Goal: Task Accomplishment & Management: Complete application form

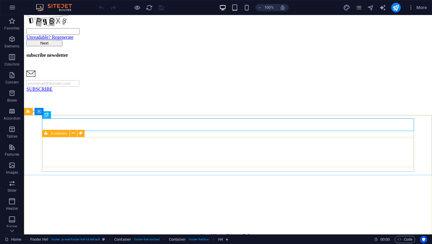
click at [48, 134] on div "3 columns" at bounding box center [56, 133] width 28 height 7
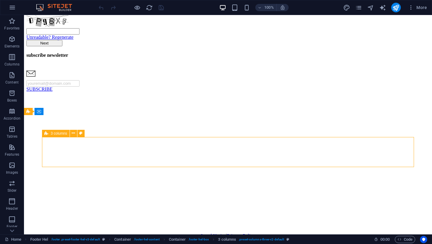
click at [48, 134] on div "3 columns" at bounding box center [56, 133] width 28 height 7
select select "px"
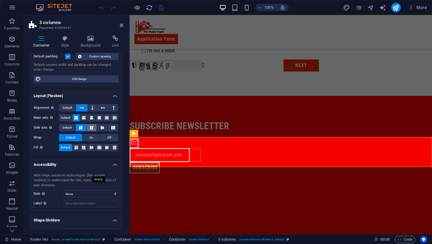
scroll to position [56, 0]
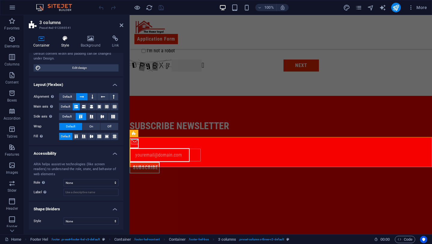
click at [62, 45] on h4 "Style" at bounding box center [67, 41] width 20 height 13
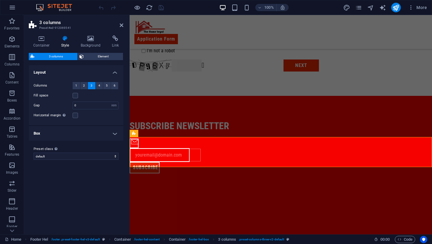
click at [60, 132] on h4 "Box" at bounding box center [76, 133] width 95 height 14
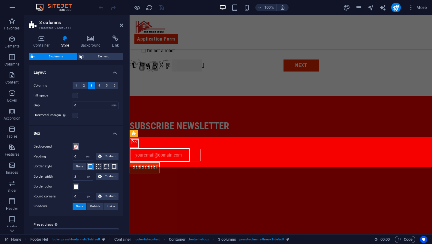
click at [76, 146] on span at bounding box center [76, 146] width 5 height 5
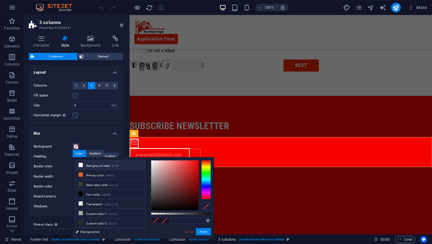
click at [80, 165] on icon at bounding box center [81, 165] width 4 height 4
click at [81, 173] on icon at bounding box center [81, 174] width 4 height 4
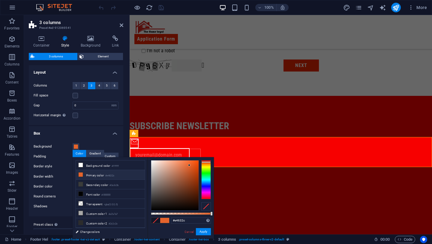
click at [150, 170] on div "#e4632c Supported formats #0852ed rgb(8, 82, 237) rgba(8, 82, 237, 90%) hsv(221…" at bounding box center [181, 241] width 66 height 168
click at [153, 170] on div at bounding box center [174, 185] width 47 height 50
click at [82, 175] on icon at bounding box center [81, 174] width 4 height 4
click at [184, 219] on input "#e4632c" at bounding box center [191, 220] width 40 height 6
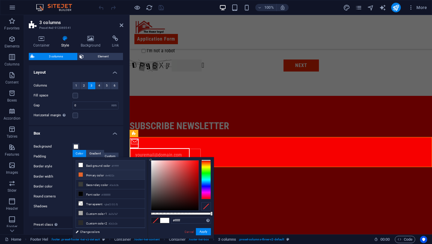
click at [80, 175] on icon at bounding box center [81, 174] width 4 height 4
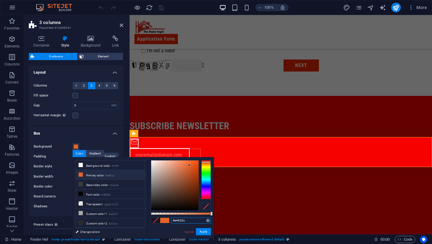
click at [179, 221] on input "#e4632c" at bounding box center [191, 220] width 40 height 6
click at [184, 221] on input "#fffff" at bounding box center [191, 220] width 40 height 6
type input "#ffffff"
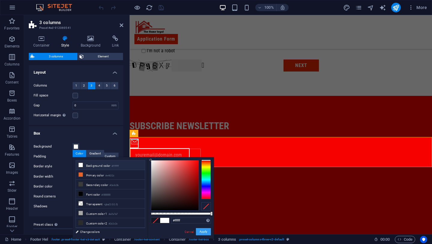
click at [207, 234] on button "Apply" at bounding box center [203, 231] width 15 height 7
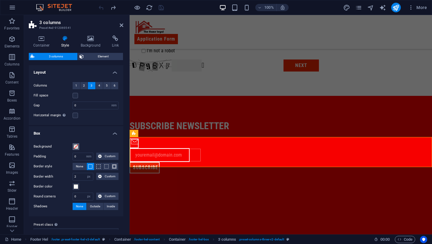
click at [75, 148] on span at bounding box center [76, 146] width 5 height 5
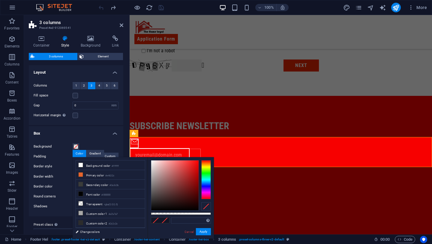
click at [99, 137] on div "Background Padding 0 px rem % vw vh Custom Custom 0 px rem % vw vh 0 px rem % v…" at bounding box center [76, 176] width 97 height 79
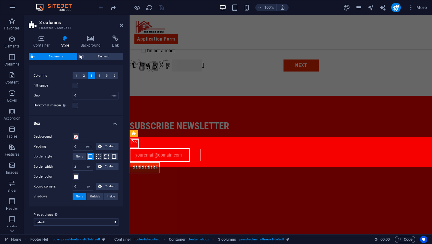
scroll to position [11, 0]
click at [77, 167] on input "2" at bounding box center [83, 165] width 20 height 7
type input "1"
click at [77, 176] on span at bounding box center [76, 176] width 5 height 5
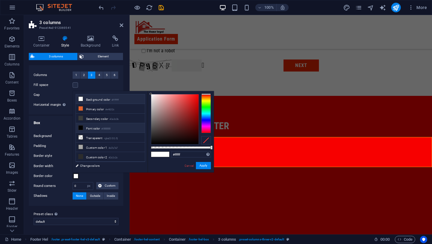
click at [81, 127] on icon at bounding box center [81, 127] width 4 height 4
click at [206, 164] on button "Apply" at bounding box center [203, 165] width 15 height 7
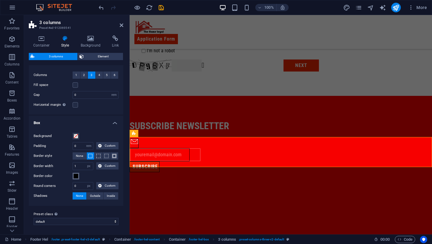
click at [78, 175] on button "Border color" at bounding box center [76, 176] width 7 height 7
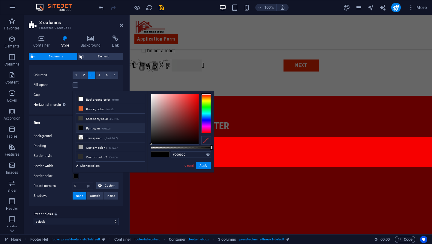
type input "#d91212"
click at [195, 101] on div at bounding box center [174, 119] width 47 height 50
click at [207, 166] on button "Apply" at bounding box center [203, 165] width 15 height 7
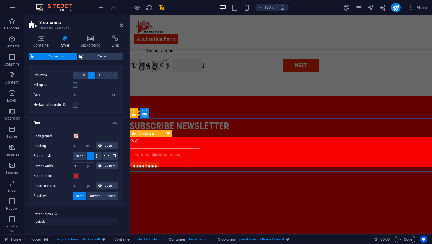
click at [167, 161] on div "SUBSCRIBE" at bounding box center [281, 153] width 303 height 30
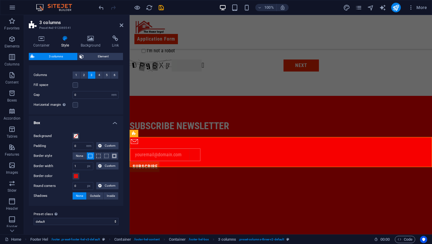
click at [69, 42] on h4 "Style" at bounding box center [67, 41] width 20 height 13
click at [67, 40] on icon at bounding box center [65, 38] width 17 height 6
click at [44, 40] on icon at bounding box center [42, 38] width 26 height 6
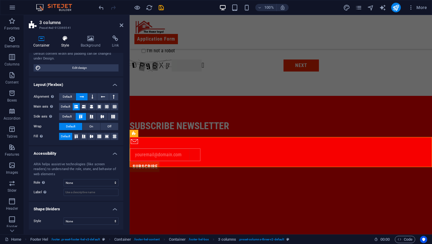
click at [70, 39] on icon at bounding box center [65, 38] width 17 height 6
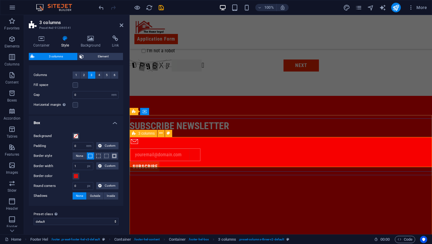
click at [134, 135] on icon at bounding box center [134, 133] width 4 height 7
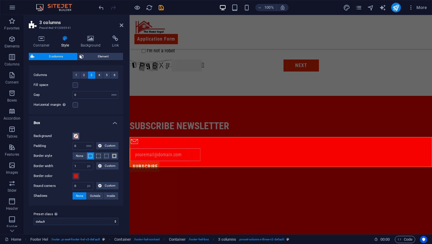
click at [76, 138] on span at bounding box center [76, 136] width 5 height 5
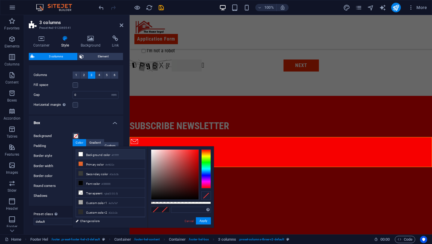
click at [81, 152] on span at bounding box center [80, 154] width 5 height 5
click at [200, 219] on button "Apply" at bounding box center [203, 220] width 15 height 7
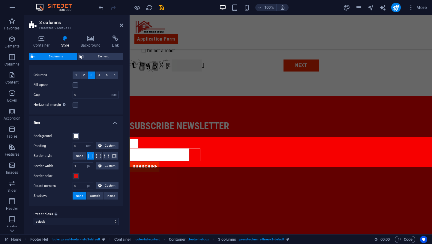
click at [76, 134] on span at bounding box center [76, 136] width 5 height 5
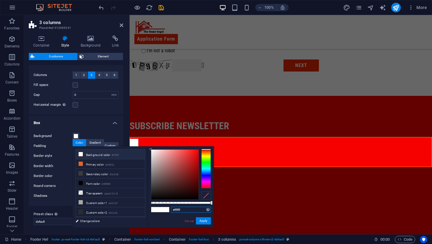
click at [186, 209] on input "#ffffff" at bounding box center [191, 210] width 40 height 6
type input "#"
type input "none"
click at [207, 222] on button "Apply" at bounding box center [203, 220] width 15 height 7
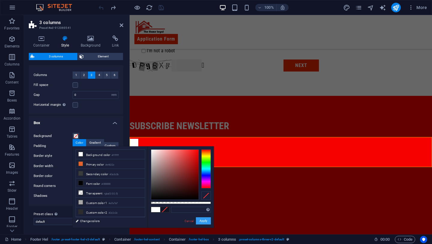
click at [206, 220] on button "Apply" at bounding box center [203, 220] width 15 height 7
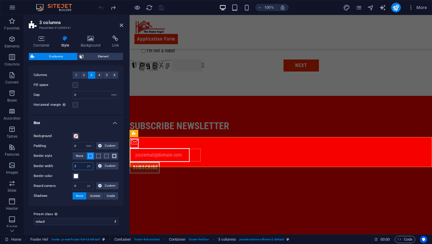
click at [76, 166] on input "2" at bounding box center [83, 165] width 20 height 7
type input "1"
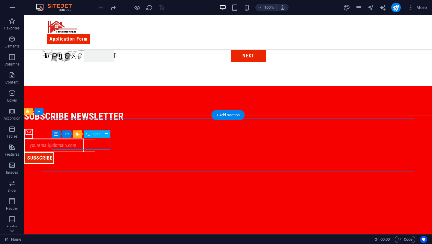
click at [88, 139] on div at bounding box center [57, 145] width 64 height 13
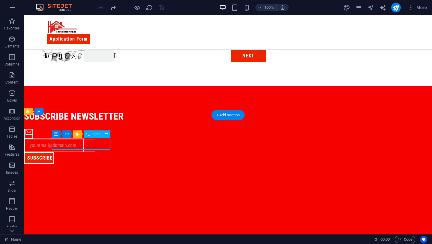
click at [88, 139] on div at bounding box center [57, 145] width 64 height 13
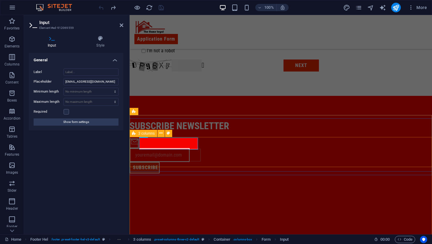
click at [134, 135] on icon at bounding box center [134, 133] width 4 height 7
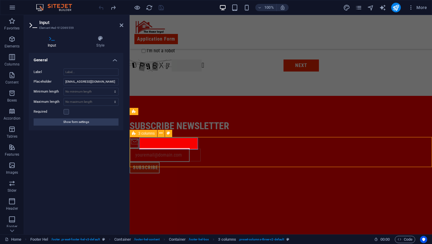
click at [134, 135] on icon at bounding box center [134, 133] width 4 height 7
select select "rem"
select select "px"
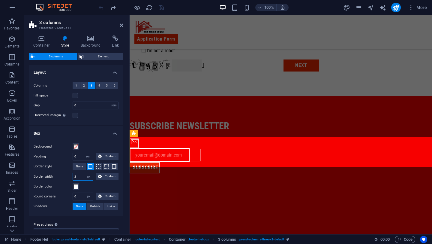
click at [79, 173] on input "2" at bounding box center [83, 176] width 20 height 7
type input "1"
click at [79, 167] on span "None" at bounding box center [79, 166] width 7 height 7
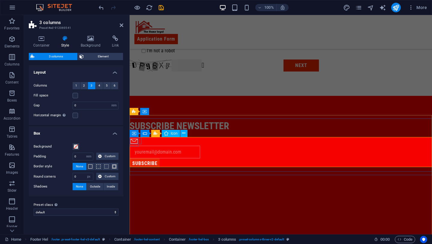
click at [133, 140] on figure at bounding box center [136, 141] width 12 height 7
click at [136, 133] on div "3 columns" at bounding box center [144, 133] width 28 height 7
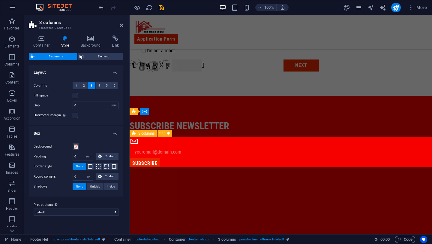
click at [136, 133] on div "3 columns" at bounding box center [144, 133] width 28 height 7
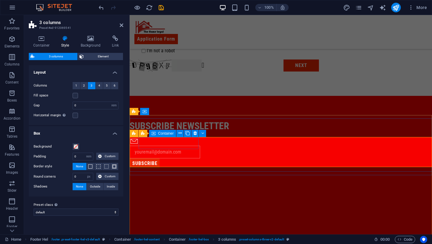
click at [153, 132] on icon at bounding box center [154, 133] width 4 height 7
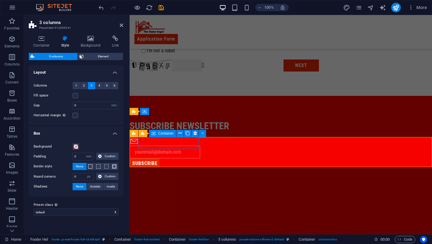
click at [153, 132] on icon at bounding box center [154, 133] width 4 height 7
select select "px"
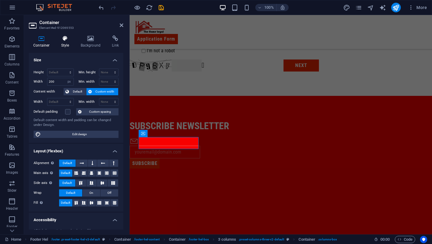
click at [65, 41] on h4 "Style" at bounding box center [67, 41] width 20 height 13
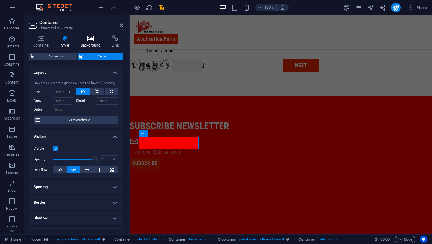
click at [92, 45] on h4 "Background" at bounding box center [92, 41] width 32 height 13
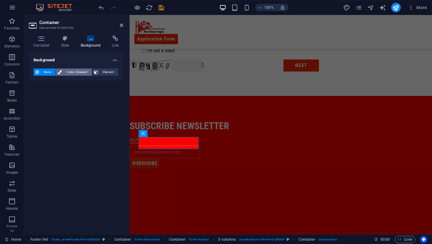
click at [79, 73] on span "Color / Gradient" at bounding box center [77, 71] width 26 height 7
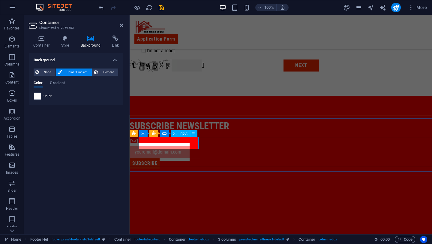
click at [160, 146] on input "text" at bounding box center [165, 152] width 71 height 13
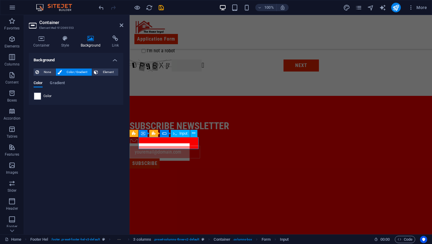
click at [160, 146] on input "text" at bounding box center [165, 152] width 71 height 13
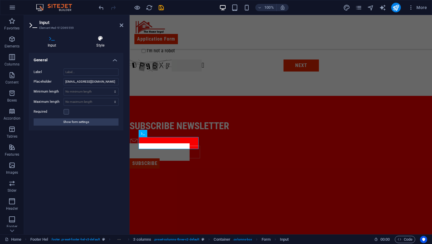
click at [96, 41] on icon at bounding box center [101, 38] width 46 height 6
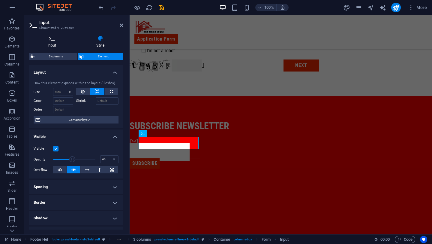
click at [62, 41] on icon at bounding box center [52, 38] width 47 height 6
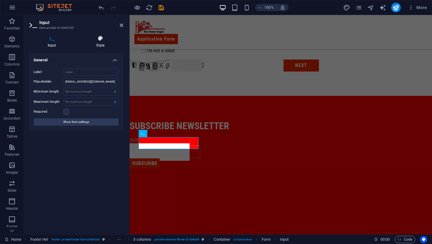
click at [104, 42] on h4 "Style" at bounding box center [101, 41] width 46 height 13
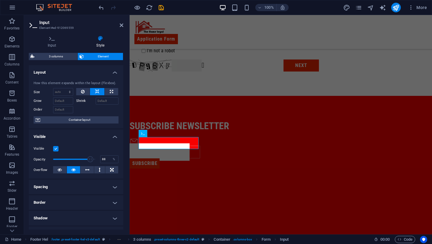
type input "87"
drag, startPoint x: 72, startPoint y: 157, endPoint x: 89, endPoint y: 160, distance: 16.7
click at [89, 160] on span at bounding box center [90, 159] width 6 height 6
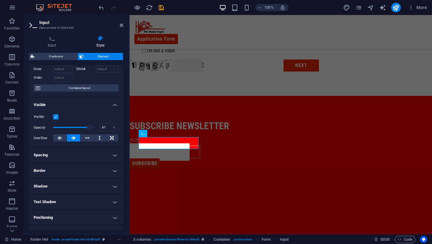
scroll to position [0, 0]
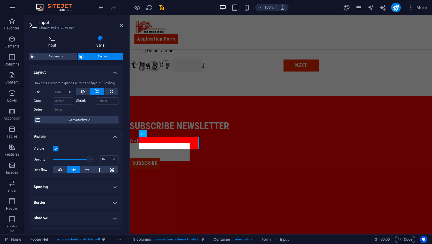
click at [56, 45] on h4 "Input" at bounding box center [53, 41] width 49 height 13
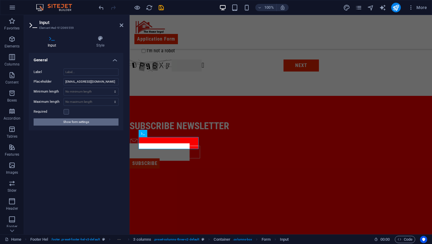
click at [75, 120] on span "Show form settings" at bounding box center [76, 121] width 26 height 7
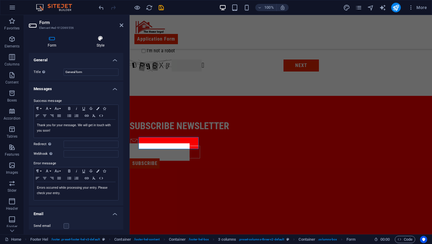
click at [97, 42] on h4 "Style" at bounding box center [101, 41] width 46 height 13
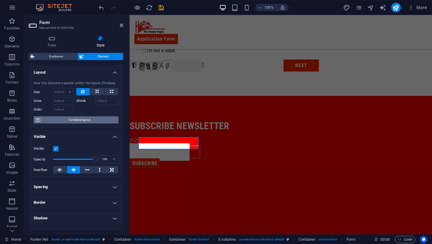
click at [72, 120] on span "Container layout" at bounding box center [79, 119] width 75 height 7
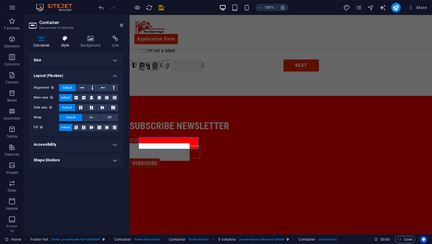
click at [68, 45] on h4 "Style" at bounding box center [67, 41] width 20 height 13
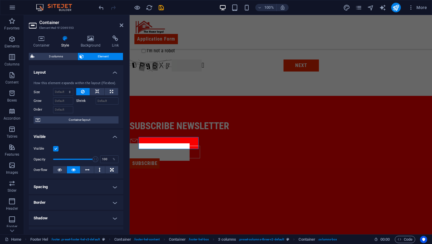
click at [68, 45] on h4 "Style" at bounding box center [67, 41] width 20 height 13
click at [85, 45] on h4 "Background" at bounding box center [92, 41] width 32 height 13
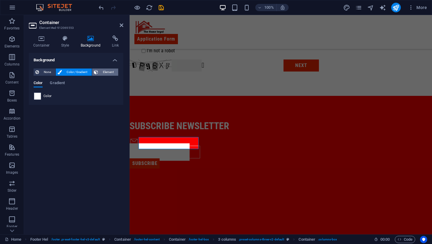
click at [104, 72] on span "Element" at bounding box center [108, 71] width 17 height 7
click at [50, 71] on span "None" at bounding box center [47, 71] width 13 height 7
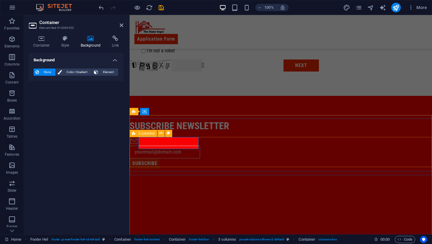
click at [176, 165] on div "SUBSCRIBE" at bounding box center [281, 153] width 303 height 30
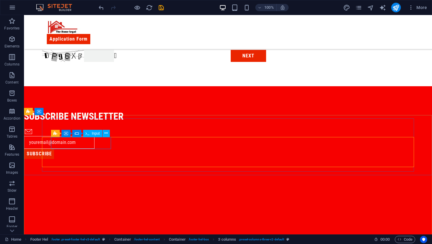
click at [89, 141] on div at bounding box center [56, 142] width 65 height 13
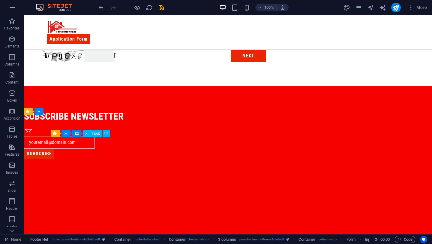
click at [89, 141] on div at bounding box center [56, 142] width 65 height 13
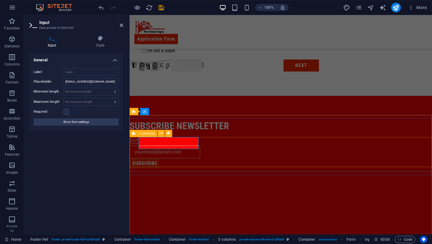
click at [135, 133] on icon at bounding box center [134, 133] width 4 height 7
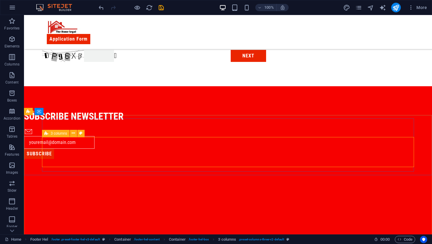
click at [56, 134] on span "3 columns" at bounding box center [59, 133] width 17 height 4
select select "rem"
select select "px"
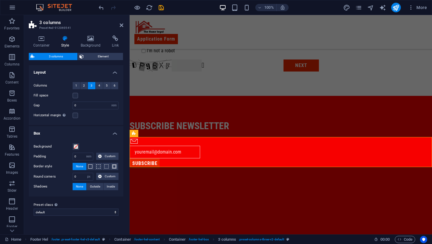
click at [63, 42] on h4 "Style" at bounding box center [67, 41] width 20 height 13
click at [47, 44] on h4 "Container" at bounding box center [43, 41] width 28 height 13
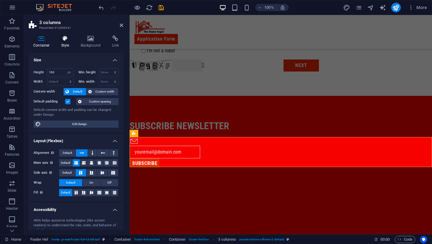
click at [64, 42] on h4 "Style" at bounding box center [67, 41] width 20 height 13
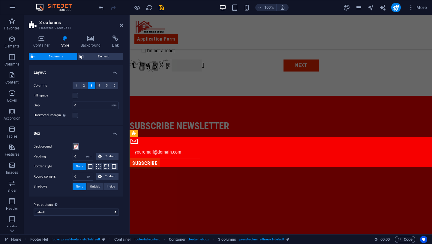
click at [77, 144] on span at bounding box center [76, 146] width 5 height 5
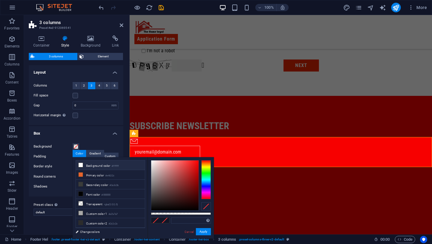
click at [80, 161] on li "Background color #ffffff" at bounding box center [110, 165] width 69 height 10
type input "#ffffff"
click at [81, 165] on icon at bounding box center [81, 165] width 4 height 4
click at [208, 228] on button "Apply" at bounding box center [203, 231] width 15 height 7
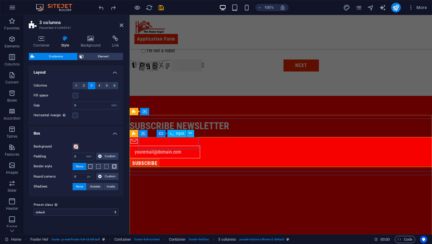
click at [180, 146] on input "text" at bounding box center [165, 152] width 71 height 13
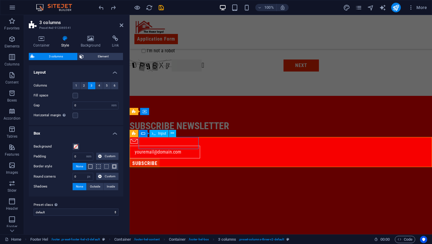
click at [180, 146] on input "text" at bounding box center [165, 152] width 71 height 13
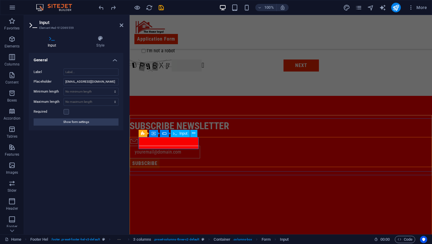
drag, startPoint x: 193, startPoint y: 143, endPoint x: 145, endPoint y: 142, distance: 48.3
click at [145, 146] on input "text" at bounding box center [165, 152] width 71 height 13
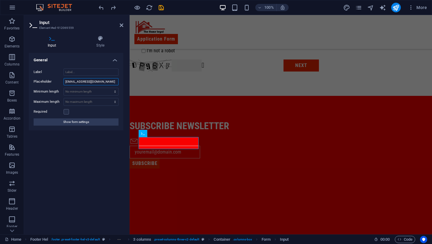
click at [104, 83] on input "[EMAIL_ADDRESS][DOMAIN_NAME]" at bounding box center [91, 81] width 55 height 7
click at [102, 39] on icon at bounding box center [101, 38] width 46 height 6
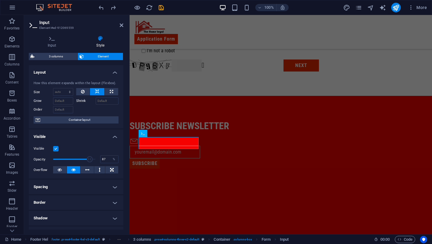
click at [98, 58] on span "Element" at bounding box center [104, 56] width 36 height 7
click at [110, 137] on h4 "Visible" at bounding box center [76, 134] width 95 height 11
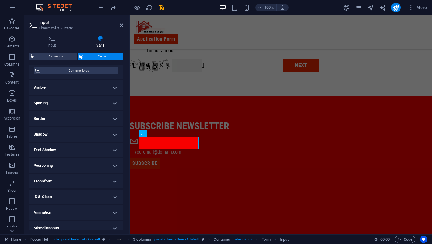
scroll to position [55, 0]
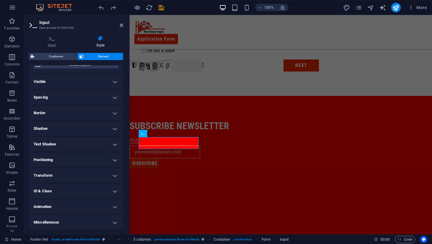
click at [92, 142] on h4 "Text Shadow" at bounding box center [76, 144] width 95 height 14
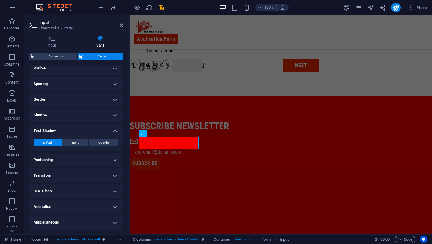
scroll to position [0, 0]
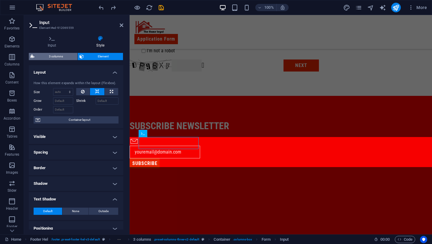
click at [65, 59] on span "3 columns" at bounding box center [55, 56] width 39 height 7
select select "rem"
select select "px"
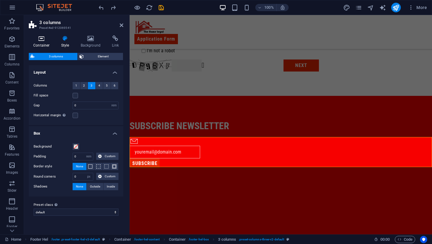
click at [45, 41] on h4 "Container" at bounding box center [43, 41] width 28 height 13
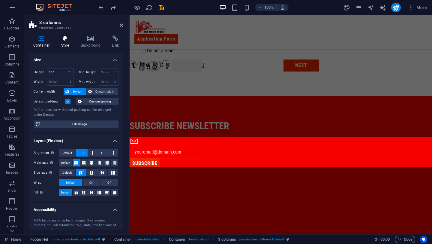
click at [67, 42] on h4 "Style" at bounding box center [67, 41] width 20 height 13
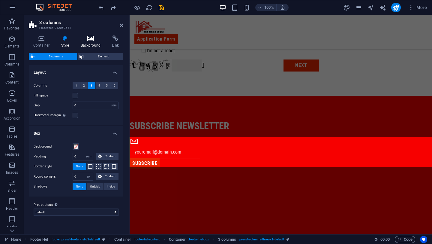
click at [98, 38] on icon at bounding box center [90, 38] width 29 height 6
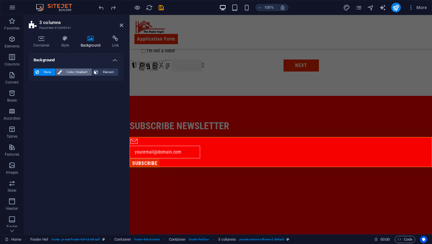
click at [83, 69] on span "Color / Gradient" at bounding box center [77, 71] width 26 height 7
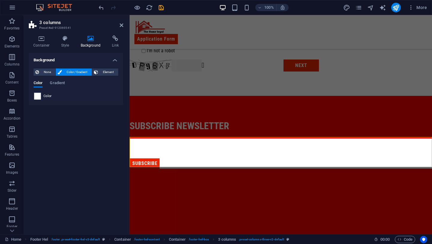
click at [83, 69] on span "Color / Gradient" at bounding box center [77, 71] width 26 height 7
click at [47, 71] on span "None" at bounding box center [47, 71] width 13 height 7
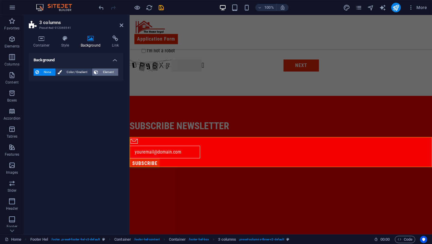
click at [109, 69] on span "Element" at bounding box center [108, 71] width 17 height 7
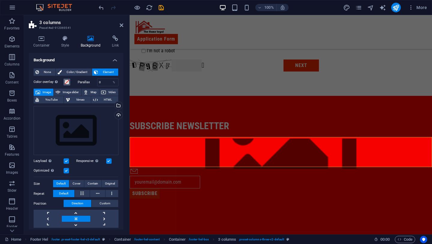
click at [68, 82] on span at bounding box center [67, 82] width 5 height 5
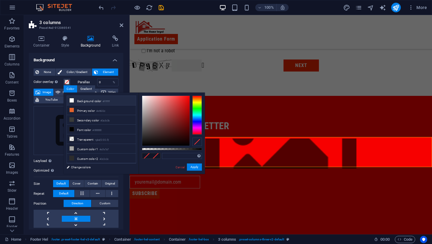
click at [71, 100] on icon at bounding box center [72, 100] width 4 height 4
type input "#ffffff"
click at [180, 166] on link "Cancel" at bounding box center [180, 167] width 11 height 5
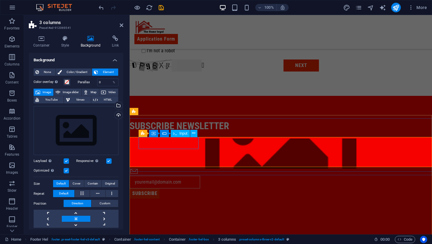
click at [154, 176] on input "text" at bounding box center [165, 182] width 71 height 13
click at [140, 176] on input "text" at bounding box center [165, 182] width 71 height 13
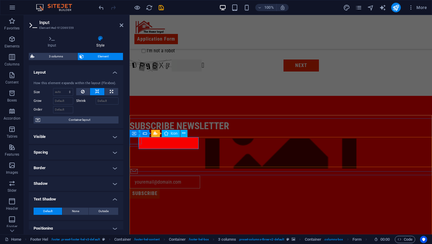
click at [135, 168] on figure at bounding box center [136, 171] width 12 height 7
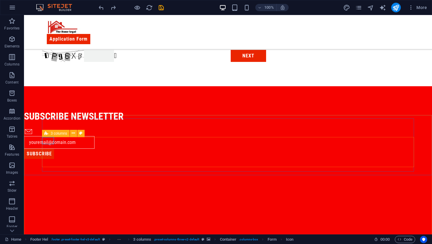
click at [49, 132] on div "3 columns" at bounding box center [56, 133] width 28 height 7
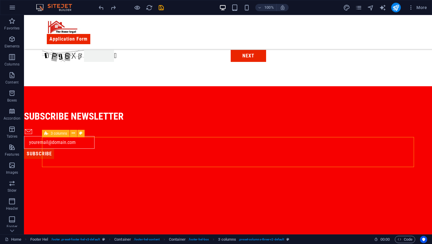
click at [49, 132] on div "3 columns" at bounding box center [56, 133] width 28 height 7
select select "px"
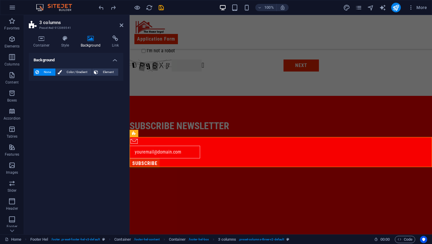
click at [49, 132] on div "Background None Color / Gradient Element Stretch background to full-width Color…" at bounding box center [76, 141] width 95 height 177
click at [39, 41] on icon at bounding box center [42, 38] width 26 height 6
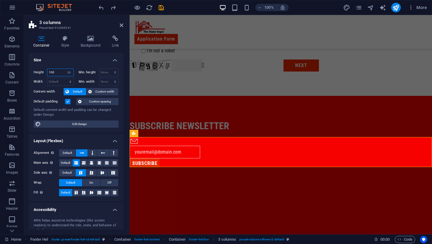
click at [55, 71] on input "100" at bounding box center [60, 72] width 26 height 7
type input "50"
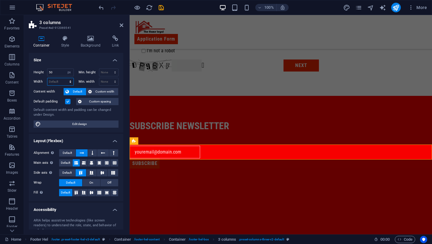
click at [56, 81] on select "Default px rem % em vh vw" at bounding box center [60, 81] width 26 height 7
select select "px"
click at [64, 78] on select "Default px rem % em vh vw" at bounding box center [60, 81] width 26 height 7
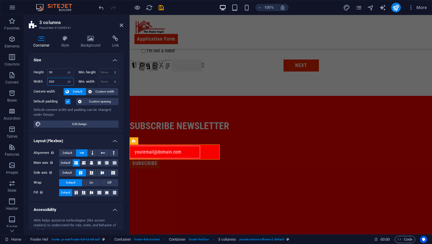
click at [51, 81] on input "300" at bounding box center [60, 81] width 26 height 7
click at [51, 83] on input "500" at bounding box center [60, 81] width 26 height 7
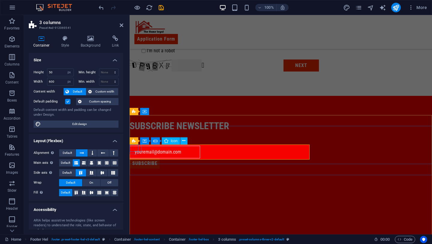
click at [134, 146] on figure at bounding box center [136, 141] width 12 height 7
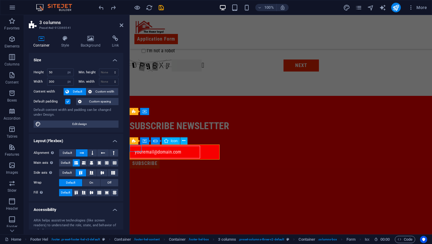
type input "1008"
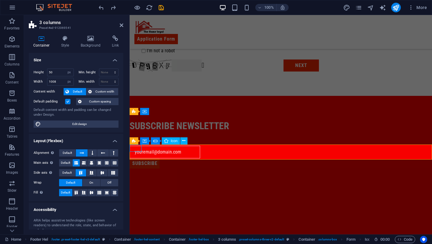
select select "DISABLED_OPTION_VALUE"
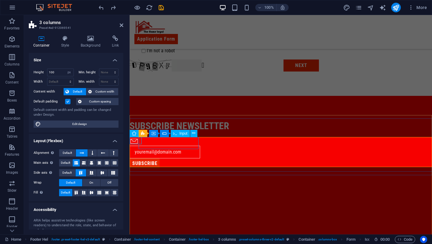
type input "50"
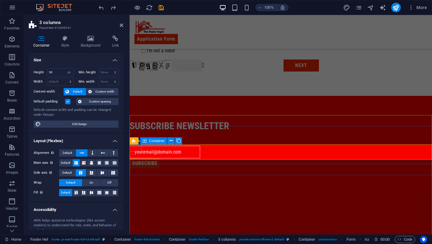
type input "1008"
select select "px"
click at [55, 82] on input "1008" at bounding box center [60, 81] width 26 height 7
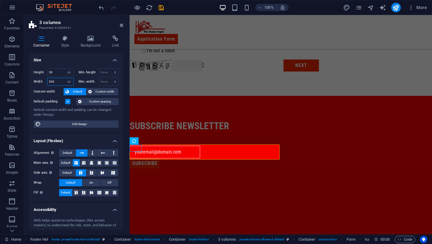
click at [53, 80] on input "500" at bounding box center [60, 81] width 26 height 7
type input "600"
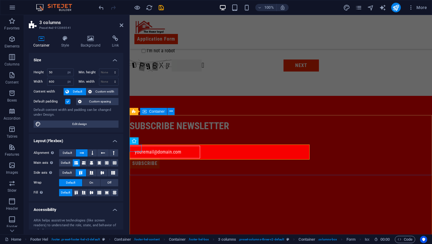
click at [338, 156] on div "subscribe newsletter SUBSCRIBE" at bounding box center [281, 126] width 303 height 60
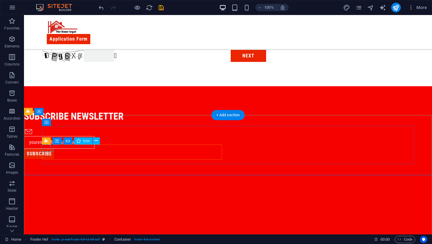
click at [36, 136] on figure at bounding box center [30, 132] width 12 height 7
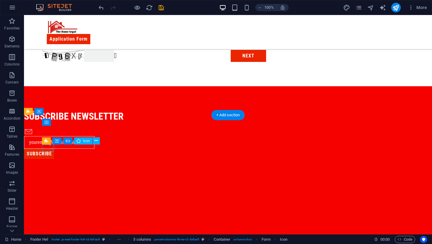
click at [36, 136] on figure at bounding box center [30, 132] width 12 height 7
select select "xMidYMid"
select select "px"
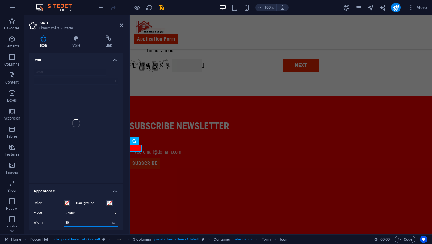
click at [73, 220] on input "30" at bounding box center [91, 222] width 54 height 7
type input "40"
click at [165, 156] on div "subscribe newsletter SUBSCRIBE" at bounding box center [281, 126] width 303 height 60
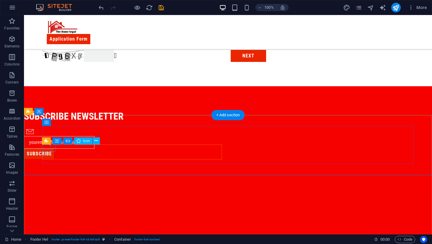
click at [38, 136] on figure at bounding box center [31, 132] width 14 height 7
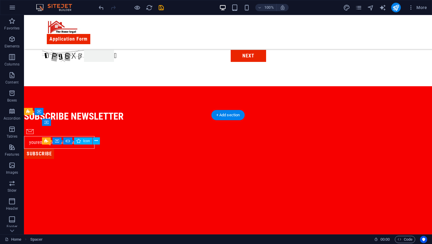
click at [38, 136] on figure at bounding box center [31, 132] width 14 height 7
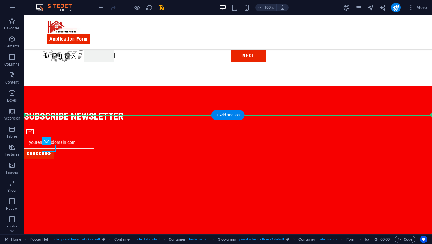
drag, startPoint x: 47, startPoint y: 148, endPoint x: 45, endPoint y: 154, distance: 6.6
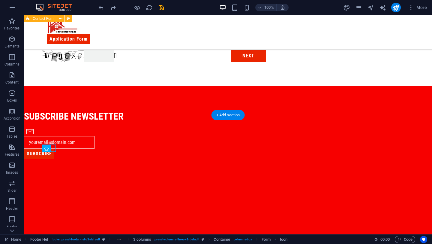
click at [114, 86] on div "Basic Information First name Last name Above 18? Please Select Yes No Email Add…" at bounding box center [228, 17] width 408 height 137
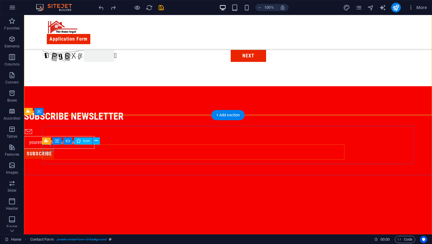
click at [36, 136] on figure at bounding box center [30, 132] width 12 height 7
select select "xMidYMid"
select select "px"
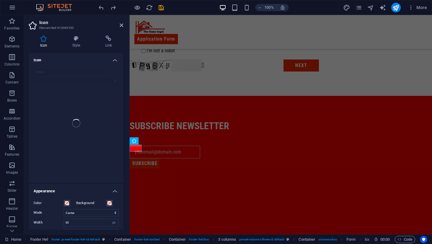
click at [80, 32] on div "Icon Style Link Icon email Appearance Color Background Mode Scale Left Center R…" at bounding box center [76, 133] width 104 height 204
click at [78, 37] on icon at bounding box center [76, 38] width 31 height 6
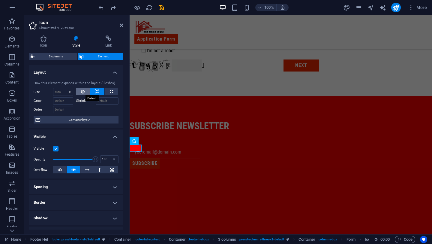
click at [79, 92] on button at bounding box center [83, 91] width 14 height 7
click at [110, 91] on icon at bounding box center [111, 91] width 3 height 7
type input "100"
select select "%"
click at [110, 91] on icon at bounding box center [111, 91] width 3 height 7
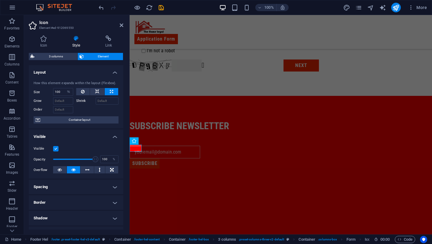
click at [110, 91] on icon at bounding box center [111, 91] width 3 height 7
click at [99, 92] on button at bounding box center [97, 91] width 14 height 7
click at [85, 91] on button at bounding box center [83, 91] width 14 height 7
click at [64, 91] on select "Default auto px % 1/1 1/2 1/3 1/4 1/5 1/6 1/7 1/8 1/9 1/10" at bounding box center [63, 91] width 20 height 7
select select "px"
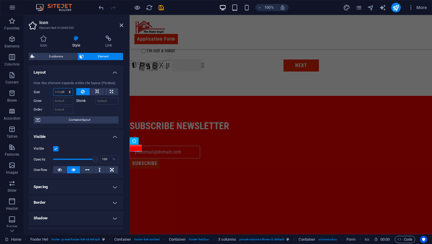
click at [64, 88] on select "Default auto px % 1/1 1/2 1/3 1/4 1/5 1/6 1/7 1/8 1/9 1/10" at bounding box center [63, 91] width 20 height 7
type input "40"
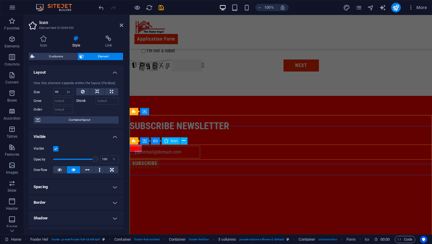
click at [135, 146] on figure at bounding box center [136, 141] width 12 height 7
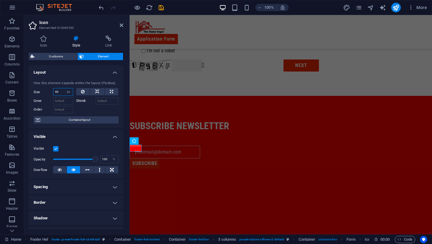
click at [61, 91] on input "40" at bounding box center [63, 91] width 20 height 7
click at [79, 91] on button at bounding box center [83, 91] width 14 height 7
select select "DISABLED_OPTION_VALUE"
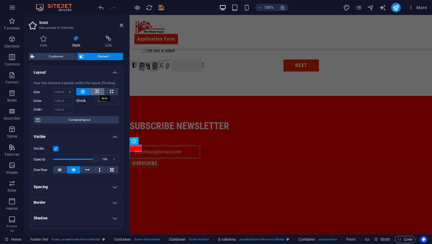
click at [95, 92] on icon at bounding box center [97, 91] width 4 height 7
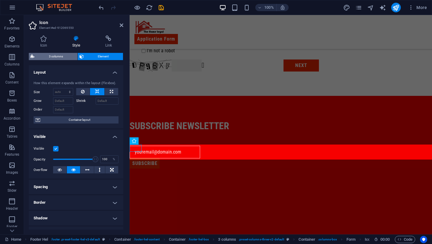
click at [51, 58] on span "3 columns" at bounding box center [55, 56] width 39 height 7
select select "rem"
select select "px"
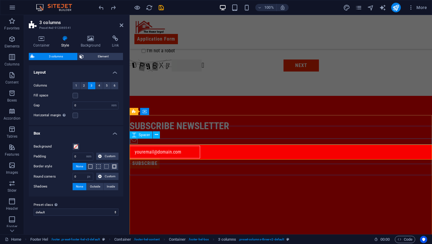
click at [279, 138] on div at bounding box center [281, 135] width 303 height 6
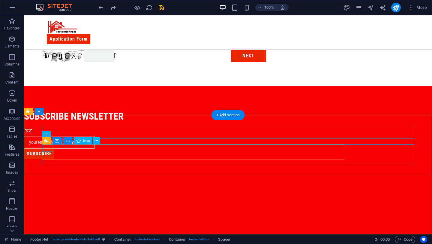
click at [36, 136] on figure at bounding box center [30, 132] width 12 height 7
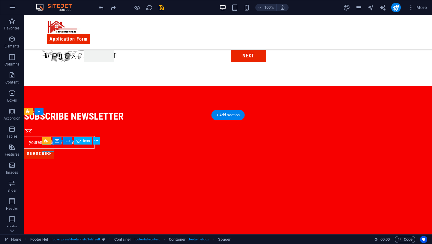
click at [36, 136] on figure at bounding box center [30, 132] width 12 height 7
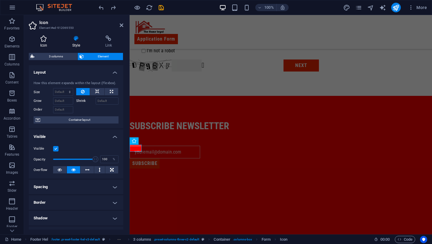
click at [43, 43] on h4 "Icon" at bounding box center [45, 41] width 32 height 13
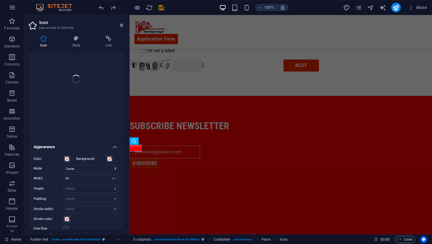
scroll to position [44, 0]
click at [74, 169] on select "Scale Left Center Right" at bounding box center [91, 168] width 55 height 7
click at [64, 165] on select "Scale Left Center Right" at bounding box center [91, 168] width 55 height 7
click at [83, 169] on select "Scale Left Center Right" at bounding box center [91, 168] width 55 height 7
select select "xMaxYMid"
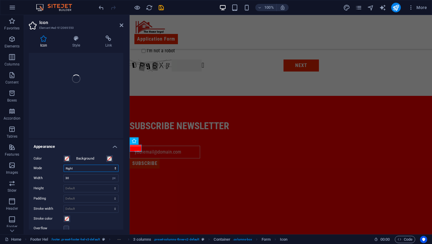
click at [64, 165] on select "Scale Left Center Right" at bounding box center [91, 168] width 55 height 7
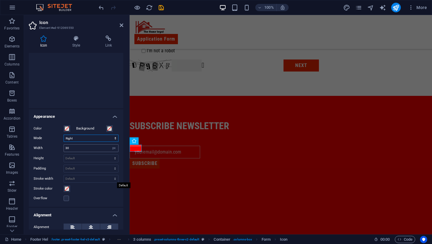
scroll to position [78, 0]
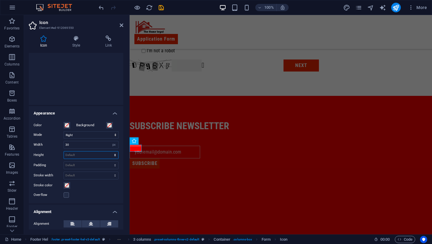
click at [84, 157] on select "Default auto px rem em vh vw" at bounding box center [91, 154] width 54 height 7
click at [64, 151] on select "Default auto px rem em vh vw" at bounding box center [91, 154] width 54 height 7
click at [84, 158] on select "Default auto px rem em vh vw" at bounding box center [91, 154] width 54 height 7
select select "px"
click at [109, 151] on select "Default auto px rem em vh vw" at bounding box center [91, 154] width 54 height 7
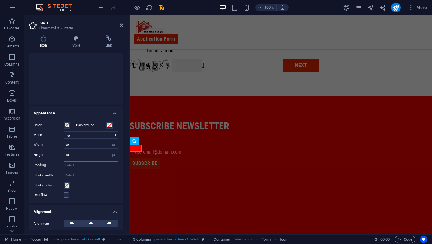
type input "40"
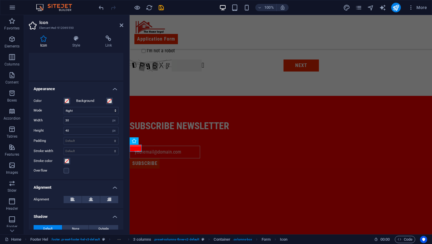
scroll to position [115, 0]
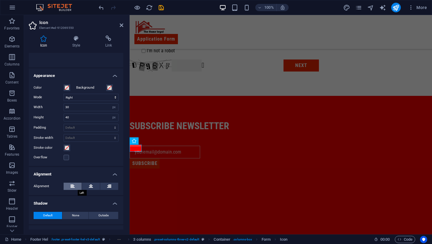
click at [77, 188] on button at bounding box center [73, 186] width 18 height 7
click at [87, 185] on button at bounding box center [91, 186] width 18 height 7
click at [105, 184] on button at bounding box center [109, 186] width 18 height 7
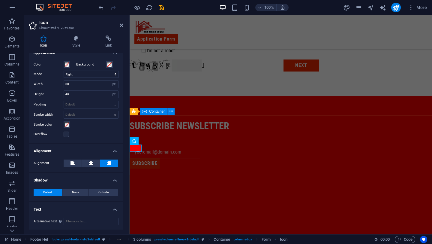
click at [234, 156] on div "subscribe newsletter SUBSCRIBE" at bounding box center [281, 126] width 303 height 60
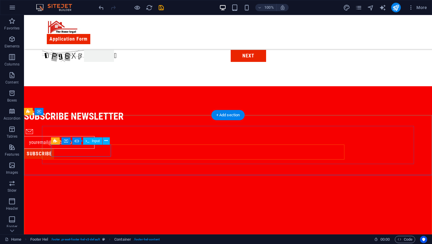
click at [60, 149] on div at bounding box center [56, 142] width 65 height 13
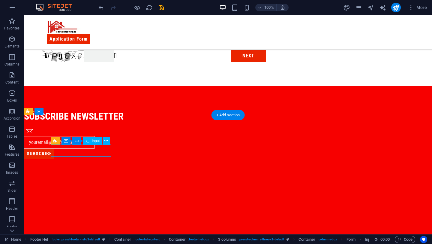
click at [60, 149] on div at bounding box center [56, 142] width 65 height 13
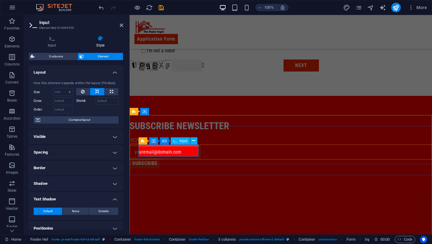
click at [143, 153] on input "text" at bounding box center [165, 152] width 71 height 13
click at [140, 151] on input "text" at bounding box center [165, 152] width 71 height 13
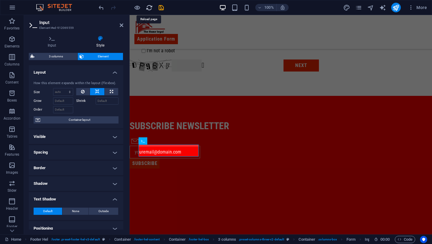
click at [147, 5] on icon "reload" at bounding box center [149, 7] width 7 height 7
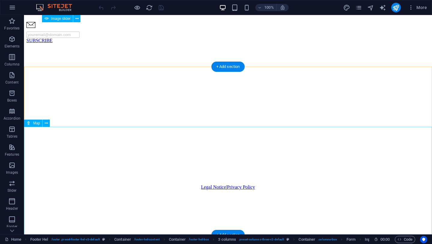
scroll to position [276, 0]
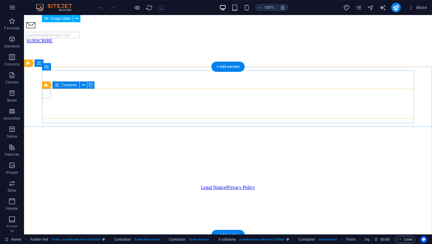
click at [35, 32] on div at bounding box center [30, 27] width 9 height 10
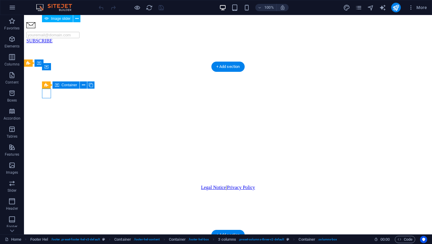
click at [35, 32] on div at bounding box center [30, 27] width 9 height 10
select select "px"
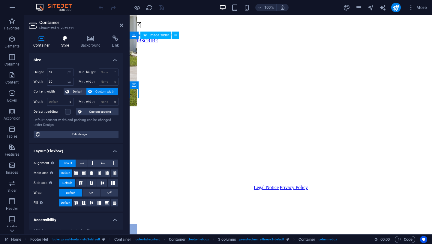
click at [73, 45] on h4 "Style" at bounding box center [67, 41] width 20 height 13
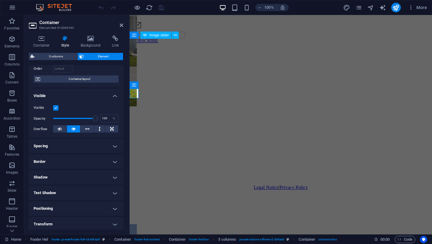
scroll to position [0, 0]
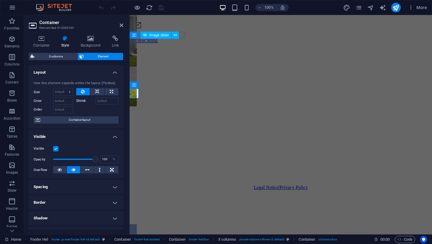
click at [81, 92] on icon at bounding box center [83, 91] width 4 height 7
click at [95, 91] on icon at bounding box center [97, 91] width 4 height 7
click at [107, 94] on button at bounding box center [112, 91] width 14 height 7
type input "100"
select select "%"
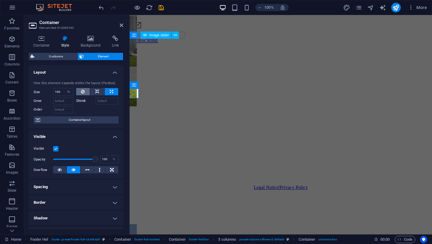
click at [86, 92] on button at bounding box center [83, 91] width 14 height 7
select select "DISABLED_OPTION_VALUE"
click at [45, 41] on icon at bounding box center [42, 38] width 26 height 6
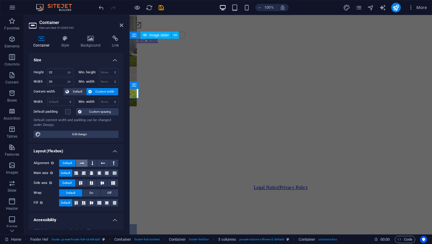
click at [80, 133] on span "Edit design" at bounding box center [80, 134] width 74 height 7
select select "px"
select select "400"
select select "px"
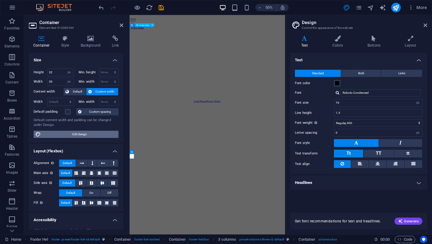
scroll to position [72, 0]
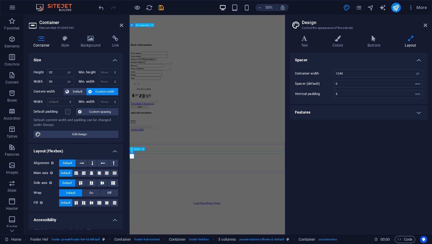
click at [260, 226] on div at bounding box center [285, 223] width 306 height 6
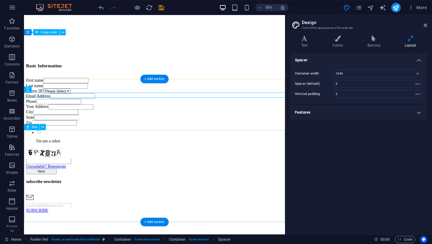
scroll to position [253, 0]
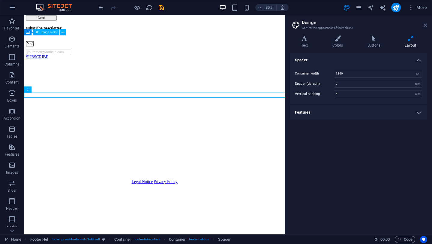
click at [426, 27] on icon at bounding box center [426, 25] width 4 height 5
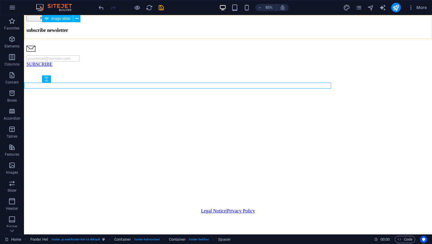
scroll to position [276, 0]
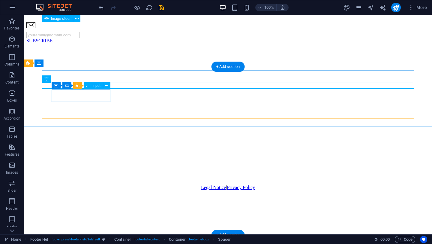
click at [86, 38] on div at bounding box center [56, 35] width 60 height 6
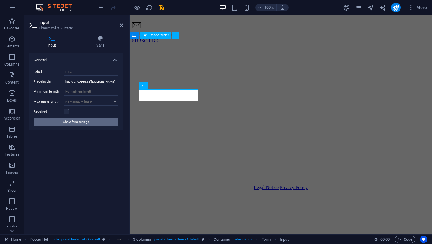
click at [104, 121] on button "Show form settings" at bounding box center [76, 121] width 85 height 7
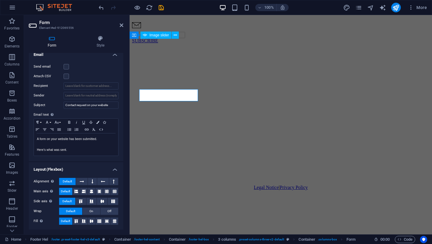
scroll to position [0, 0]
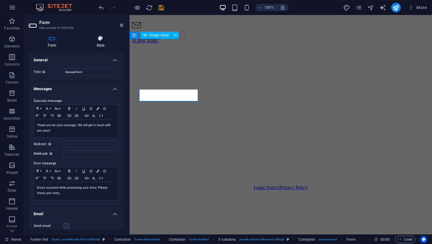
click at [103, 41] on icon at bounding box center [101, 38] width 46 height 6
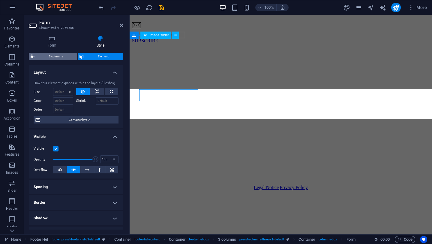
click at [67, 54] on span "3 columns" at bounding box center [55, 56] width 39 height 7
select select "rem"
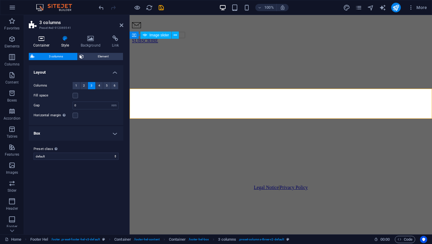
click at [47, 44] on h4 "Container" at bounding box center [43, 41] width 28 height 13
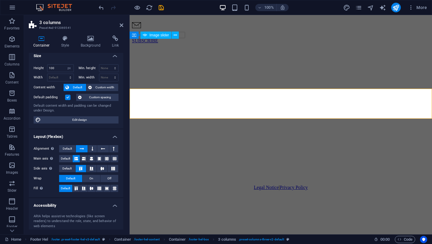
scroll to position [6, 0]
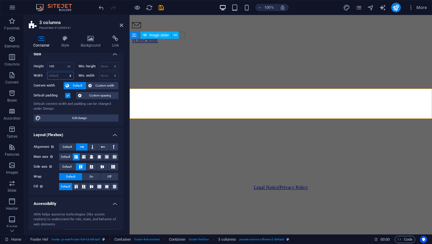
click at [58, 74] on select "Default px rem % em vh vw" at bounding box center [60, 75] width 26 height 7
select select "px"
click at [64, 72] on select "Default px rem % em vh vw" at bounding box center [60, 75] width 26 height 7
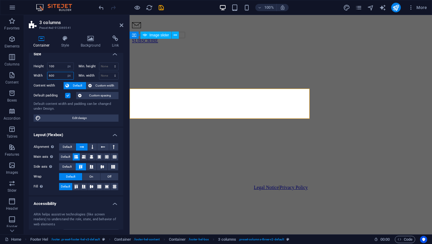
click at [51, 74] on input "600" at bounding box center [60, 75] width 26 height 7
click at [51, 76] on input "500" at bounding box center [60, 75] width 26 height 7
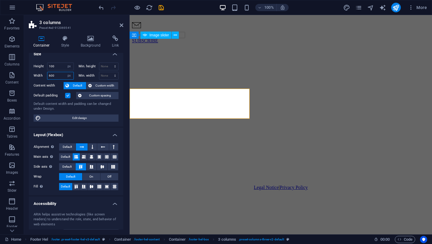
type input "600"
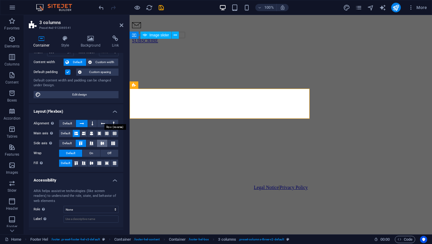
scroll to position [28, 0]
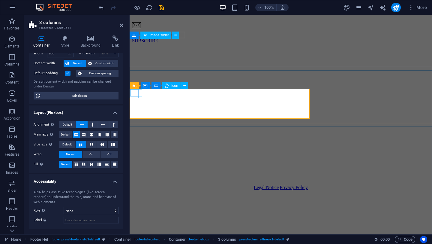
click at [133, 29] on figure at bounding box center [136, 25] width 9 height 7
select select "xMidYMid"
select select "px"
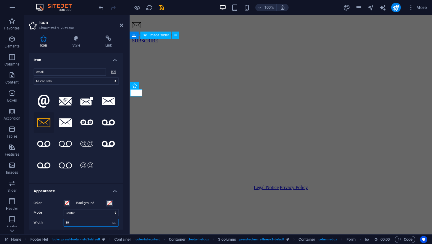
click at [77, 222] on input "30" at bounding box center [91, 222] width 54 height 7
type input "30"
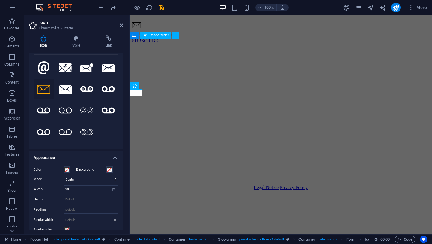
scroll to position [23, 0]
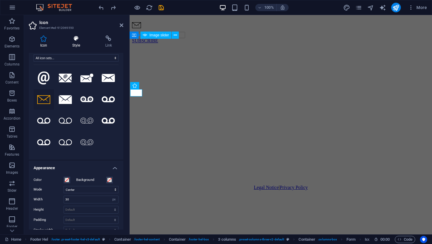
click at [77, 42] on h4 "Style" at bounding box center [77, 41] width 33 height 13
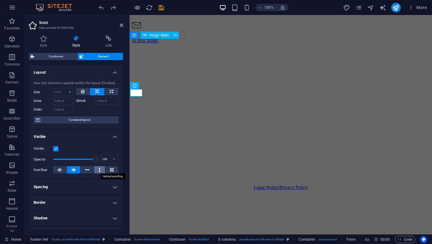
click at [100, 168] on button at bounding box center [99, 169] width 11 height 7
click at [85, 171] on icon at bounding box center [87, 169] width 4 height 7
click at [76, 170] on button at bounding box center [74, 169] width 14 height 7
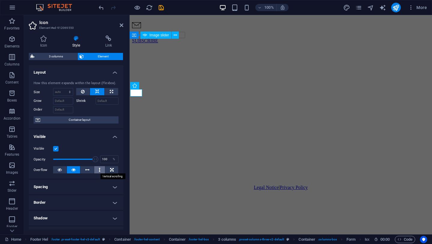
click at [99, 170] on icon at bounding box center [100, 169] width 2 height 7
click at [110, 167] on icon at bounding box center [112, 169] width 4 height 7
click at [95, 168] on button at bounding box center [99, 169] width 11 height 7
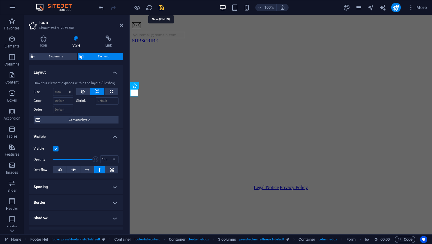
click at [162, 7] on icon "save" at bounding box center [161, 7] width 7 height 7
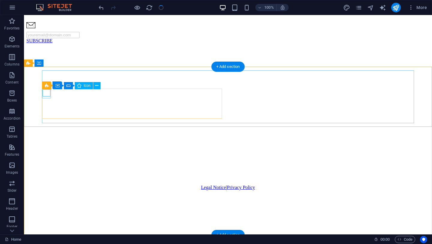
click at [35, 29] on figure at bounding box center [30, 25] width 9 height 7
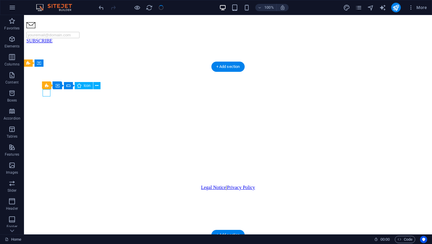
click at [35, 29] on figure at bounding box center [30, 25] width 9 height 7
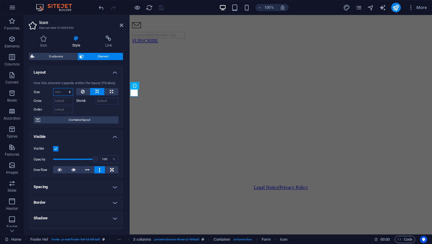
click at [63, 94] on select "Default auto px % 1/1 1/2 1/3 1/4 1/5 1/6 1/7 1/8 1/9 1/10" at bounding box center [63, 91] width 20 height 7
select select "px"
click at [64, 88] on select "Default auto px % 1/1 1/2 1/3 1/4 1/5 1/6 1/7 1/8 1/9 1/10" at bounding box center [63, 91] width 20 height 7
click at [57, 92] on input "40" at bounding box center [63, 91] width 20 height 7
type input "0"
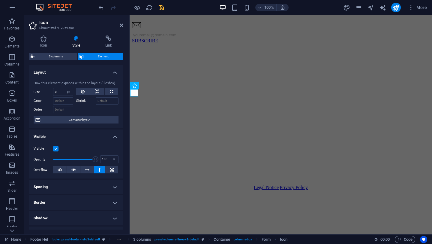
click at [73, 76] on div "How this element expands within the layout (Flexbox). Size 0 Default auto px % …" at bounding box center [76, 102] width 95 height 53
click at [66, 94] on select "Default auto px % 1/1 1/2 1/3 1/4 1/5 1/6 1/7 1/8 1/9 1/10" at bounding box center [69, 91] width 8 height 7
select select "auto"
click at [65, 88] on select "Default auto px % 1/1 1/2 1/3 1/4 1/5 1/6 1/7 1/8 1/9 1/10" at bounding box center [69, 91] width 8 height 7
select select "DISABLED_OPTION_VALUE"
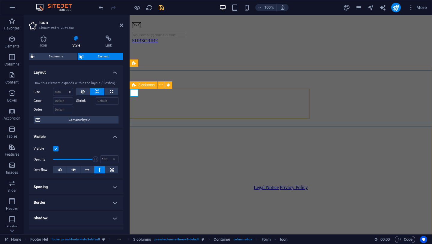
click at [158, 52] on div "SUBSCRIBE" at bounding box center [222, 37] width 180 height 30
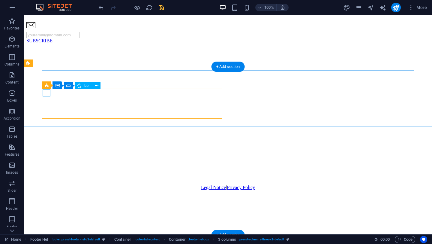
click at [35, 29] on figure at bounding box center [30, 25] width 9 height 7
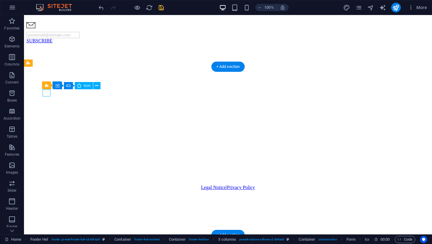
click at [35, 29] on figure at bounding box center [30, 25] width 9 height 7
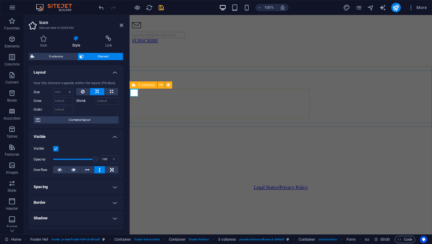
click at [133, 52] on div "SUBSCRIBE" at bounding box center [222, 37] width 180 height 30
select select "px"
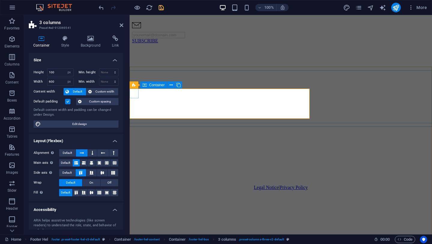
click at [134, 32] on div at bounding box center [136, 27] width 9 height 10
select select "px"
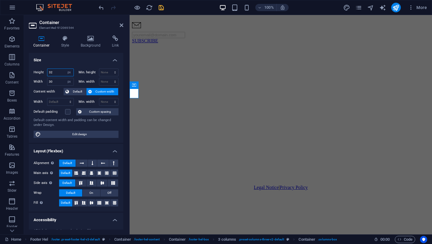
click at [53, 74] on input "32" at bounding box center [60, 72] width 26 height 7
type input "3"
type input "5"
type input "45"
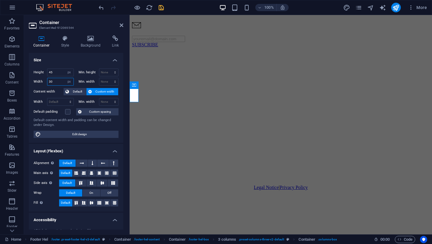
click at [51, 81] on input "30" at bounding box center [60, 81] width 26 height 7
click at [56, 84] on input "500" at bounding box center [60, 81] width 26 height 7
type input "50"
click at [133, 29] on figure at bounding box center [139, 25] width 15 height 7
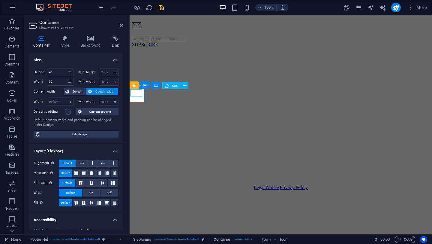
click at [133, 29] on figure at bounding box center [139, 25] width 15 height 7
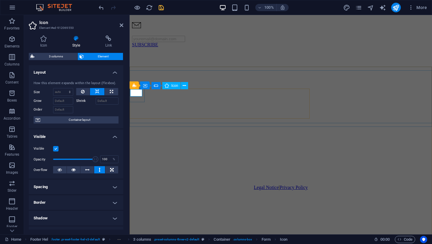
click at [136, 29] on figure at bounding box center [139, 25] width 15 height 7
click at [137, 29] on figure at bounding box center [139, 25] width 15 height 7
click at [134, 29] on figure at bounding box center [139, 25] width 15 height 7
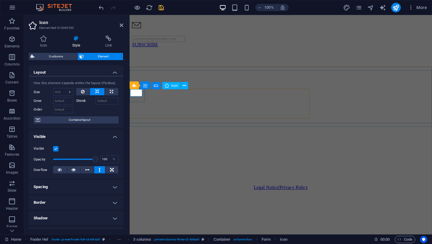
click at [134, 29] on figure at bounding box center [139, 25] width 15 height 7
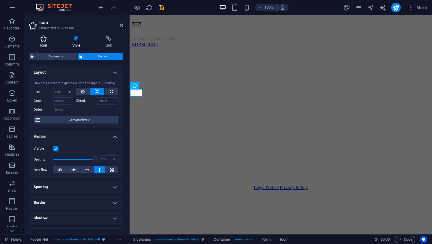
click at [49, 46] on h4 "Icon" at bounding box center [45, 41] width 32 height 13
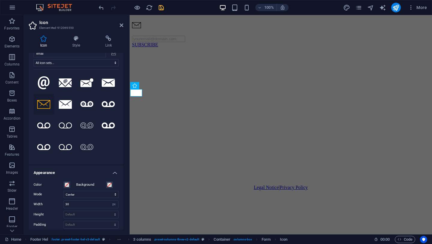
scroll to position [19, 0]
click at [81, 206] on input "30" at bounding box center [91, 203] width 54 height 7
click at [67, 204] on input "30" at bounding box center [91, 203] width 54 height 7
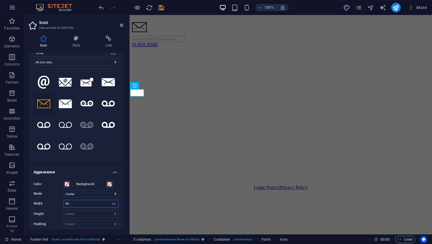
click at [79, 204] on input "50" at bounding box center [91, 203] width 54 height 7
type input "100"
click at [85, 205] on input "100" at bounding box center [91, 203] width 54 height 7
click at [114, 204] on select "Default auto px rem % em vh vw" at bounding box center [114, 203] width 8 height 7
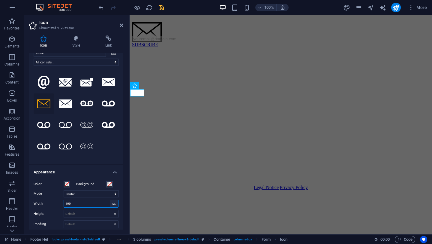
select select "default"
click at [110, 200] on select "Default auto px rem % em vh vw" at bounding box center [114, 203] width 8 height 7
type input "30"
click at [112, 203] on select "Default auto px rem % em vh vw" at bounding box center [114, 203] width 8 height 7
select select "auto"
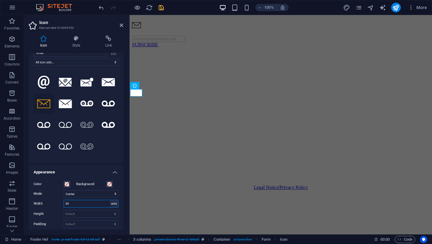
click at [110, 200] on select "Default auto px rem % em vh vw" at bounding box center [114, 203] width 8 height 7
click at [111, 202] on select "Default auto px rem % em vh vw" at bounding box center [91, 203] width 54 height 7
click at [64, 200] on select "Default auto px rem % em vh vw" at bounding box center [91, 203] width 54 height 7
click at [103, 204] on select "Default auto px rem % em vh vw" at bounding box center [91, 203] width 54 height 7
select select "px"
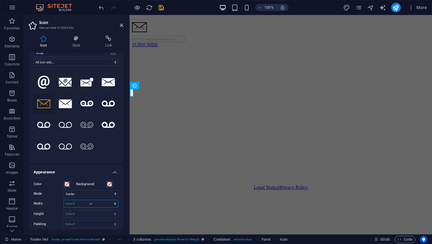
click at [109, 200] on select "Default auto px rem % em vh vw" at bounding box center [91, 203] width 54 height 7
type input "60"
click at [84, 214] on select "Default auto px rem em vh vw" at bounding box center [91, 213] width 54 height 7
click at [64, 210] on select "Default auto px rem em vh vw" at bounding box center [91, 213] width 54 height 7
click at [83, 213] on select "Default auto px rem em vh vw" at bounding box center [91, 213] width 54 height 7
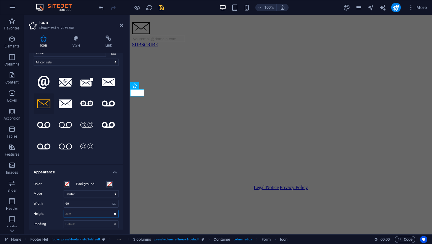
select select "px"
click at [109, 210] on select "Default auto px rem em vh vw" at bounding box center [91, 213] width 54 height 7
click at [82, 215] on input "16" at bounding box center [91, 213] width 54 height 7
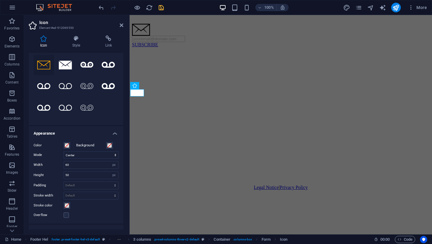
scroll to position [59, 0]
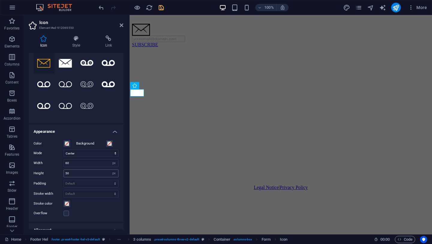
click at [83, 169] on div "50 Default auto px rem em vh vw" at bounding box center [91, 173] width 55 height 8
click at [83, 177] on div "50 Default auto px rem em vh vw" at bounding box center [91, 173] width 55 height 8
click at [81, 174] on input "50" at bounding box center [91, 173] width 54 height 7
type input "16"
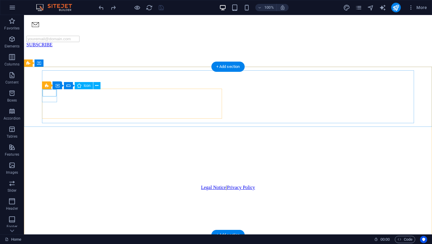
click at [41, 28] on figure at bounding box center [33, 25] width 15 height 6
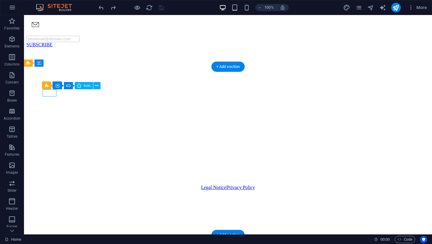
click at [41, 28] on figure at bounding box center [33, 25] width 15 height 6
select select "xMidYMid"
select select "px"
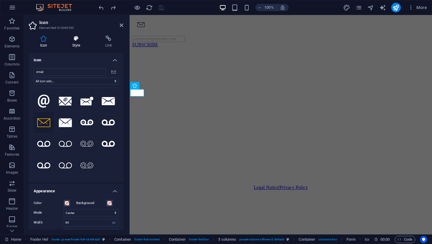
click at [81, 47] on h4 "Style" at bounding box center [77, 41] width 33 height 13
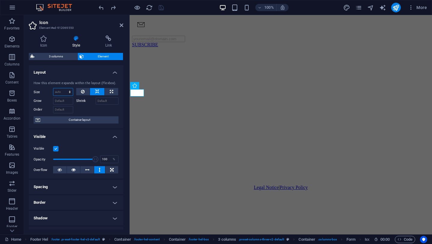
click at [68, 92] on select "Default auto px % 1/1 1/2 1/3 1/4 1/5 1/6 1/7 1/8 1/9 1/10" at bounding box center [63, 91] width 20 height 7
select select "1/8"
click at [64, 88] on select "Default auto px % 1/1 1/2 1/3 1/4 1/5 1/6 1/7 1/8 1/9 1/10" at bounding box center [63, 91] width 20 height 7
type input "12.5"
click at [62, 94] on input "12.5" at bounding box center [63, 91] width 20 height 7
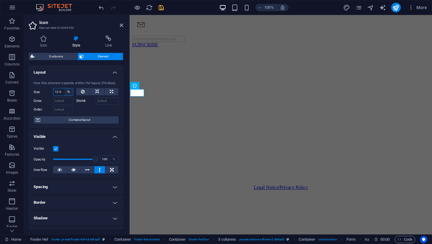
click at [66, 93] on select "Default auto px % 1/1 1/2 1/3 1/4 1/5 1/6 1/7 1/8 1/9 1/10" at bounding box center [69, 91] width 8 height 7
select select "1/3"
click at [65, 88] on select "Default auto px % 1/1 1/2 1/3 1/4 1/5 1/6 1/7 1/8 1/9 1/10" at bounding box center [69, 91] width 8 height 7
type input "33.33"
select select "%"
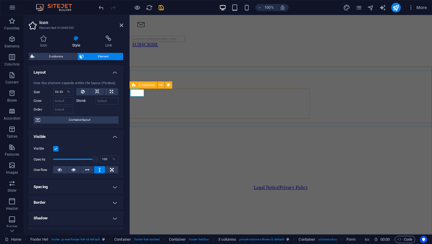
click at [151, 52] on div "SUBSCRIBE" at bounding box center [222, 37] width 180 height 30
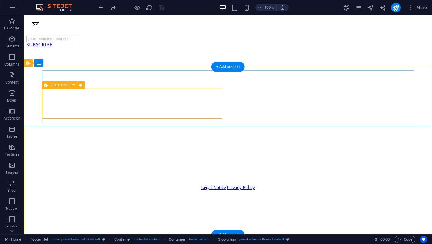
click at [162, 52] on div "SUBSCRIBE" at bounding box center [116, 37] width 180 height 30
click at [56, 47] on div "SUBSCRIBE" at bounding box center [41, 44] width 30 height 5
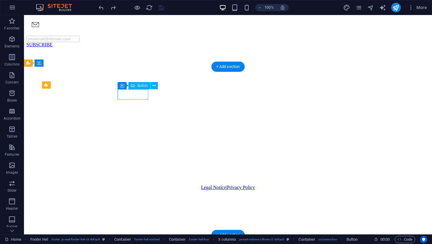
click at [56, 47] on div "SUBSCRIBE" at bounding box center [41, 44] width 30 height 5
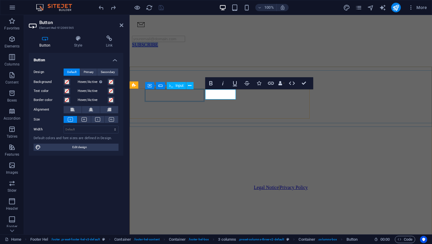
click at [149, 42] on div at bounding box center [162, 39] width 60 height 6
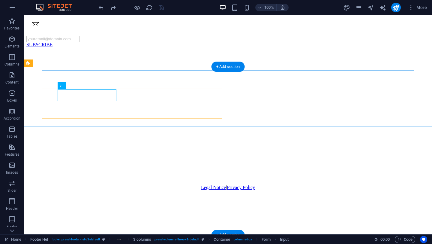
click at [149, 52] on div "SUBSCRIBE" at bounding box center [116, 37] width 180 height 30
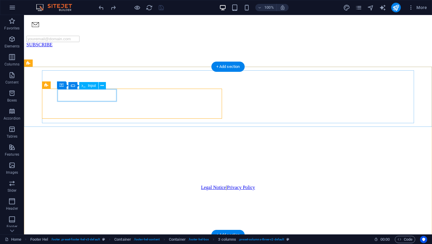
click at [86, 42] on div at bounding box center [56, 39] width 60 height 6
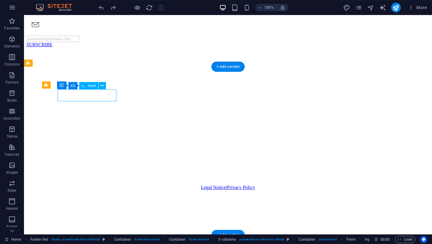
click at [86, 42] on div at bounding box center [56, 39] width 60 height 6
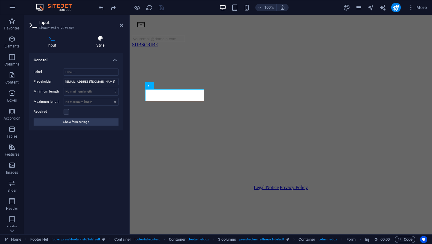
click at [101, 44] on h4 "Style" at bounding box center [101, 41] width 46 height 13
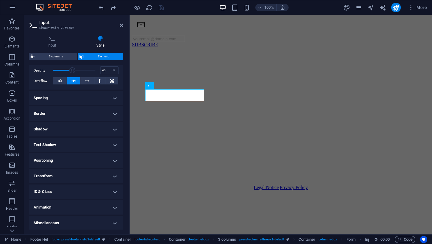
scroll to position [89, 0]
click at [139, 85] on span "3 columns" at bounding box center [146, 85] width 17 height 4
select select "px"
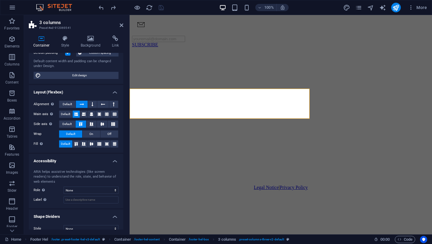
scroll to position [56, 0]
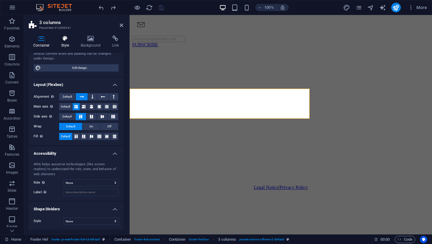
click at [66, 44] on h4 "Style" at bounding box center [67, 41] width 20 height 13
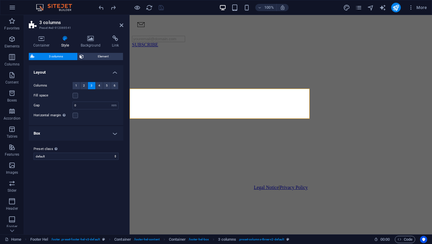
click at [80, 130] on h4 "Box" at bounding box center [76, 133] width 95 height 14
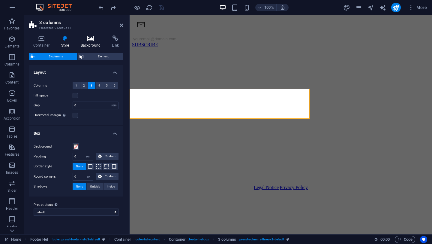
click at [87, 44] on h4 "Background" at bounding box center [92, 41] width 32 height 13
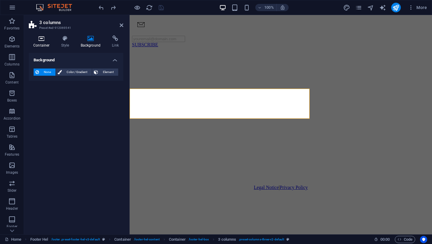
click at [43, 42] on h4 "Container" at bounding box center [43, 41] width 28 height 13
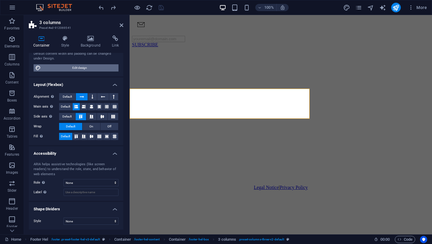
click at [97, 67] on span "Edit design" at bounding box center [80, 67] width 74 height 7
select select "px"
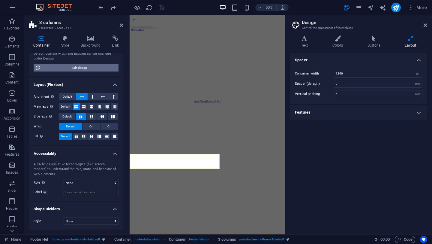
scroll to position [72, 0]
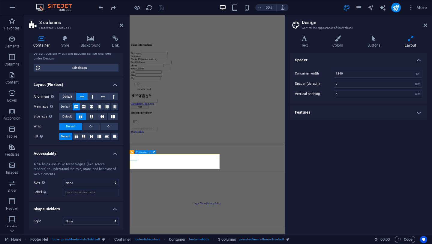
click at [141, 240] on div at bounding box center [139, 233] width 15 height 14
select select "px"
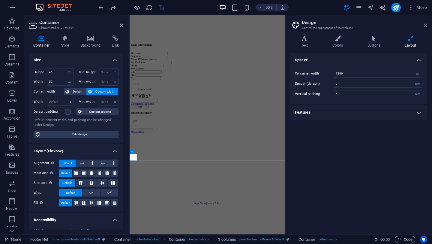
click at [426, 26] on icon at bounding box center [426, 25] width 4 height 5
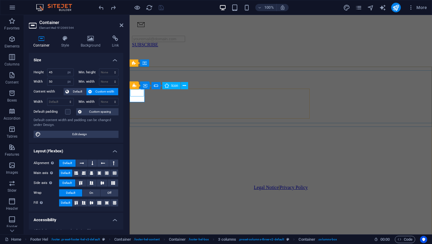
click at [133, 28] on figure at bounding box center [139, 25] width 15 height 6
click at [134, 28] on figure at bounding box center [139, 25] width 15 height 6
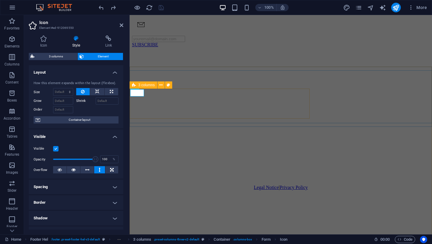
click at [134, 85] on icon at bounding box center [134, 84] width 4 height 7
select select "px"
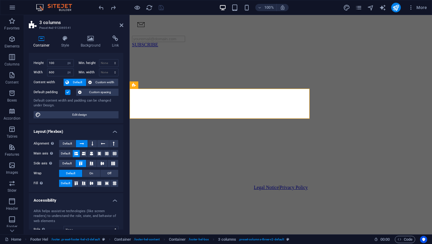
scroll to position [9, 0]
click at [92, 83] on button "Custom width" at bounding box center [102, 82] width 32 height 7
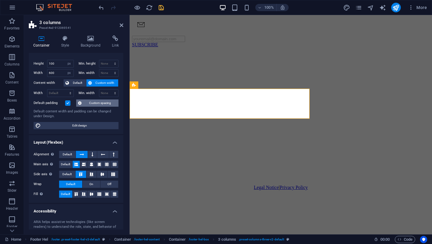
click at [82, 104] on icon at bounding box center [80, 102] width 4 height 7
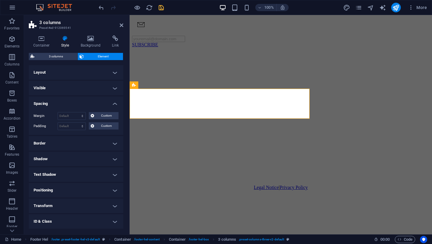
click at [50, 73] on h4 "Layout" at bounding box center [76, 72] width 95 height 14
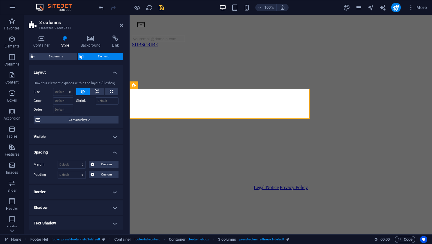
click at [62, 189] on h4 "Border" at bounding box center [76, 192] width 95 height 14
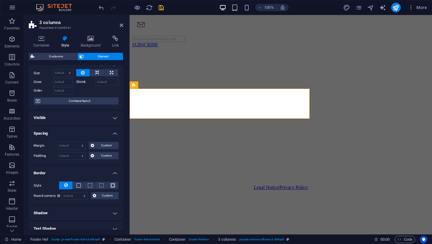
scroll to position [21, 0]
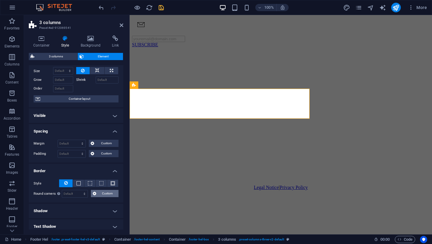
click at [95, 191] on icon at bounding box center [95, 193] width 4 height 7
click at [77, 184] on span at bounding box center [79, 183] width 4 height 4
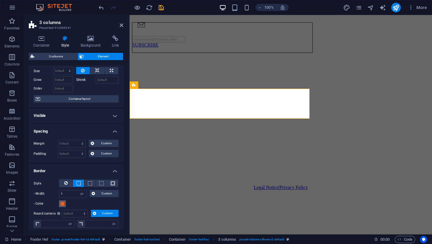
click at [62, 205] on span at bounding box center [62, 203] width 5 height 5
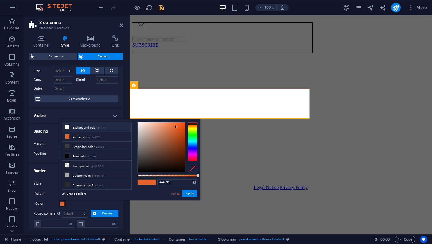
click at [68, 126] on icon at bounding box center [67, 127] width 4 height 4
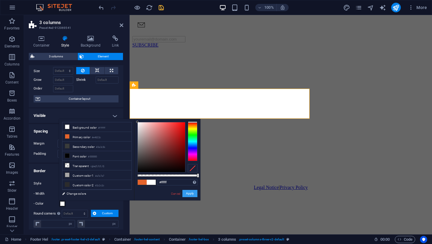
click at [189, 193] on button "Apply" at bounding box center [190, 193] width 15 height 7
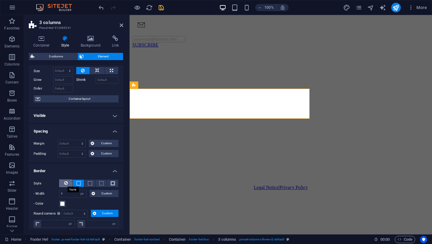
click at [65, 182] on icon at bounding box center [66, 182] width 4 height 7
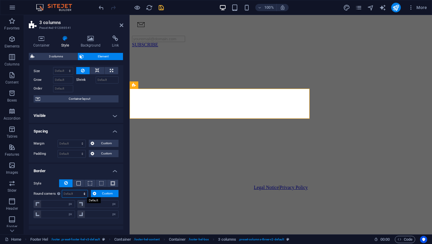
click at [73, 191] on select "Default px rem % vh vw Custom" at bounding box center [75, 193] width 26 height 7
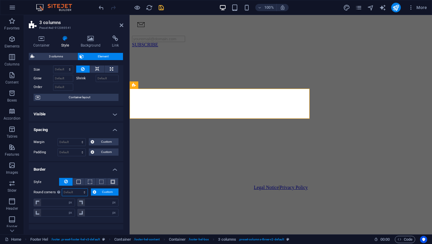
scroll to position [22, 0]
click at [75, 182] on button at bounding box center [78, 182] width 11 height 7
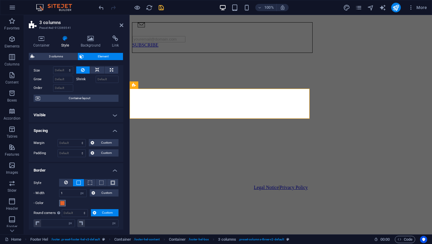
click at [62, 205] on span at bounding box center [62, 203] width 5 height 5
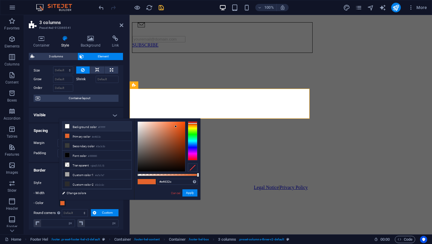
click at [68, 125] on icon at bounding box center [67, 126] width 4 height 4
type input "#ffffff"
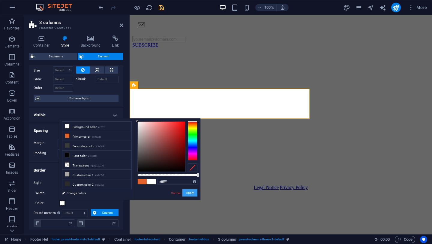
click at [192, 192] on button "Apply" at bounding box center [190, 192] width 15 height 7
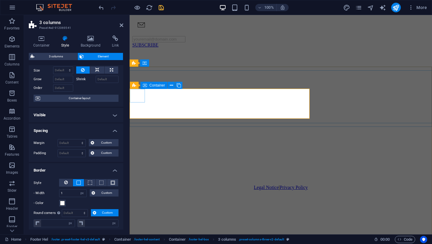
click at [134, 36] on div at bounding box center [139, 30] width 15 height 14
select select "px"
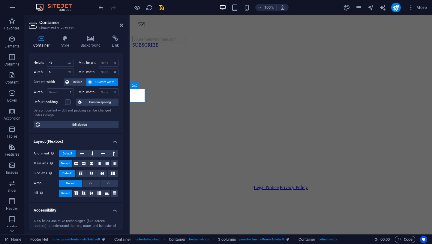
scroll to position [13, 0]
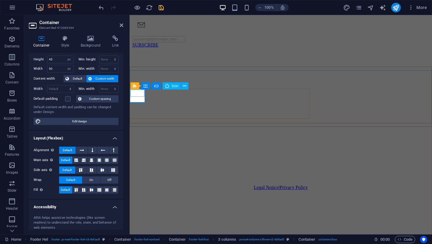
click at [139, 29] on figure at bounding box center [139, 26] width 15 height 6
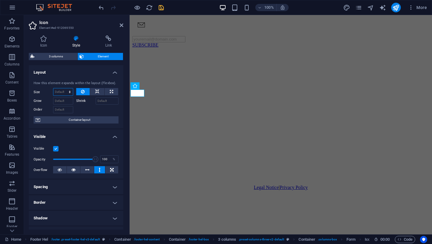
click at [69, 91] on select "Default auto px % 1/1 1/2 1/3 1/4 1/5 1/6 1/7 1/8 1/9 1/10" at bounding box center [63, 91] width 20 height 7
select select "px"
click at [64, 88] on select "Default auto px % 1/1 1/2 1/3 1/4 1/5 1/6 1/7 1/8 1/9 1/10" at bounding box center [63, 91] width 20 height 7
type input "0"
click at [68, 92] on select "Default auto px % 1/1 1/2 1/3 1/4 1/5 1/6 1/7 1/8 1/9 1/10" at bounding box center [69, 91] width 8 height 7
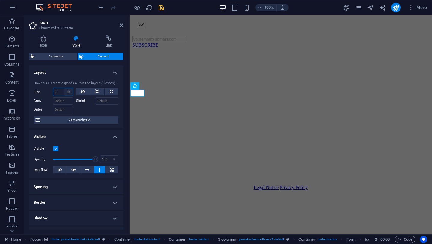
select select "jpu8hd74cfg"
click at [65, 88] on select "Default auto px % 1/1 1/2 1/3 1/4 1/5 1/6 1/7 1/8 1/9 1/10" at bounding box center [69, 91] width 8 height 7
select select "DISABLED_OPTION_VALUE"
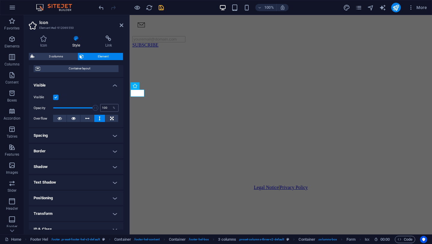
scroll to position [54, 0]
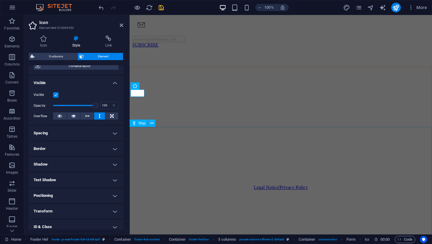
click at [181, 172] on div at bounding box center [281, 118] width 298 height 108
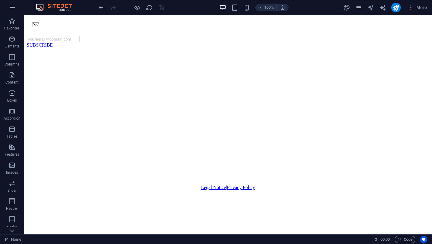
click at [29, 27] on div "100%" at bounding box center [16, 29] width 26 height 5
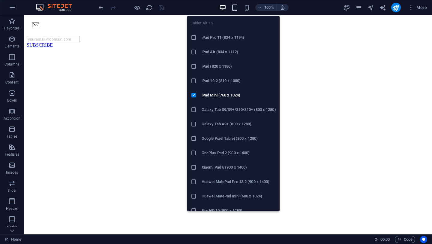
click at [236, 7] on icon "button" at bounding box center [234, 7] width 7 height 7
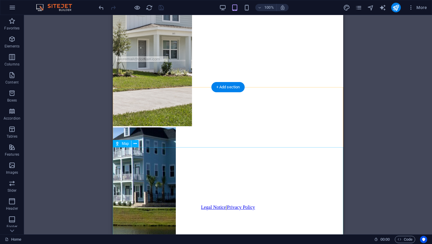
scroll to position [256, 0]
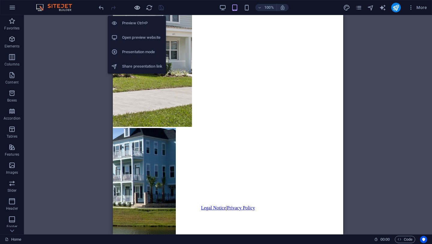
click at [138, 7] on icon "button" at bounding box center [137, 7] width 7 height 7
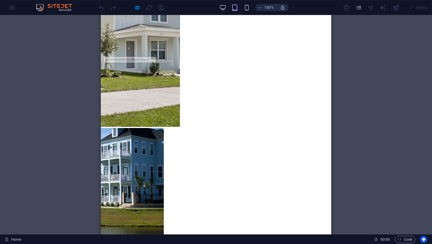
click at [145, 73] on div "SUBSCRIBE" at bounding box center [193, 58] width 181 height 31
click at [123, 63] on input "text" at bounding box center [130, 59] width 53 height 6
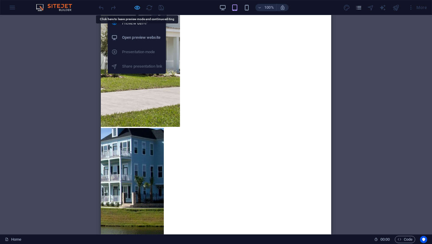
click at [136, 4] on icon "button" at bounding box center [137, 7] width 7 height 7
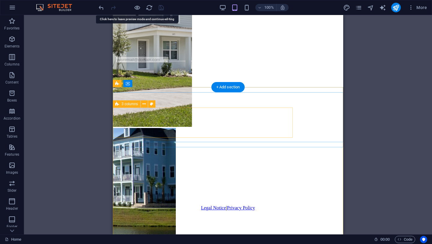
click at [151, 73] on div "SUBSCRIBE" at bounding box center [205, 58] width 181 height 31
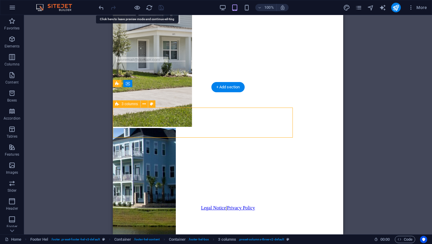
click at [151, 73] on div "SUBSCRIBE" at bounding box center [205, 58] width 181 height 31
select select "px"
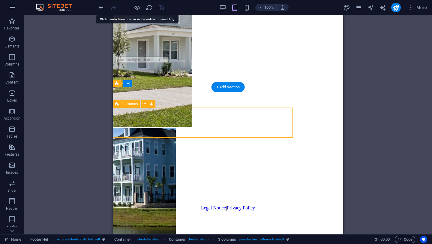
select select "px"
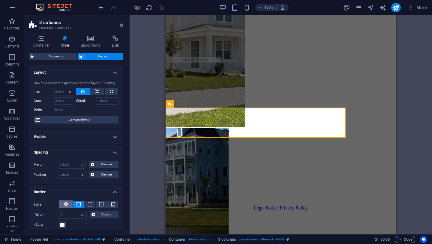
click at [64, 205] on icon at bounding box center [66, 203] width 4 height 7
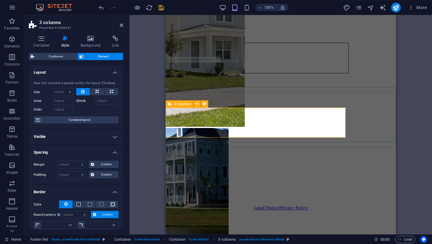
click at [224, 73] on div "SUBSCRIBE" at bounding box center [258, 58] width 181 height 31
click at [276, 73] on div "SUBSCRIBE" at bounding box center [258, 58] width 181 height 31
click at [198, 104] on icon at bounding box center [196, 104] width 3 height 6
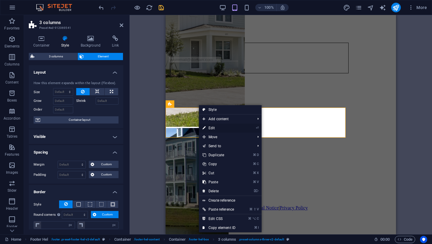
click at [210, 128] on link "⏎ Edit" at bounding box center [219, 127] width 40 height 9
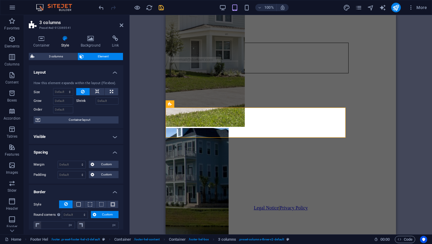
click at [65, 42] on h4 "Style" at bounding box center [67, 41] width 20 height 13
click at [65, 40] on icon at bounding box center [65, 38] width 17 height 6
click at [117, 74] on h4 "Layout" at bounding box center [76, 70] width 95 height 11
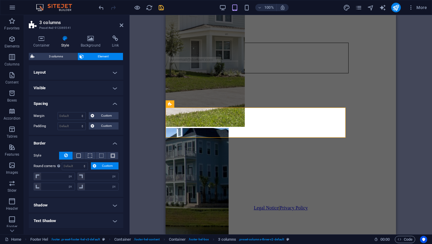
click at [110, 85] on h4 "Visible" at bounding box center [76, 88] width 95 height 14
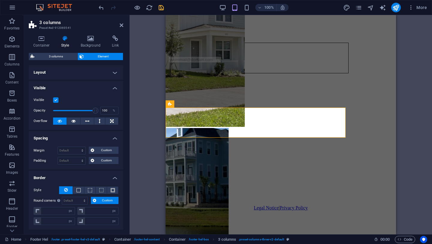
click at [110, 85] on h4 "Visible" at bounding box center [76, 86] width 95 height 11
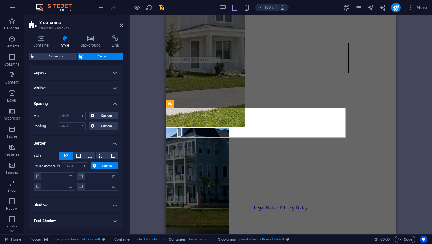
click at [113, 103] on h4 "Spacing" at bounding box center [76, 101] width 95 height 11
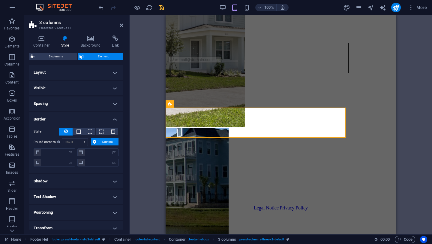
click at [113, 118] on h4 "Border" at bounding box center [76, 117] width 95 height 11
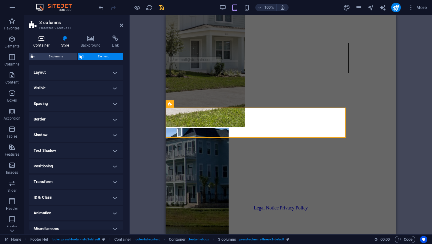
click at [43, 43] on h4 "Container" at bounding box center [43, 41] width 28 height 13
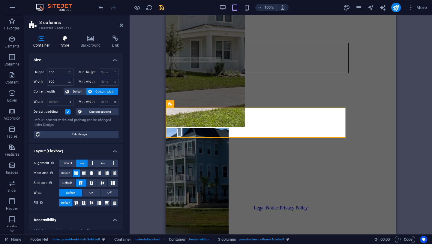
click at [62, 44] on h4 "Style" at bounding box center [67, 41] width 20 height 13
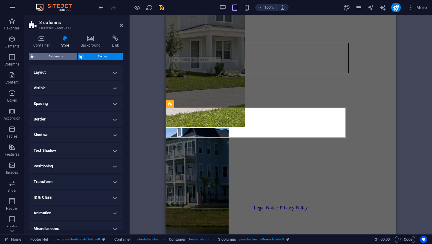
click at [61, 57] on span "3 columns" at bounding box center [55, 56] width 39 height 7
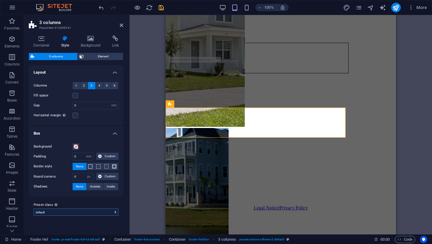
click at [101, 213] on select "default Add preset class" at bounding box center [76, 211] width 85 height 7
click at [34, 208] on select "default Add preset class" at bounding box center [76, 211] width 85 height 7
click at [114, 137] on div "Background Padding 0 px rem % vw vh Custom Custom 0 px rem % vw vh 0 px rem % v…" at bounding box center [76, 166] width 97 height 59
click at [114, 132] on h4 "Box" at bounding box center [76, 131] width 95 height 11
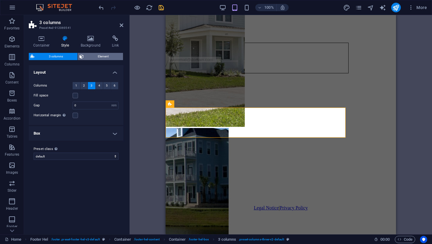
click at [97, 58] on span "Element" at bounding box center [104, 56] width 36 height 7
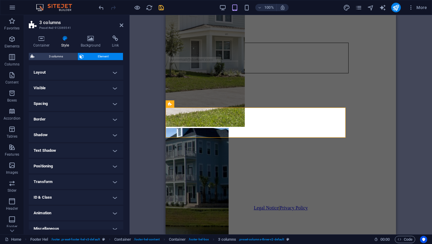
scroll to position [6, 0]
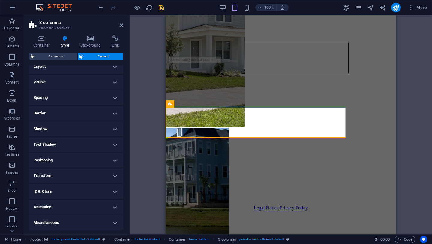
click at [71, 208] on h4 "Animation" at bounding box center [76, 207] width 95 height 14
click at [72, 204] on h4 "Animation" at bounding box center [76, 205] width 95 height 11
click at [72, 217] on h4 "Miscellaneous" at bounding box center [76, 222] width 95 height 14
click at [72, 217] on h4 "Miscellaneous" at bounding box center [76, 220] width 95 height 11
click at [72, 217] on h4 "Miscellaneous" at bounding box center [76, 222] width 95 height 14
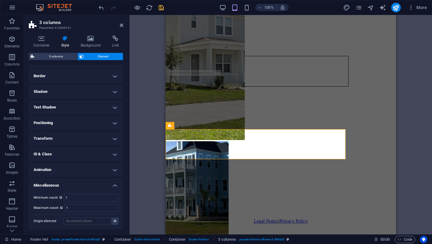
scroll to position [232, 0]
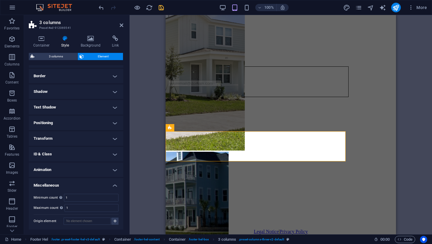
click at [77, 183] on h4 "Miscellaneous" at bounding box center [76, 183] width 95 height 11
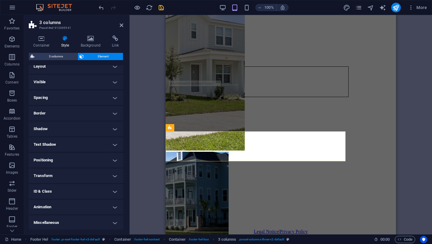
scroll to position [0, 0]
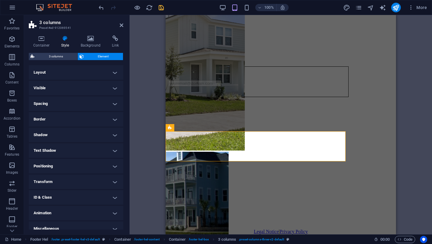
click at [90, 71] on h4 "Layout" at bounding box center [76, 72] width 95 height 14
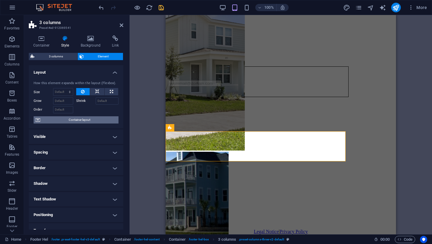
click at [75, 118] on span "Container layout" at bounding box center [79, 119] width 75 height 7
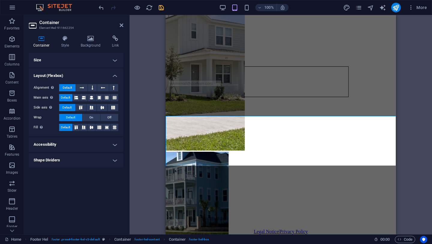
click at [76, 142] on h4 "Accessibility" at bounding box center [76, 144] width 95 height 14
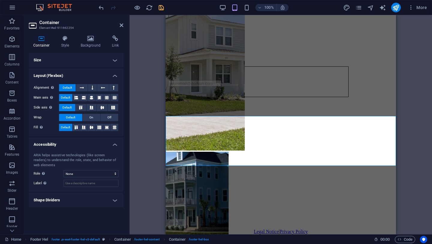
click at [76, 142] on h4 "Accessibility" at bounding box center [76, 142] width 95 height 11
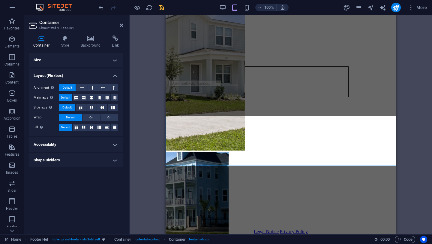
click at [75, 154] on h4 "Shape Dividers" at bounding box center [76, 160] width 95 height 14
click at [75, 154] on h4 "Shape Dividers" at bounding box center [76, 158] width 95 height 11
click at [67, 60] on h4 "Size" at bounding box center [76, 60] width 95 height 14
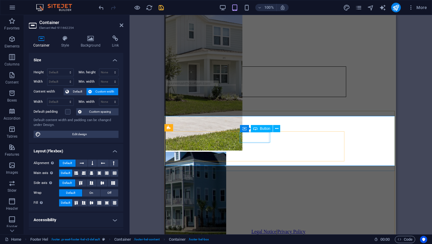
scroll to position [232, 0]
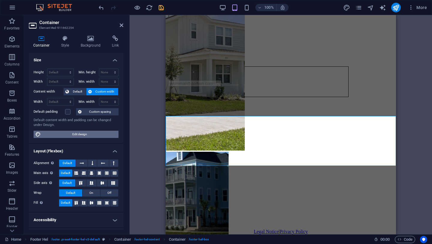
click at [66, 134] on span "Edit design" at bounding box center [80, 134] width 74 height 7
select select "px"
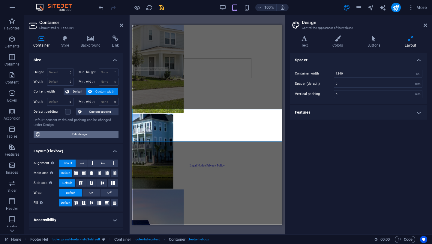
scroll to position [203, 0]
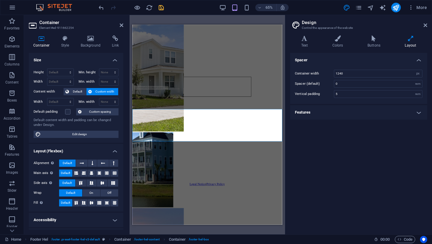
click at [343, 48] on div "Text Colors Buttons Layout Text Standard Bold Links Font color Font Roboto Cond…" at bounding box center [358, 132] width 137 height 194
click at [340, 44] on h4 "Colors" at bounding box center [339, 41] width 35 height 13
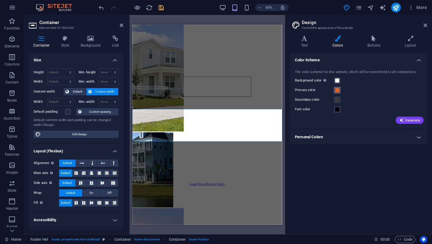
click at [340, 89] on button "Primary color" at bounding box center [337, 90] width 7 height 7
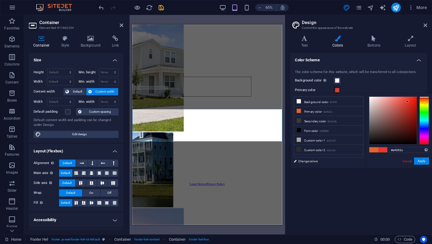
click at [424, 97] on div at bounding box center [425, 120] width 10 height 48
click at [415, 100] on div at bounding box center [393, 120] width 47 height 47
type input "#f21908"
click at [415, 99] on div at bounding box center [415, 100] width 2 height 2
click at [424, 163] on button "Apply" at bounding box center [421, 160] width 15 height 7
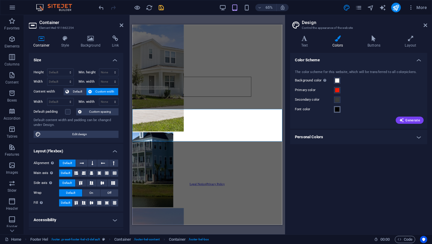
click at [336, 109] on span at bounding box center [337, 109] width 5 height 5
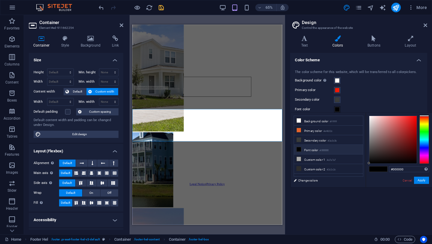
click at [299, 150] on icon at bounding box center [299, 149] width 4 height 4
click at [419, 183] on button "Apply" at bounding box center [421, 180] width 15 height 7
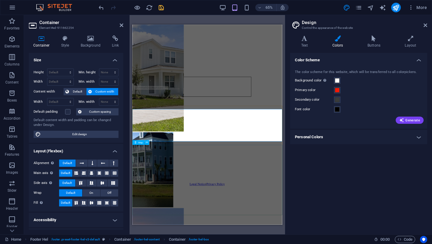
click at [259, 242] on div at bounding box center [248, 201] width 226 height 108
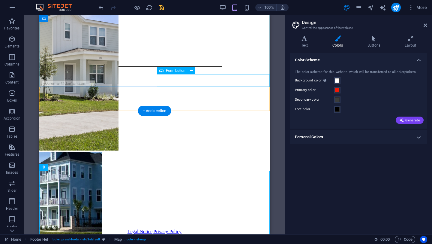
click at [187, 42] on div "Next" at bounding box center [155, 39] width 226 height 6
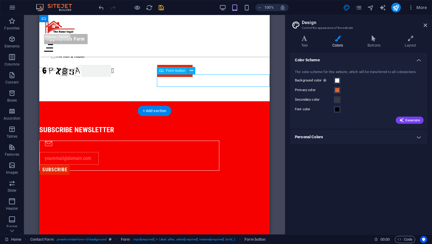
click at [187, 77] on div "Next" at bounding box center [213, 71] width 113 height 13
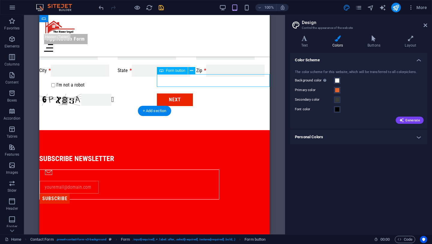
select select "px"
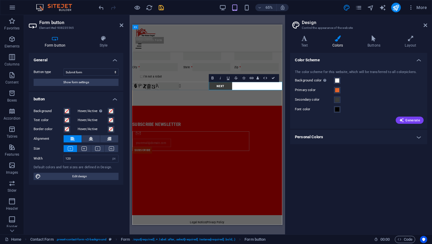
click at [282, 118] on button "Next" at bounding box center [268, 119] width 36 height 13
click at [338, 88] on span at bounding box center [337, 90] width 5 height 5
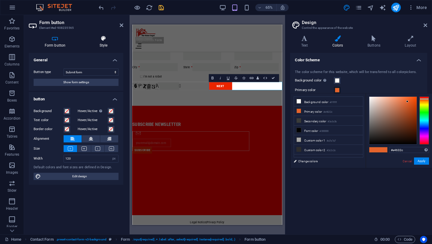
click at [101, 43] on h4 "Style" at bounding box center [104, 41] width 40 height 13
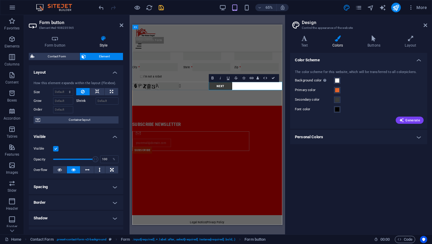
click at [252, 121] on button "Next" at bounding box center [268, 119] width 36 height 13
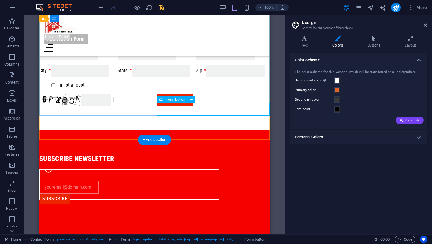
click at [180, 104] on div "Next" at bounding box center [213, 99] width 113 height 13
click at [186, 106] on div "Next" at bounding box center [213, 99] width 113 height 13
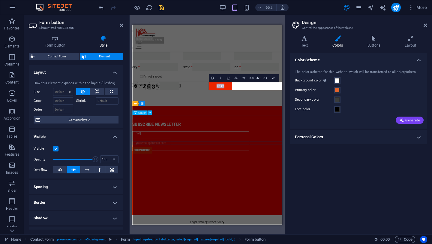
click at [319, 173] on div "subscribe newsletter SUBSCRIBE" at bounding box center [247, 198] width 231 height 50
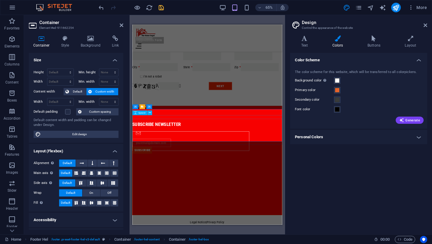
click at [333, 183] on div at bounding box center [247, 186] width 231 height 6
select select "px"
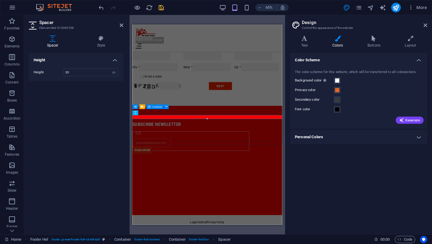
click at [331, 184] on div "subscribe newsletter SUBSCRIBE" at bounding box center [247, 198] width 231 height 50
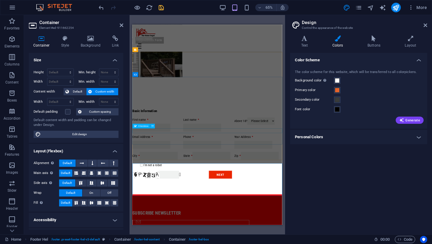
scroll to position [0, 0]
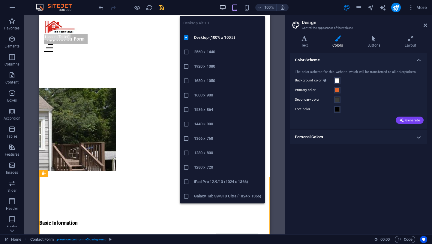
click at [0, 0] on icon "button" at bounding box center [0, 0] width 0 height 0
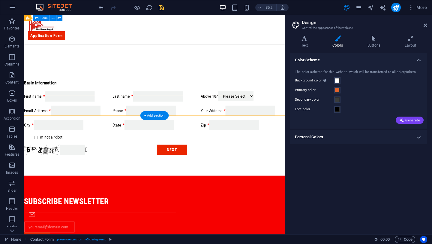
scroll to position [253, 0]
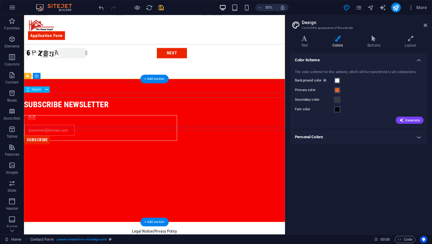
click at [265, 127] on div at bounding box center [177, 130] width 307 height 6
select select "px"
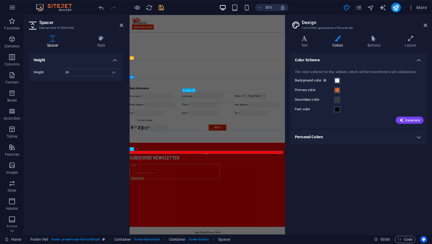
scroll to position [72, 0]
click at [103, 44] on h4 "Style" at bounding box center [101, 41] width 44 height 13
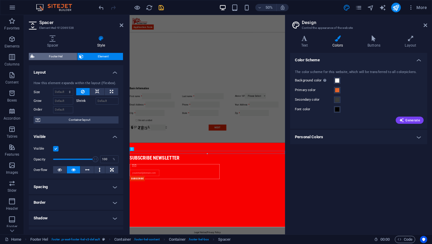
click at [65, 58] on span "Footer Hel" at bounding box center [55, 56] width 39 height 7
select select "%"
select select "rem"
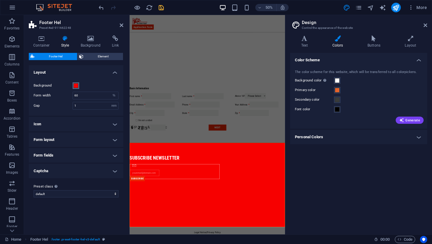
click at [76, 82] on button "Background" at bounding box center [76, 85] width 7 height 7
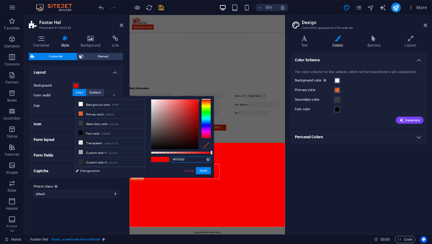
click at [184, 158] on input "#f70000" at bounding box center [191, 159] width 40 height 6
click at [337, 90] on span at bounding box center [337, 90] width 5 height 5
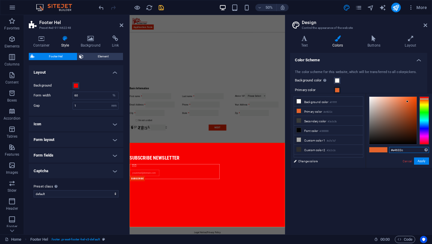
click at [402, 148] on input "#e4632c" at bounding box center [409, 150] width 40 height 6
paste input "f70000"
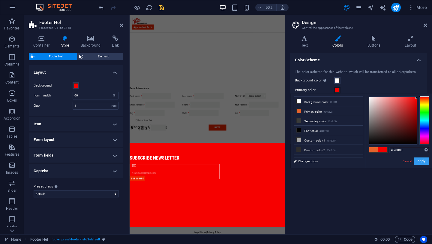
type input "#f70000"
click at [421, 161] on button "Apply" at bounding box center [421, 160] width 15 height 7
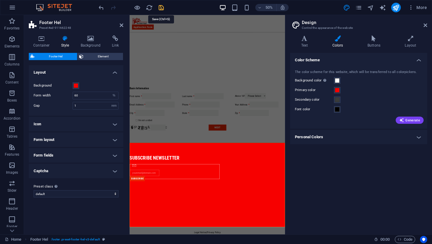
click at [163, 9] on icon "save" at bounding box center [161, 7] width 7 height 7
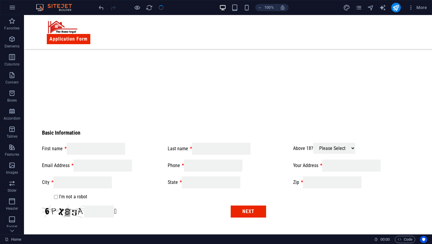
scroll to position [253, 0]
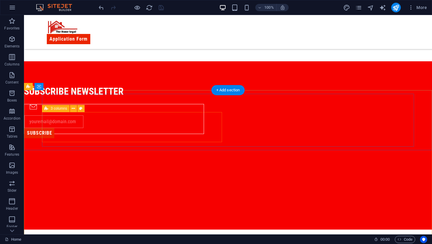
click at [61, 128] on div "SUBSCRIBE" at bounding box center [114, 119] width 180 height 30
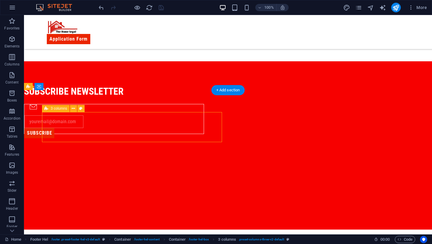
click at [61, 128] on div "SUBSCRIBE" at bounding box center [114, 119] width 180 height 30
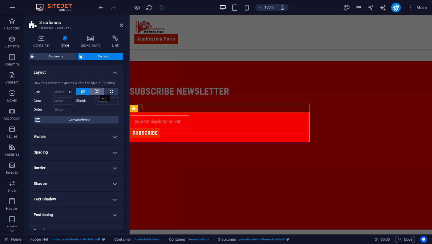
click at [95, 89] on icon at bounding box center [97, 91] width 4 height 7
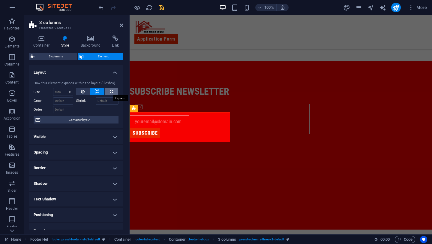
click at [110, 91] on icon at bounding box center [111, 91] width 3 height 7
type input "100"
select select "%"
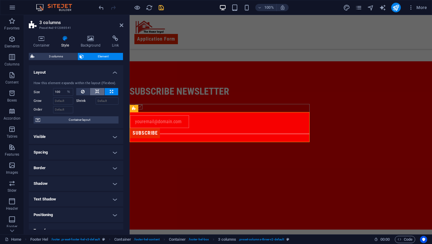
click at [96, 89] on icon at bounding box center [97, 91] width 4 height 7
select select "DISABLED_OPTION_VALUE"
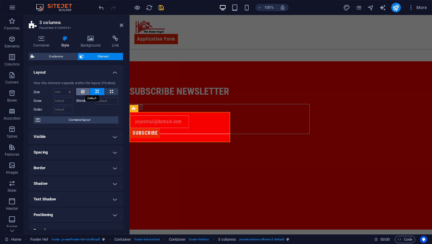
click at [86, 92] on button at bounding box center [83, 91] width 14 height 7
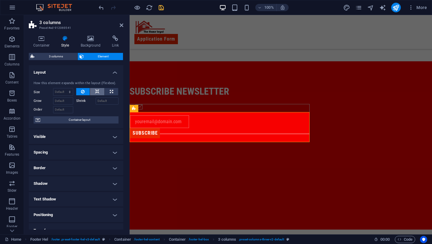
click at [102, 88] on button at bounding box center [97, 91] width 14 height 7
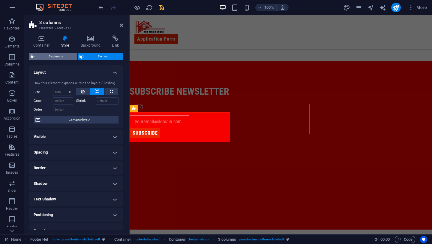
click at [50, 54] on span "3 columns" at bounding box center [55, 56] width 39 height 7
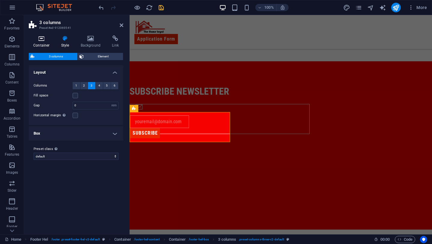
click at [43, 44] on h4 "Container" at bounding box center [43, 41] width 28 height 13
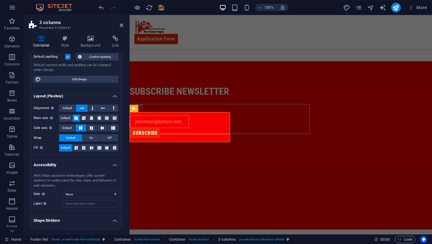
scroll to position [66, 0]
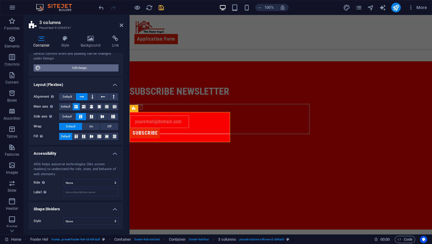
click at [69, 64] on span "Edit design" at bounding box center [80, 67] width 74 height 7
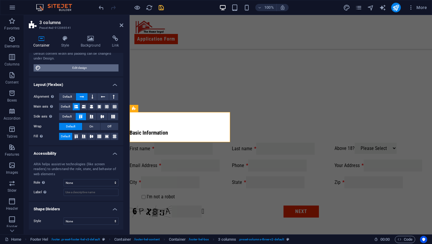
select select "px"
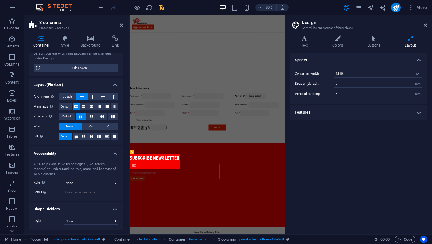
click at [407, 48] on div "Text Colors Buttons Layout Text Standard Bold Links Font color Font Roboto Cond…" at bounding box center [358, 132] width 137 height 194
click at [414, 36] on icon at bounding box center [410, 38] width 33 height 6
click at [377, 43] on h4 "Buttons" at bounding box center [375, 41] width 37 height 13
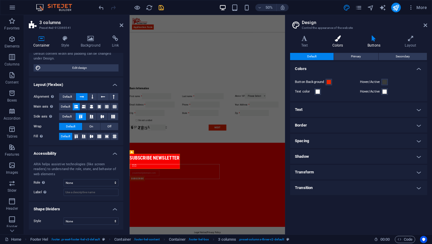
click at [336, 42] on h4 "Colors" at bounding box center [339, 41] width 35 height 13
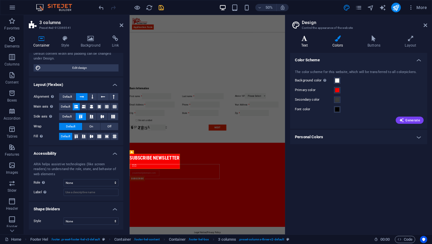
click at [307, 45] on h4 "Text" at bounding box center [305, 41] width 31 height 13
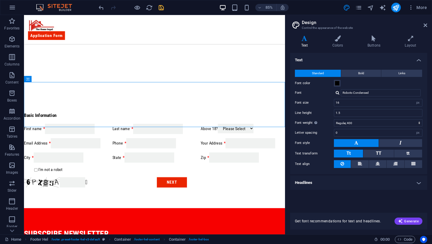
scroll to position [253, 0]
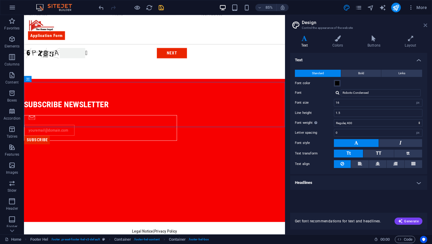
click at [426, 26] on icon at bounding box center [426, 25] width 4 height 5
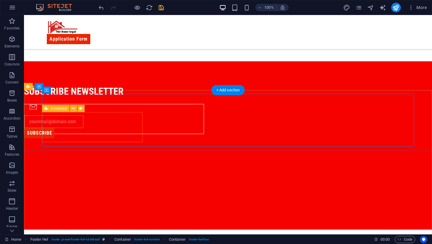
click at [122, 133] on div "SUBSCRIBE" at bounding box center [114, 119] width 180 height 30
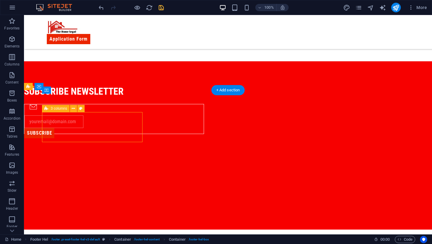
click at [122, 133] on div "SUBSCRIBE" at bounding box center [114, 119] width 180 height 30
select select "px"
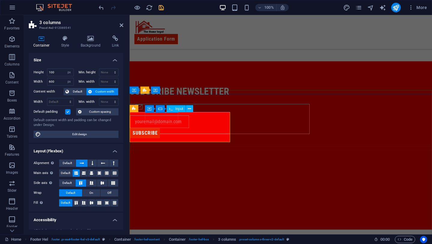
click at [165, 118] on input "text" at bounding box center [159, 121] width 59 height 13
click at [146, 121] on input "text" at bounding box center [159, 121] width 59 height 13
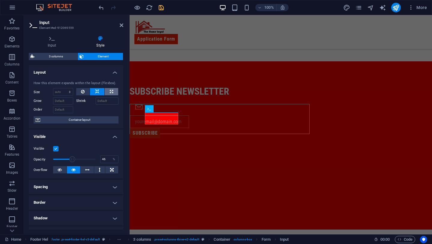
click at [110, 89] on icon at bounding box center [111, 91] width 3 height 7
type input "100"
select select "%"
click at [81, 92] on icon at bounding box center [83, 91] width 4 height 7
select select "DISABLED_OPTION_VALUE"
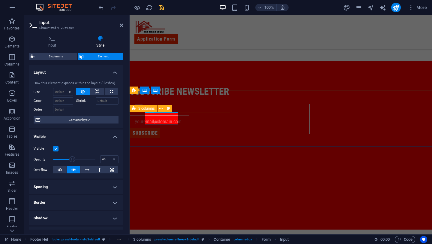
click at [142, 134] on div "SUBSCRIBE" at bounding box center [220, 119] width 180 height 30
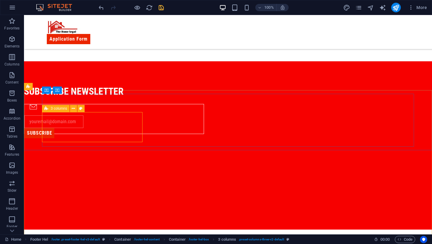
click at [49, 111] on div "3 columns" at bounding box center [56, 108] width 28 height 7
click at [50, 111] on div "3 columns" at bounding box center [56, 108] width 28 height 7
select select "px"
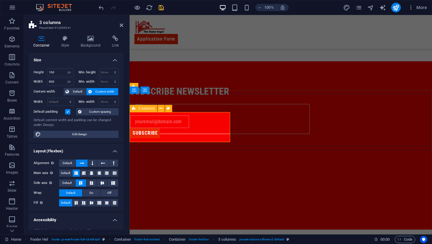
click at [138, 111] on div "3 columns" at bounding box center [144, 108] width 28 height 7
click at [62, 41] on icon at bounding box center [65, 38] width 17 height 6
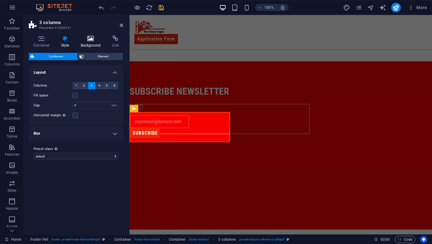
click at [88, 40] on icon at bounding box center [90, 38] width 29 height 6
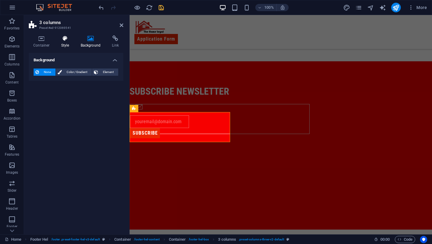
click at [65, 41] on icon at bounding box center [65, 38] width 17 height 6
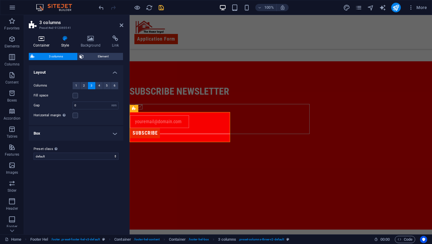
click at [34, 44] on h4 "Container" at bounding box center [43, 41] width 28 height 13
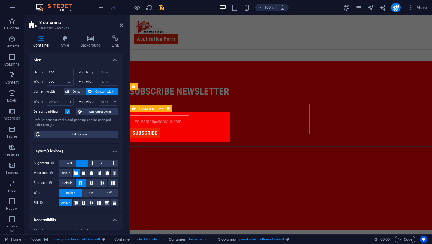
click at [136, 107] on div "3 columns" at bounding box center [144, 108] width 28 height 7
click at [94, 135] on span "Edit design" at bounding box center [80, 134] width 74 height 7
select select "px"
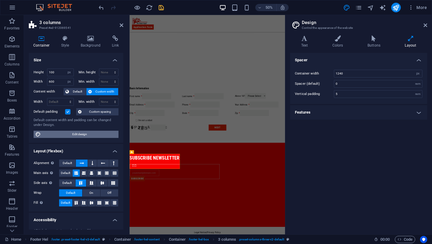
scroll to position [72, 0]
click at [425, 24] on icon at bounding box center [426, 25] width 4 height 5
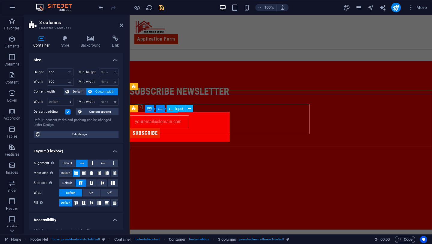
click at [170, 122] on input "text" at bounding box center [159, 121] width 59 height 13
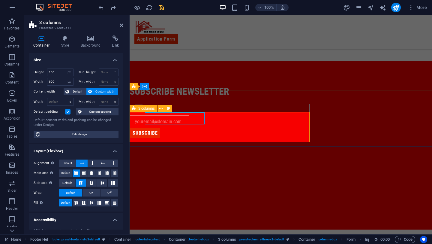
click at [248, 132] on div "SUBSCRIBE" at bounding box center [220, 119] width 180 height 30
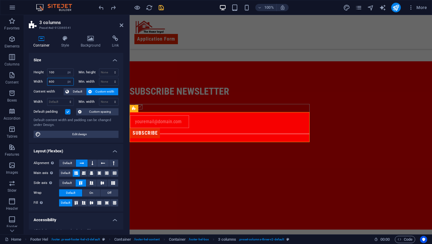
click at [51, 83] on input "600" at bounding box center [60, 81] width 26 height 7
type input "600"
click at [134, 108] on icon at bounding box center [134, 108] width 4 height 7
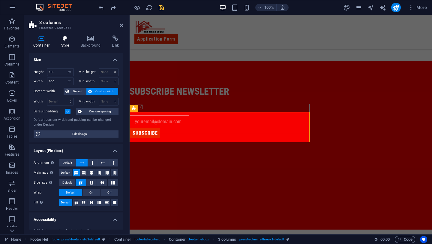
click at [67, 43] on h4 "Style" at bounding box center [67, 41] width 20 height 13
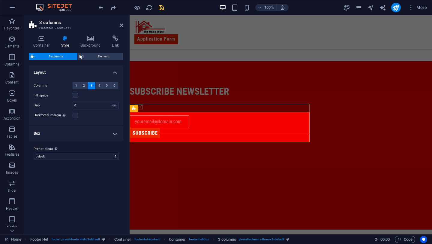
click at [68, 137] on h4 "Box" at bounding box center [76, 133] width 95 height 14
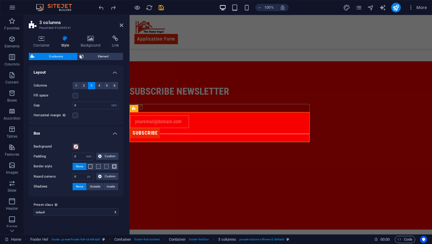
click at [84, 166] on button "None" at bounding box center [80, 166] width 14 height 7
click at [91, 165] on span at bounding box center [90, 166] width 4 height 4
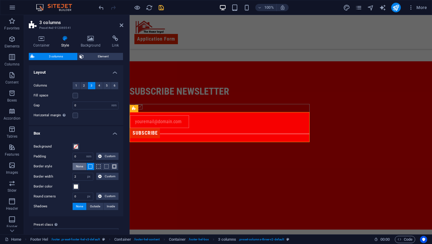
click at [81, 165] on span "None" at bounding box center [79, 166] width 7 height 7
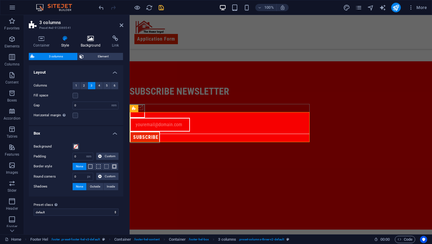
click at [91, 40] on icon at bounding box center [90, 38] width 29 height 6
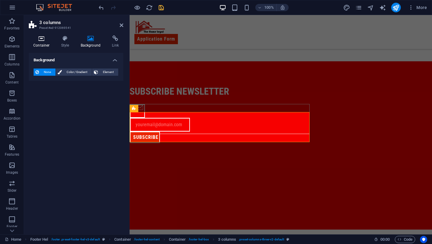
click at [41, 44] on h4 "Container" at bounding box center [43, 41] width 28 height 13
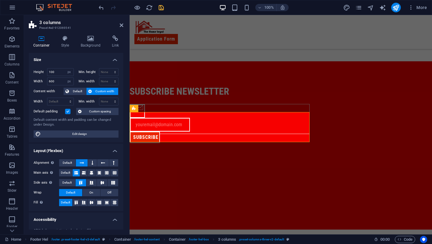
click at [70, 111] on label at bounding box center [67, 111] width 5 height 5
click at [0, 0] on input "Default padding" at bounding box center [0, 0] width 0 height 0
click at [160, 8] on icon "save" at bounding box center [161, 7] width 7 height 7
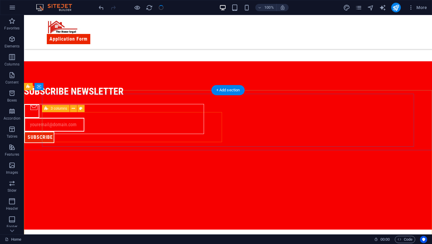
click at [134, 134] on div "SUBSCRIBE" at bounding box center [114, 119] width 180 height 30
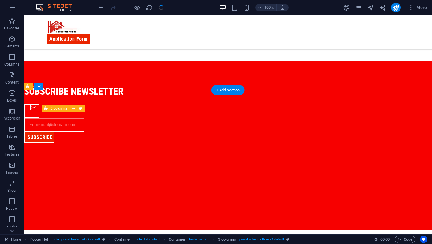
click at [134, 134] on div "SUBSCRIBE" at bounding box center [114, 119] width 180 height 30
select select "px"
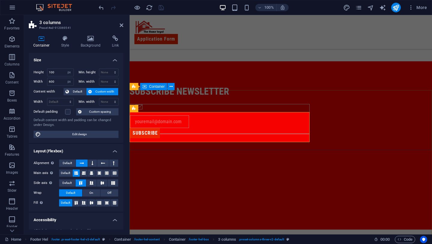
click at [287, 93] on div "subscribe newsletter SUBSCRIBE" at bounding box center [281, 91] width 303 height 60
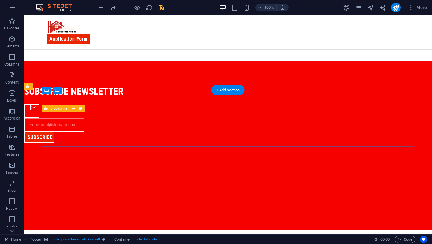
click at [91, 131] on div "SUBSCRIBE" at bounding box center [114, 119] width 180 height 30
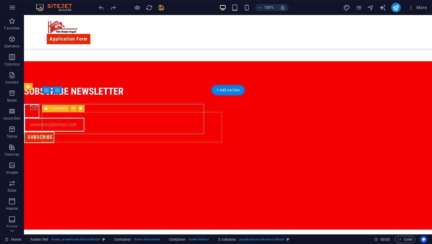
click at [91, 131] on div "SUBSCRIBE" at bounding box center [114, 119] width 180 height 30
select select "px"
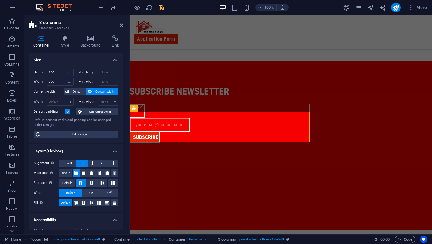
click at [67, 113] on label at bounding box center [67, 111] width 5 height 5
click at [0, 0] on input "Default padding" at bounding box center [0, 0] width 0 height 0
click at [164, 5] on icon "save" at bounding box center [161, 7] width 7 height 7
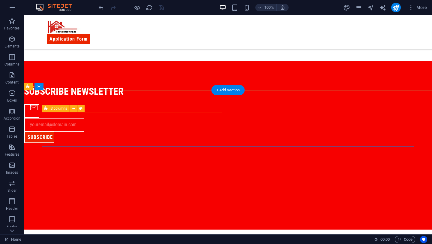
click at [53, 132] on div "SUBSCRIBE" at bounding box center [114, 119] width 180 height 30
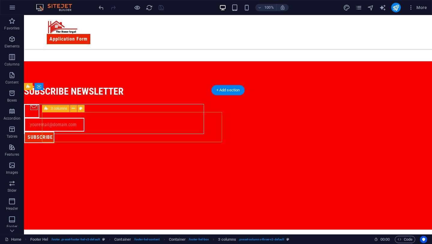
click at [53, 132] on div "SUBSCRIBE" at bounding box center [114, 119] width 180 height 30
select select "px"
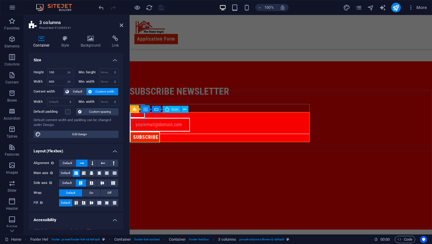
click at [139, 112] on figure at bounding box center [138, 108] width 14 height 7
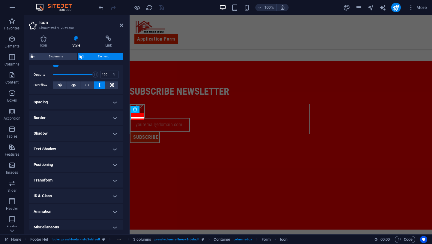
scroll to position [89, 0]
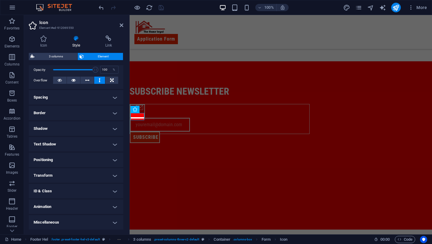
click at [96, 140] on h4 "Text Shadow" at bounding box center [76, 144] width 95 height 14
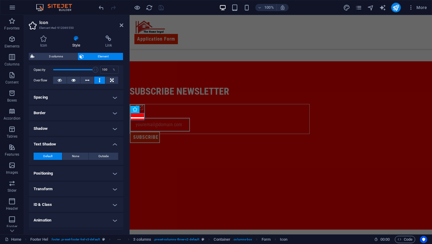
click at [96, 140] on h4 "Text Shadow" at bounding box center [76, 142] width 95 height 11
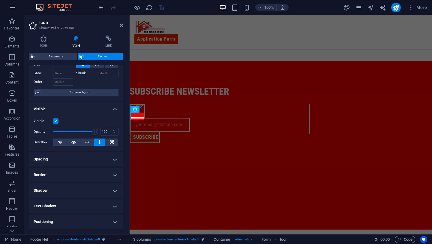
scroll to position [0, 0]
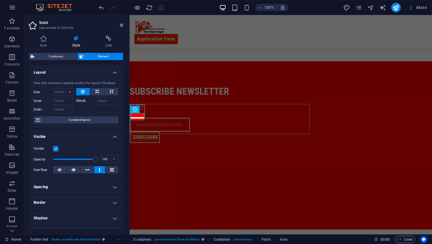
click at [54, 61] on div "3 columns Element Layout How this element expands within the layout (Flexbox). …" at bounding box center [76, 141] width 95 height 177
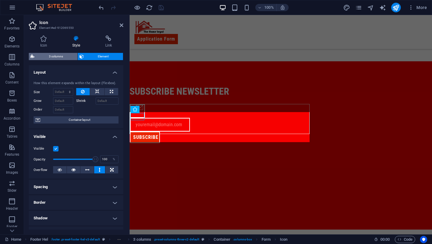
click at [54, 54] on span "3 columns" at bounding box center [55, 56] width 39 height 7
select select "rem"
select select "px"
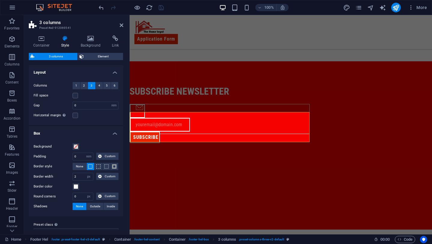
scroll to position [11, 0]
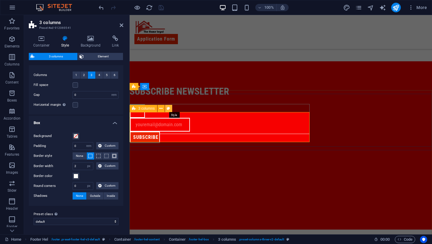
click at [168, 107] on icon at bounding box center [168, 108] width 3 height 6
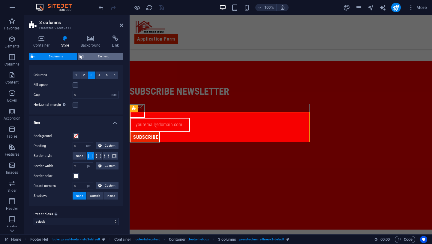
click at [92, 57] on span "Element" at bounding box center [104, 56] width 36 height 7
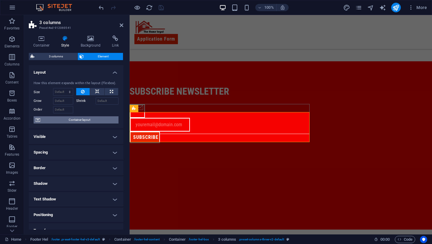
click at [77, 117] on span "Container layout" at bounding box center [79, 119] width 75 height 7
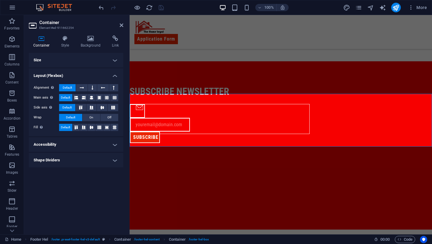
click at [70, 144] on h4 "Accessibility" at bounding box center [76, 144] width 95 height 14
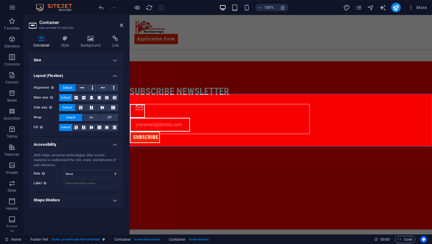
click at [70, 144] on h4 "Accessibility" at bounding box center [76, 142] width 95 height 11
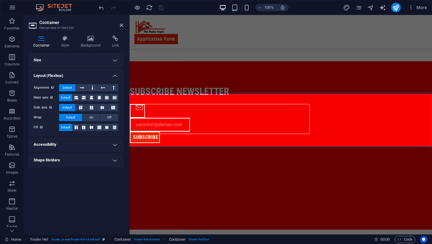
click at [81, 55] on h4 "Size" at bounding box center [76, 60] width 95 height 14
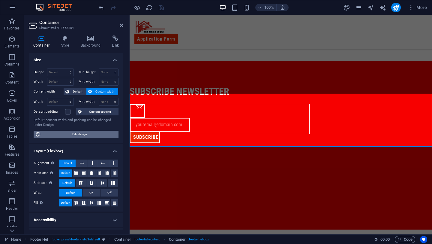
click at [63, 133] on span "Edit design" at bounding box center [80, 134] width 74 height 7
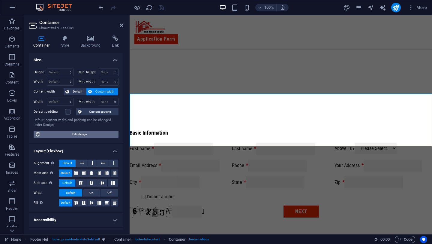
select select "px"
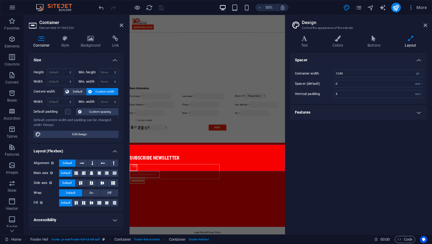
click at [424, 23] on h2 "Design" at bounding box center [364, 22] width 125 height 5
click at [428, 24] on aside "Design Control the appearance of the website Variants Text Colors Buttons Layou…" at bounding box center [358, 124] width 147 height 219
click at [427, 24] on icon at bounding box center [426, 25] width 4 height 5
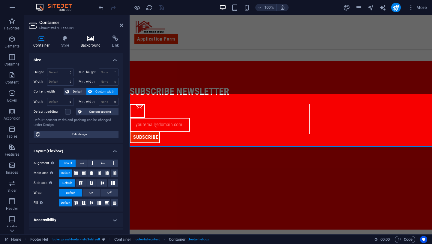
click at [89, 41] on icon at bounding box center [90, 38] width 29 height 6
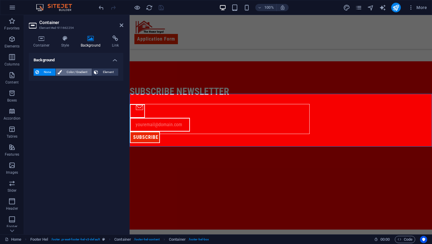
click at [76, 69] on span "Color / Gradient" at bounding box center [77, 71] width 26 height 7
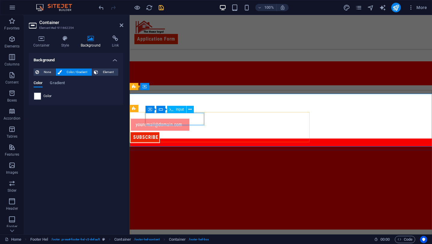
click at [161, 118] on input "text" at bounding box center [160, 124] width 59 height 13
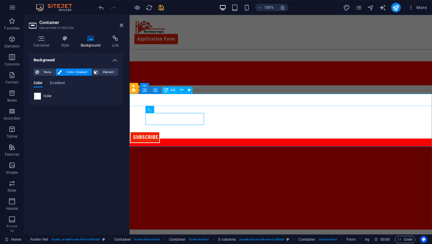
click at [151, 98] on div "subscribe newsletter" at bounding box center [281, 91] width 303 height 13
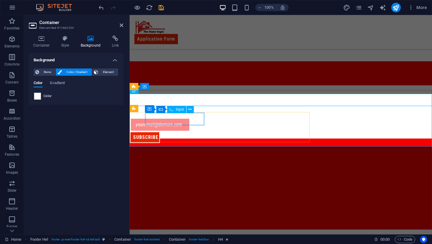
click at [150, 118] on input "text" at bounding box center [160, 124] width 59 height 13
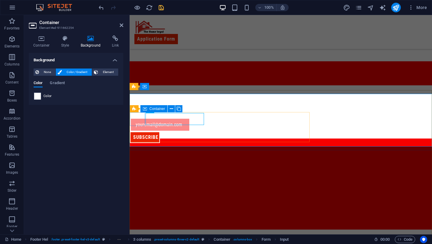
click at [140, 118] on div at bounding box center [137, 111] width 15 height 14
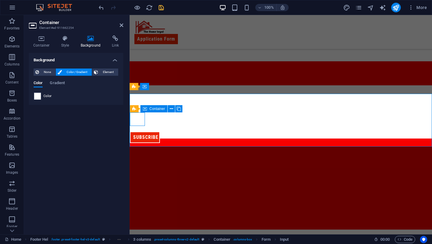
click at [140, 118] on div at bounding box center [137, 111] width 15 height 14
select select "px"
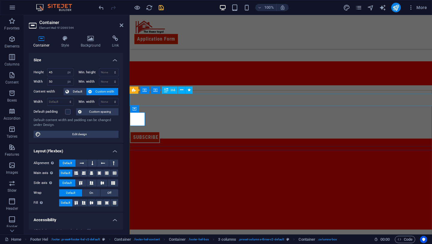
click at [154, 98] on div "subscribe newsletter" at bounding box center [281, 91] width 303 height 13
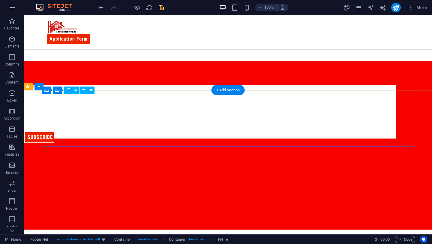
click at [45, 98] on div "subscribe newsletter" at bounding box center [210, 91] width 372 height 13
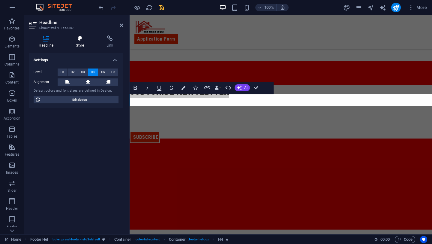
click at [82, 47] on h4 "Style" at bounding box center [81, 41] width 31 height 13
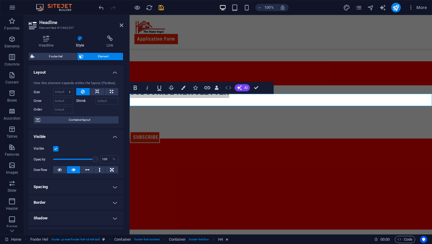
click at [228, 87] on icon "button" at bounding box center [228, 87] width 7 height 7
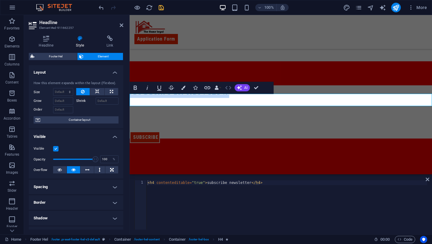
click at [228, 87] on icon "button" at bounding box center [228, 87] width 7 height 7
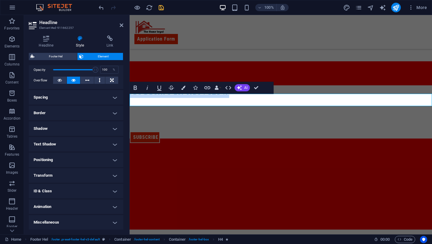
scroll to position [0, 0]
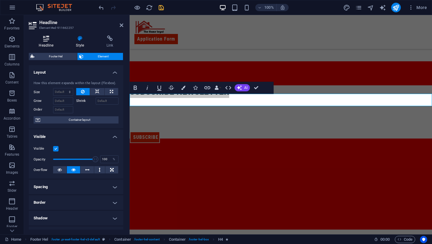
click at [48, 39] on icon at bounding box center [46, 38] width 35 height 6
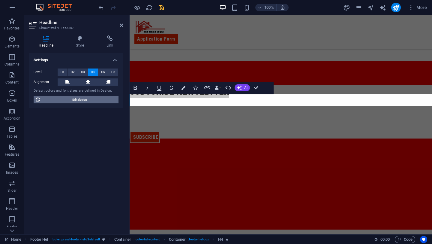
click at [87, 99] on span "Edit design" at bounding box center [80, 99] width 74 height 7
select select "px"
select select "400"
select select "px"
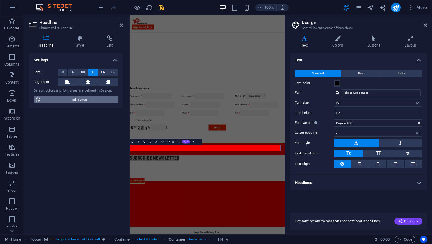
scroll to position [72, 0]
click at [425, 24] on icon at bounding box center [426, 25] width 4 height 5
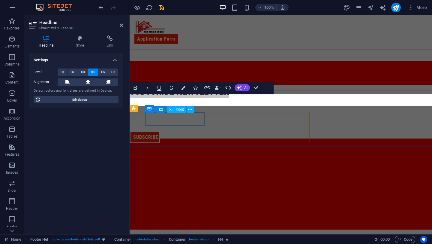
click at [159, 122] on div at bounding box center [160, 124] width 59 height 13
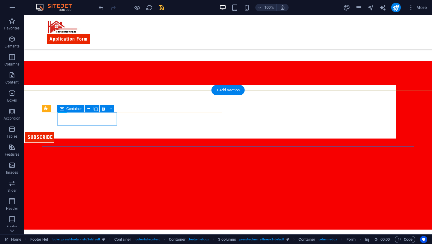
click at [84, 125] on div at bounding box center [54, 125] width 60 height 14
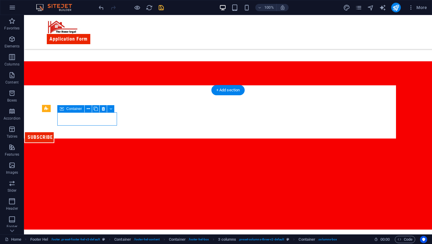
click at [84, 125] on div at bounding box center [54, 125] width 60 height 14
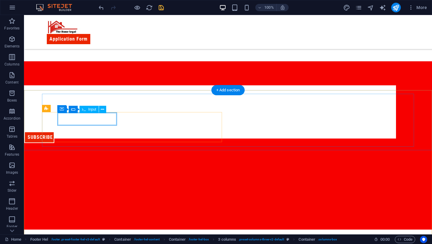
click at [84, 121] on div at bounding box center [54, 124] width 59 height 13
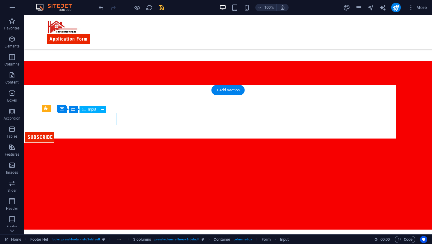
click at [84, 121] on div at bounding box center [54, 124] width 59 height 13
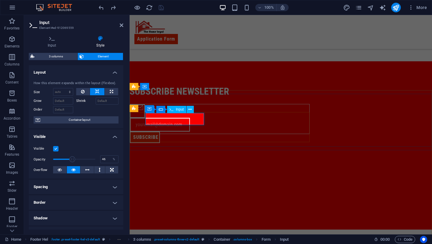
click at [190, 118] on input "text" at bounding box center [160, 124] width 59 height 13
click at [179, 112] on div "Input" at bounding box center [176, 109] width 19 height 7
click at [189, 110] on icon at bounding box center [190, 109] width 3 height 6
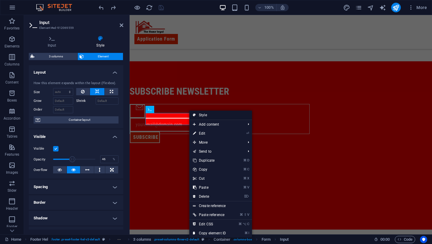
click at [193, 115] on icon at bounding box center [194, 114] width 3 height 9
select select "rem"
select select "px"
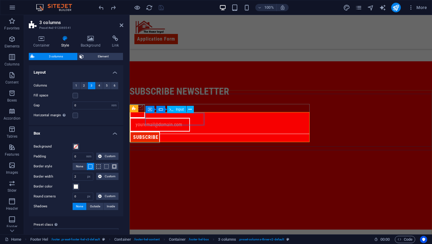
click at [177, 118] on input "text" at bounding box center [160, 124] width 59 height 13
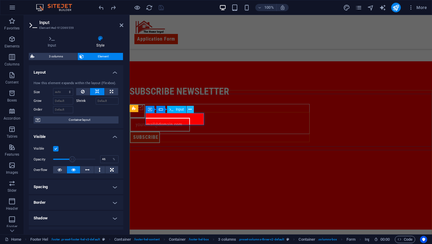
click at [190, 109] on icon at bounding box center [190, 109] width 3 height 6
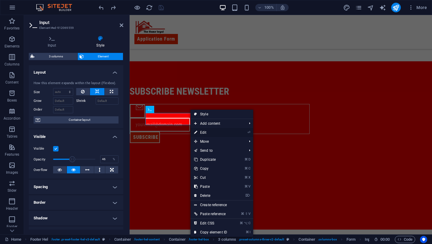
click at [217, 128] on link "⏎ Edit" at bounding box center [211, 132] width 40 height 9
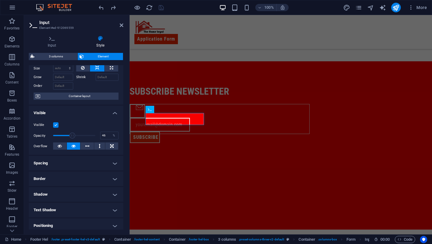
scroll to position [28, 0]
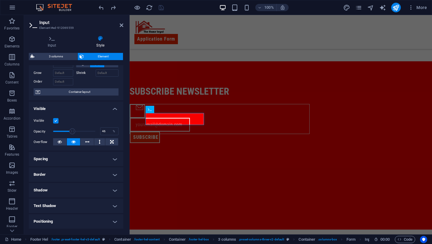
click at [79, 160] on h4 "Spacing" at bounding box center [76, 159] width 95 height 14
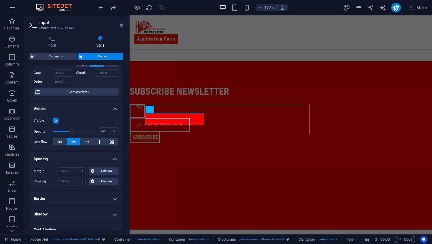
click at [79, 160] on h4 "Spacing" at bounding box center [76, 157] width 95 height 11
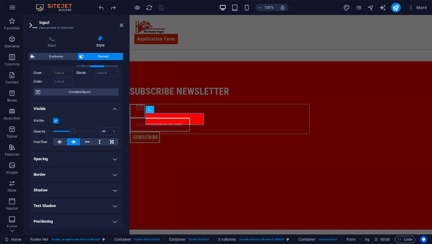
click at [79, 160] on h4 "Spacing" at bounding box center [76, 159] width 95 height 14
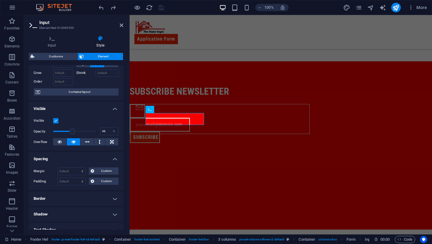
click at [79, 156] on h4 "Spacing" at bounding box center [76, 157] width 95 height 11
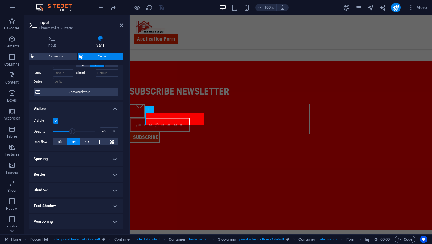
click at [79, 174] on h4 "Border" at bounding box center [76, 174] width 95 height 14
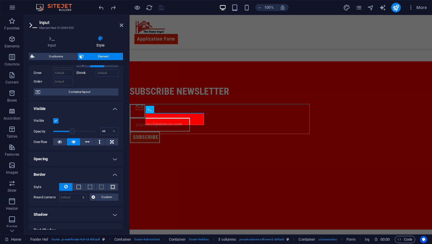
click at [79, 174] on h4 "Border" at bounding box center [76, 172] width 95 height 11
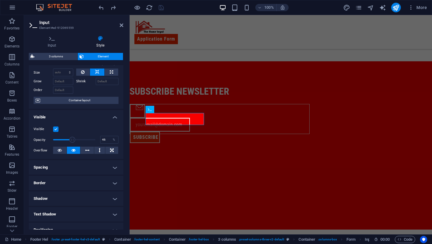
scroll to position [20, 0]
click at [156, 121] on input "text" at bounding box center [160, 124] width 59 height 13
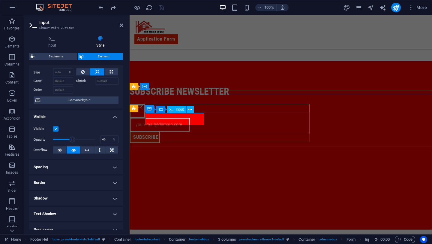
click at [156, 121] on input "text" at bounding box center [160, 124] width 59 height 13
click at [52, 41] on icon at bounding box center [52, 38] width 47 height 6
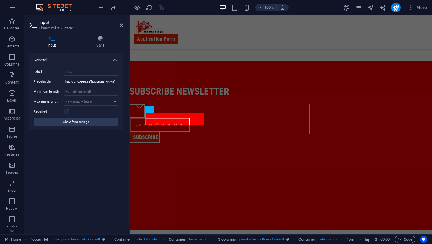
click at [119, 58] on h4 "General" at bounding box center [76, 58] width 95 height 11
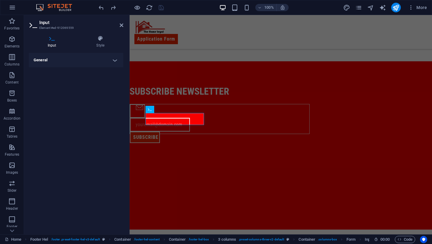
click at [108, 60] on h4 "General" at bounding box center [76, 60] width 95 height 14
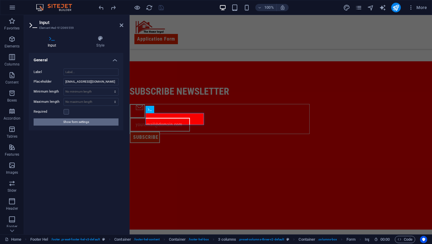
click at [72, 122] on span "Show form settings" at bounding box center [76, 121] width 26 height 7
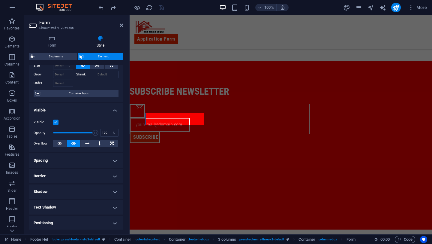
scroll to position [0, 0]
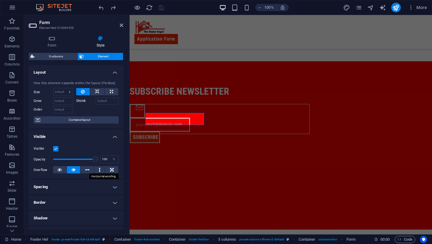
click at [86, 166] on icon at bounding box center [87, 169] width 4 height 7
click at [71, 171] on icon at bounding box center [73, 169] width 4 height 7
click at [99, 169] on icon at bounding box center [100, 169] width 2 height 7
click at [71, 169] on icon at bounding box center [73, 169] width 4 height 7
click at [46, 121] on span "Container layout" at bounding box center [79, 119] width 75 height 7
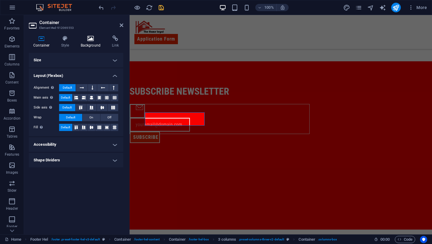
click at [93, 41] on h4 "Background" at bounding box center [92, 41] width 32 height 13
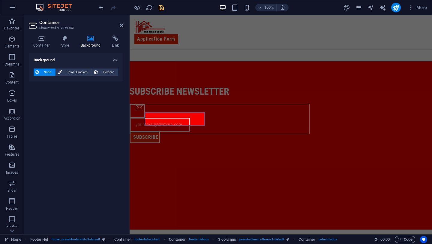
click at [81, 75] on div "None Color / Gradient Element" at bounding box center [76, 72] width 85 height 8
click at [80, 71] on span "Color / Gradient" at bounding box center [77, 71] width 26 height 7
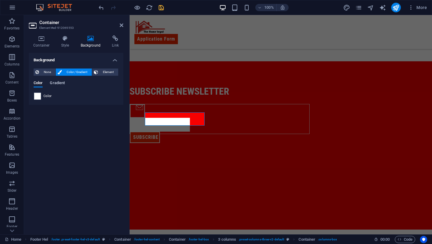
click at [63, 80] on span "Gradient" at bounding box center [57, 83] width 15 height 8
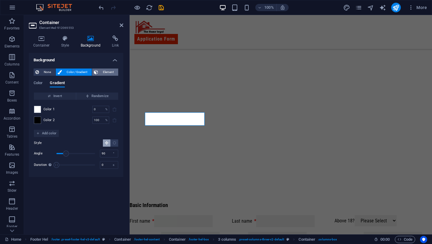
scroll to position [253, 0]
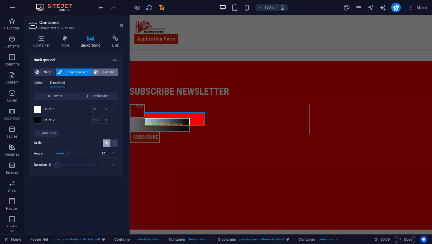
click at [108, 69] on span "Element" at bounding box center [108, 71] width 17 height 7
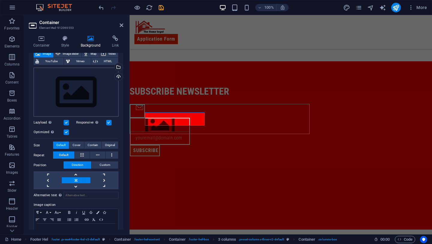
scroll to position [0, 0]
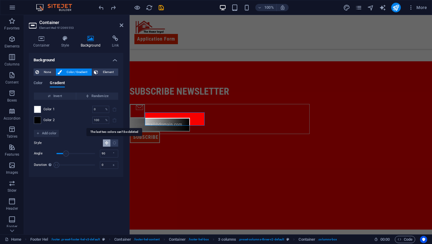
click at [115, 119] on span at bounding box center [114, 119] width 7 height 7
click at [113, 121] on span at bounding box center [114, 119] width 7 height 7
click at [98, 119] on input "100" at bounding box center [97, 119] width 11 height 7
type input "0"
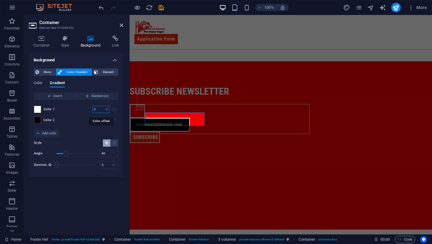
click at [102, 109] on input "0" at bounding box center [97, 109] width 11 height 7
type input "0"
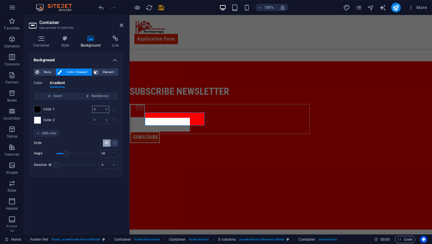
type input "0"
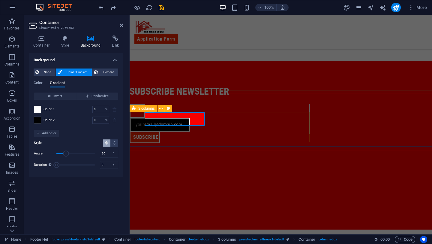
click at [225, 129] on div "SUBSCRIBE" at bounding box center [220, 119] width 180 height 30
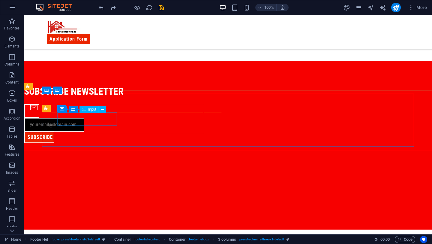
click at [61, 118] on div at bounding box center [54, 124] width 59 height 13
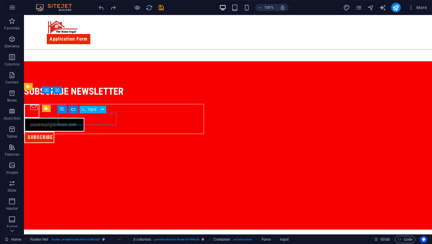
click at [61, 118] on div at bounding box center [54, 124] width 59 height 13
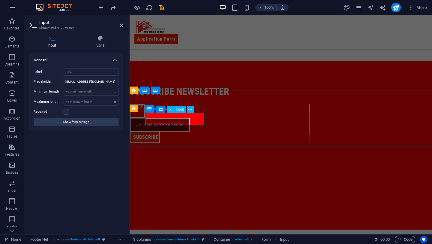
click at [172, 122] on input "text" at bounding box center [160, 124] width 59 height 13
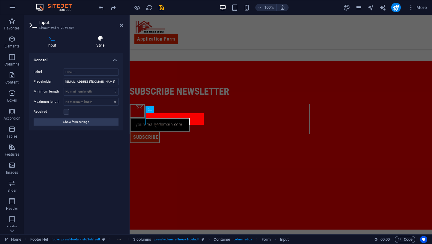
click at [103, 44] on h4 "Style" at bounding box center [101, 41] width 46 height 13
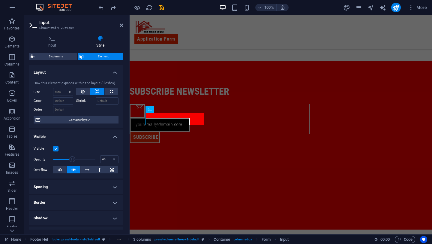
click at [103, 44] on h4 "Style" at bounding box center [101, 41] width 46 height 13
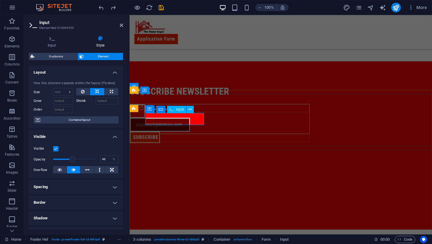
click at [168, 118] on input "text" at bounding box center [160, 124] width 59 height 13
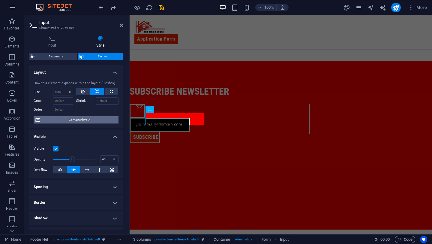
click at [91, 119] on span "Container layout" at bounding box center [79, 119] width 75 height 7
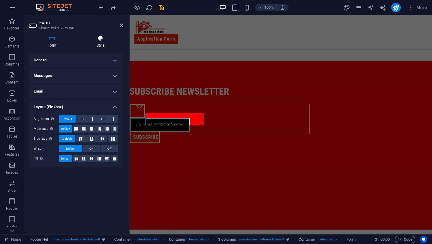
click at [98, 41] on icon at bounding box center [101, 38] width 46 height 6
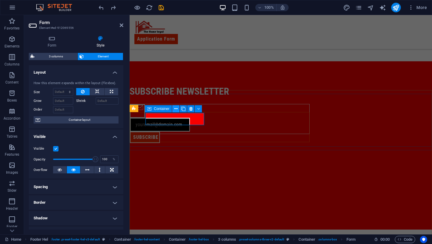
click at [176, 110] on icon at bounding box center [175, 109] width 3 height 6
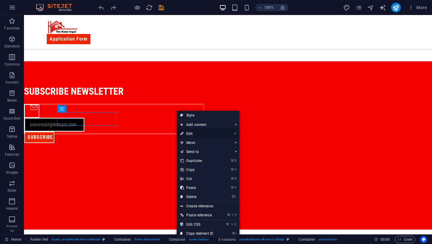
click at [195, 132] on link "⏎ Edit" at bounding box center [197, 133] width 40 height 9
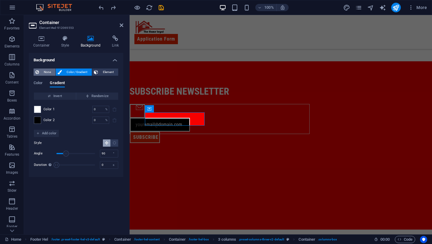
click at [49, 72] on span "None" at bounding box center [47, 71] width 13 height 7
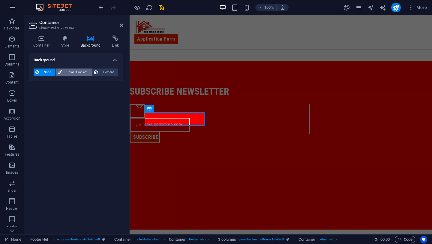
click at [74, 71] on span "Color / Gradient" at bounding box center [77, 71] width 26 height 7
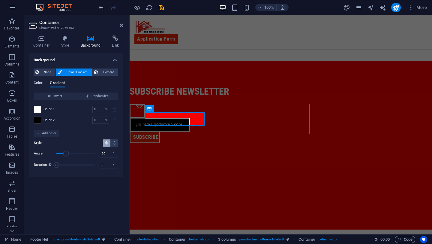
click at [42, 84] on span "Color" at bounding box center [38, 83] width 9 height 8
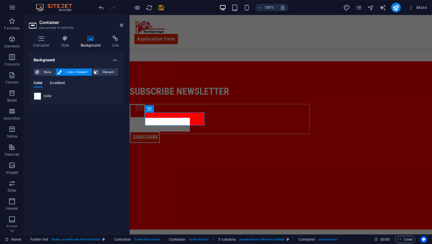
click at [54, 83] on span "Gradient" at bounding box center [57, 83] width 15 height 8
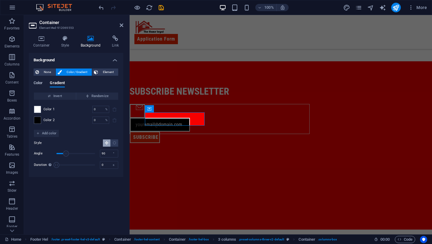
click at [41, 85] on span "Color" at bounding box center [38, 83] width 9 height 8
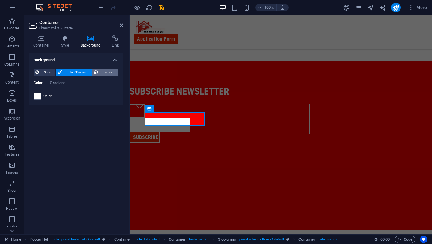
click at [97, 69] on icon at bounding box center [96, 71] width 4 height 7
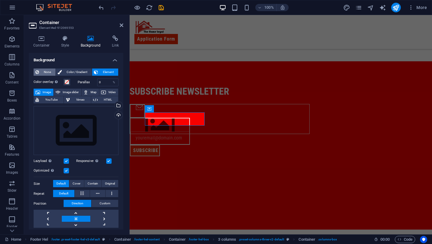
click at [48, 70] on span "None" at bounding box center [47, 71] width 13 height 7
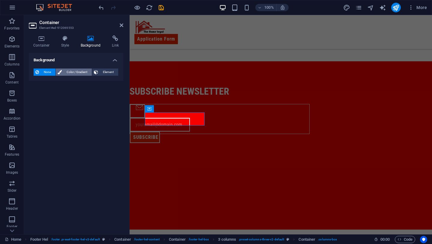
click at [59, 71] on icon at bounding box center [60, 71] width 4 height 7
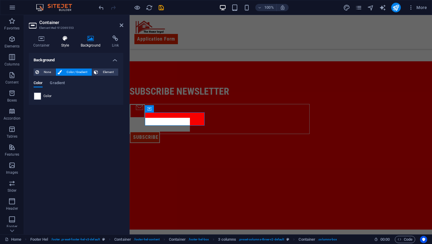
click at [68, 36] on icon at bounding box center [65, 38] width 17 height 6
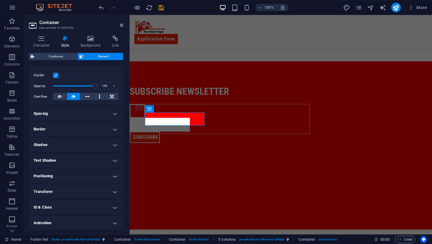
scroll to position [89, 0]
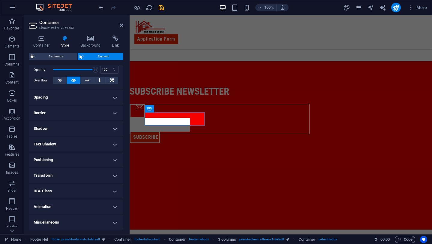
click at [92, 145] on h4 "Text Shadow" at bounding box center [76, 144] width 95 height 14
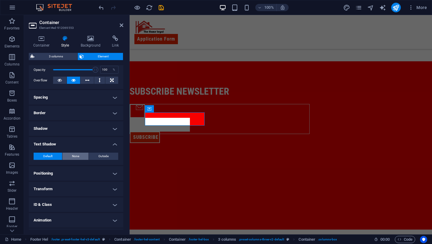
click at [79, 156] on button "None" at bounding box center [75, 156] width 26 height 7
click at [99, 158] on span "Outside" at bounding box center [103, 156] width 10 height 7
type input "rgba(0, 0, 0, 0.2)"
type input "2"
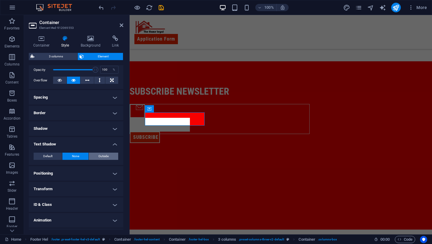
type input "4"
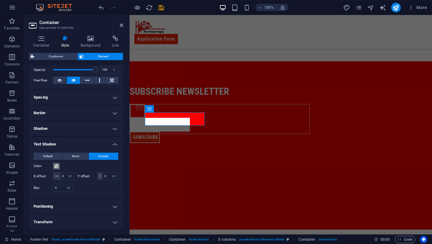
click at [57, 166] on span at bounding box center [56, 166] width 5 height 5
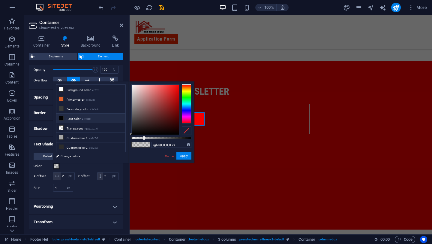
click at [61, 116] on icon at bounding box center [61, 118] width 4 height 4
type input "#000000"
click at [182, 154] on button "Apply" at bounding box center [184, 155] width 15 height 7
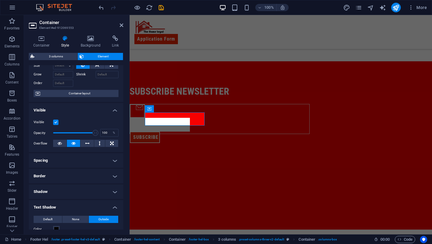
scroll to position [0, 0]
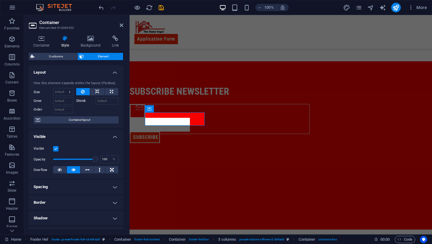
click at [67, 138] on h4 "Visible" at bounding box center [76, 134] width 95 height 11
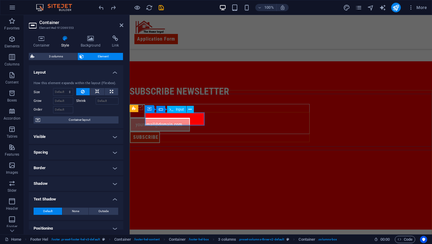
click at [160, 121] on input "text" at bounding box center [160, 124] width 59 height 13
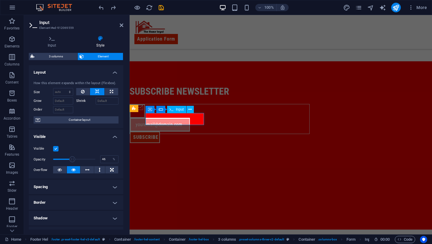
click at [165, 118] on input "text" at bounding box center [160, 124] width 59 height 13
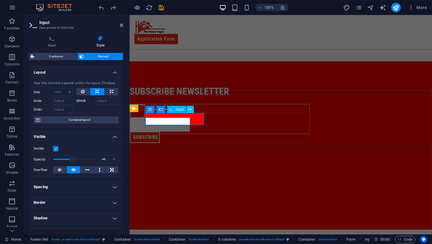
click at [189, 111] on icon at bounding box center [190, 109] width 3 height 6
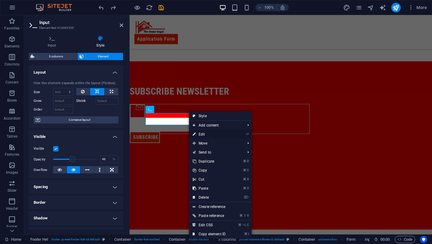
click at [204, 132] on link "⏎ Edit" at bounding box center [209, 134] width 40 height 9
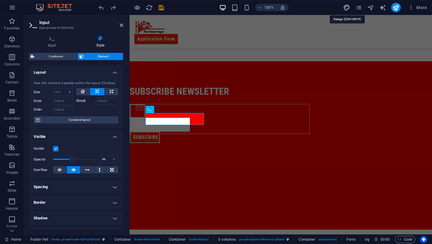
click at [346, 5] on icon "design" at bounding box center [346, 7] width 7 height 7
select select "px"
select select "400"
select select "px"
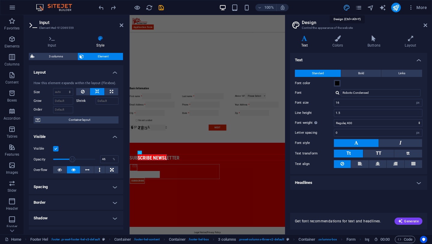
scroll to position [72, 0]
click at [337, 81] on span at bounding box center [337, 83] width 5 height 5
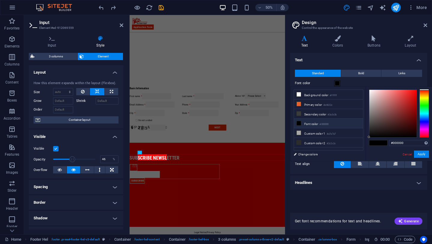
click at [336, 124] on li "Font color #000000" at bounding box center [328, 124] width 69 height 10
click at [418, 154] on button "Apply" at bounding box center [421, 153] width 15 height 7
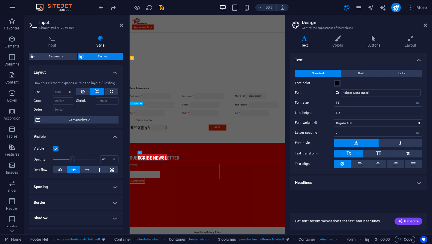
click at [210, 205] on div "City" at bounding box center [180, 211] width 101 height 12
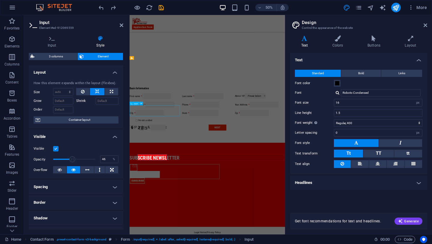
scroll to position [253, 0]
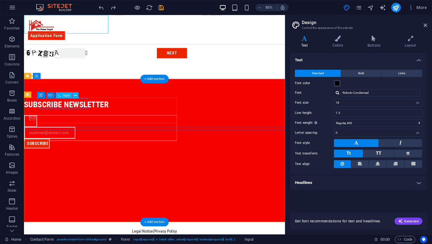
click at [79, 147] on div at bounding box center [54, 153] width 59 height 13
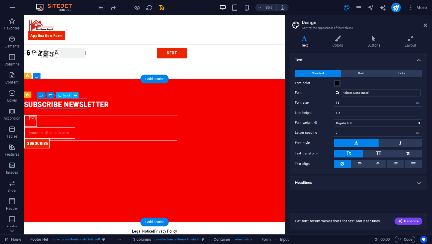
click at [79, 147] on div at bounding box center [54, 153] width 59 height 13
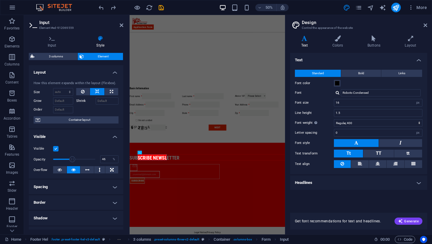
click at [96, 46] on h4 "Style" at bounding box center [101, 41] width 46 height 13
type input "100"
drag, startPoint x: 72, startPoint y: 159, endPoint x: 105, endPoint y: 154, distance: 33.4
click at [104, 154] on div "Visible Opacity 100 % Overflow" at bounding box center [76, 159] width 95 height 38
click at [105, 184] on h4 "Spacing" at bounding box center [76, 187] width 95 height 14
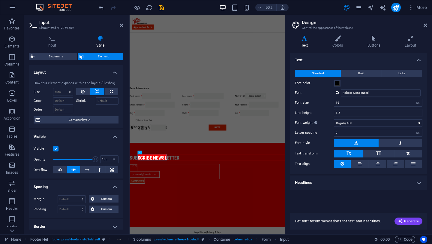
click at [105, 184] on h4 "Spacing" at bounding box center [76, 185] width 95 height 11
click at [50, 37] on icon at bounding box center [52, 38] width 47 height 6
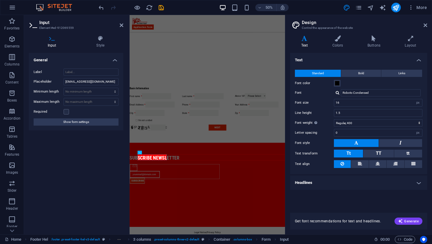
click at [74, 68] on div "Label Placeholder youremail@domain.com Minimum length No minimum length chars M…" at bounding box center [76, 97] width 95 height 67
click at [74, 70] on input "Label" at bounding box center [91, 71] width 55 height 7
type input "vcfgcycrfrtd"
click at [69, 110] on div "Required" at bounding box center [76, 111] width 85 height 7
click at [65, 112] on label at bounding box center [66, 111] width 5 height 5
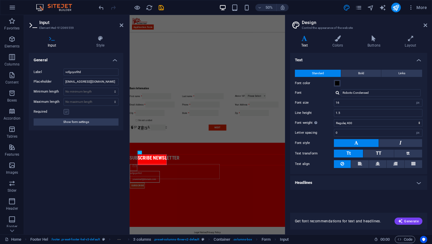
click at [0, 0] on input "Required" at bounding box center [0, 0] width 0 height 0
click at [73, 122] on span "Show form settings" at bounding box center [76, 121] width 26 height 7
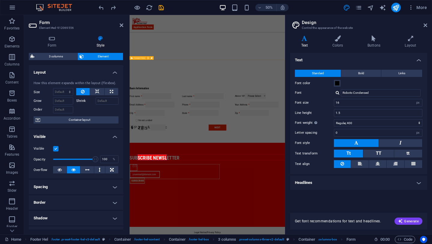
click at [314, 133] on div "Basic Information First name Last name Above 18? Please Select Yes No Email Add…" at bounding box center [285, 201] width 311 height 137
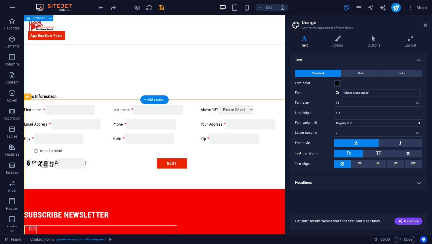
scroll to position [62, 0]
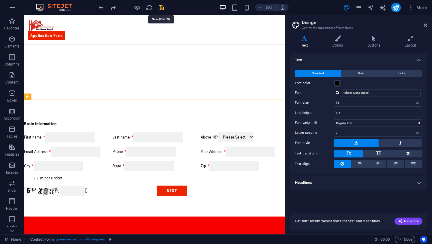
click at [162, 8] on icon "save" at bounding box center [161, 7] width 7 height 7
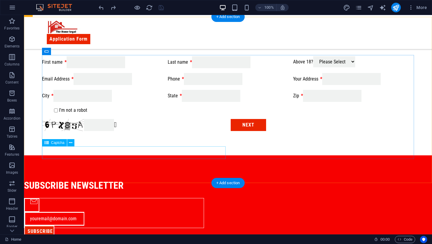
scroll to position [165, 0]
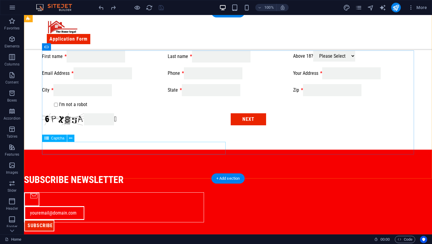
click at [157, 125] on div "Unreadable? Regenerate" at bounding box center [134, 119] width 184 height 13
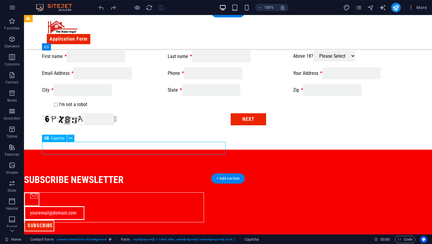
click at [157, 125] on div "Unreadable? Regenerate" at bounding box center [134, 119] width 184 height 13
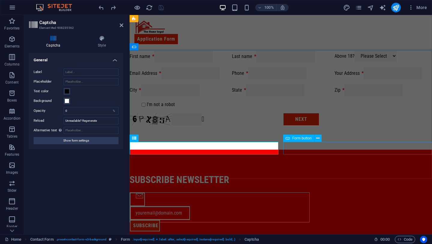
click at [298, 125] on div "Next" at bounding box center [357, 119] width 149 height 13
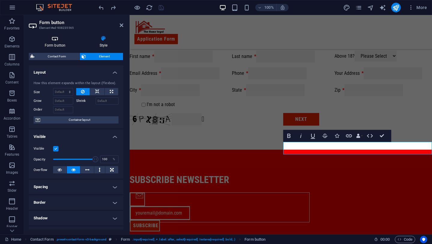
click at [58, 39] on icon at bounding box center [55, 38] width 53 height 6
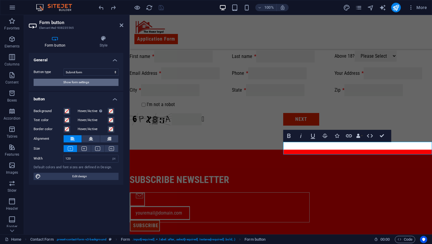
click at [95, 79] on button "Show form settings" at bounding box center [76, 82] width 85 height 7
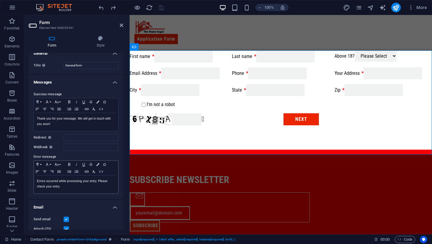
scroll to position [0, 0]
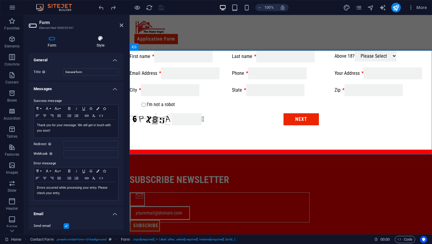
click at [98, 46] on h4 "Style" at bounding box center [101, 41] width 46 height 13
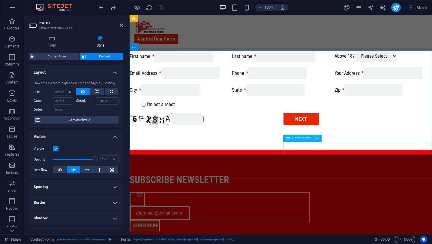
click at [289, 125] on div "Next" at bounding box center [357, 119] width 149 height 13
select select "px"
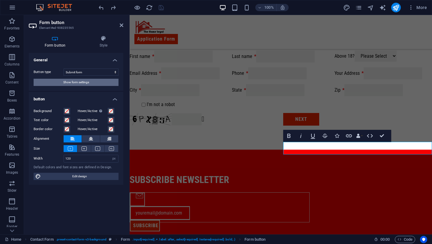
click at [63, 82] on span "Show form settings" at bounding box center [76, 82] width 26 height 7
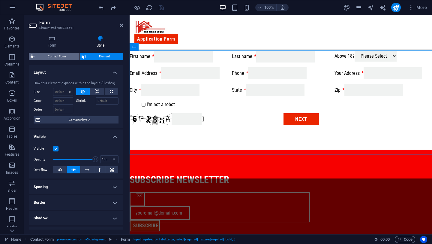
click at [73, 54] on span "Contact Form" at bounding box center [56, 56] width 41 height 7
select select "rem"
select select "preset-contact-form-v3-background"
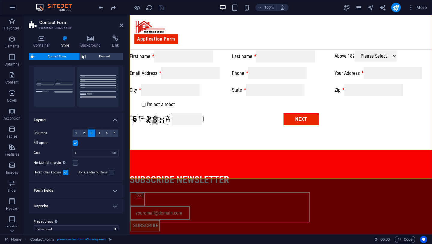
scroll to position [63, 0]
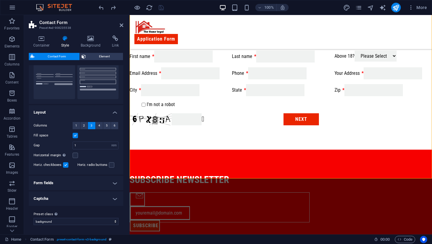
click at [92, 185] on h4 "Form fields" at bounding box center [76, 183] width 95 height 14
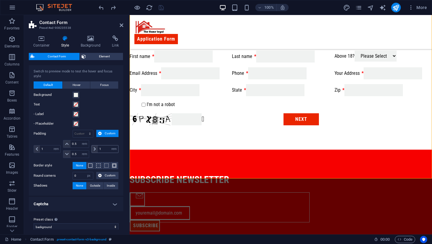
scroll to position [192, 0]
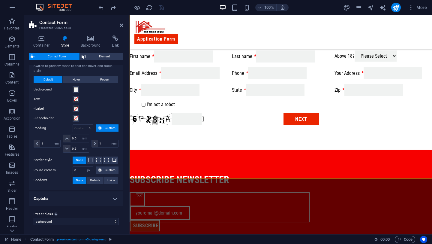
click at [95, 197] on h4 "Captcha" at bounding box center [76, 198] width 95 height 14
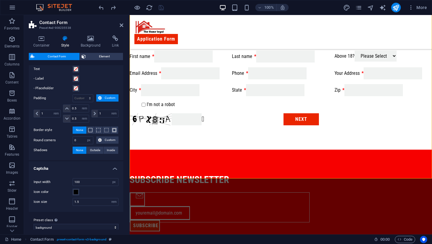
scroll to position [228, 0]
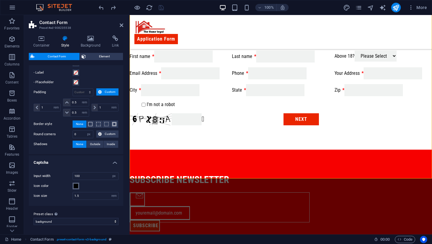
click at [76, 186] on span at bounding box center [76, 185] width 5 height 5
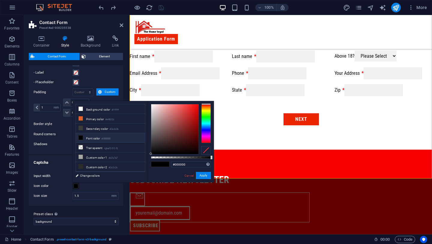
type input "#f10e0e"
click at [196, 107] on div at bounding box center [174, 129] width 47 height 50
click at [200, 174] on button "Apply" at bounding box center [203, 175] width 15 height 7
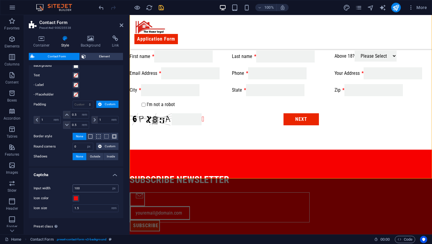
scroll to position [214, 0]
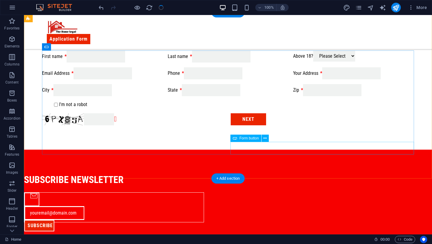
click at [233, 125] on div "Next" at bounding box center [323, 119] width 184 height 13
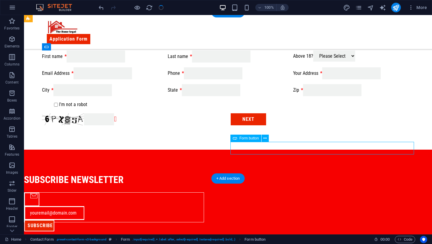
click at [233, 125] on div "Next" at bounding box center [323, 119] width 184 height 13
select select "px"
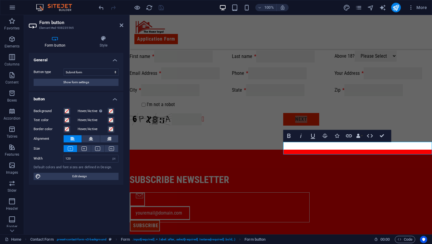
click at [104, 34] on div "Form button Style General Button type Submit form Reset form No action Show for…" at bounding box center [76, 133] width 104 height 204
click at [104, 47] on h4 "Style" at bounding box center [104, 41] width 40 height 13
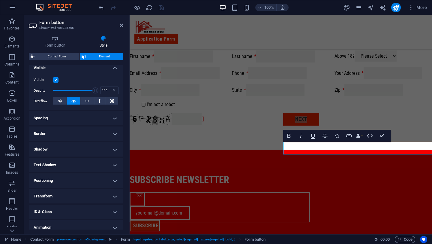
scroll to position [89, 0]
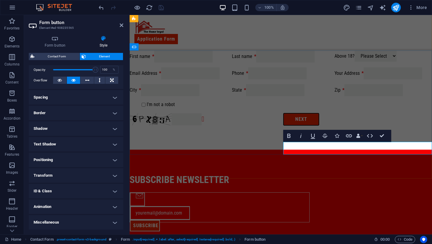
click at [325, 125] on div "Next" at bounding box center [357, 119] width 149 height 13
click at [349, 136] on icon "button" at bounding box center [349, 135] width 7 height 7
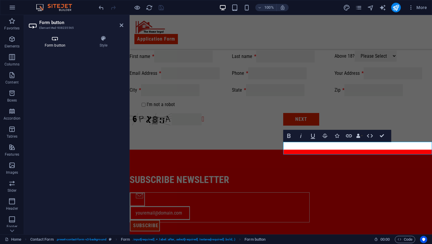
click at [64, 41] on icon at bounding box center [55, 38] width 53 height 6
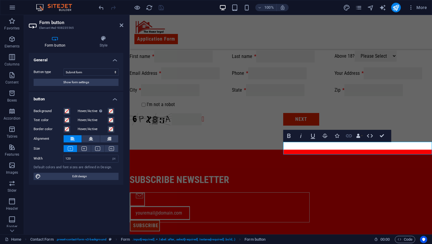
click at [352, 135] on icon "button" at bounding box center [349, 135] width 7 height 7
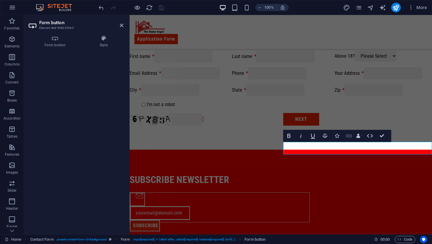
click at [352, 135] on icon "button" at bounding box center [349, 135] width 7 height 7
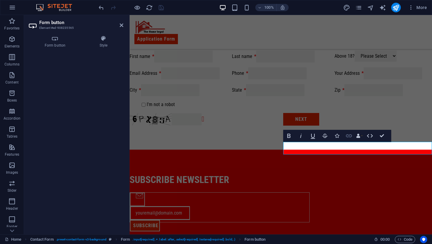
click at [352, 135] on icon "button" at bounding box center [349, 135] width 7 height 7
click at [57, 39] on icon at bounding box center [55, 38] width 53 height 6
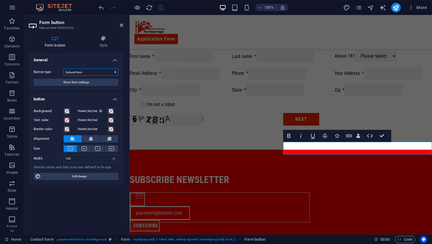
click at [80, 72] on select "Submit form Reset form No action" at bounding box center [91, 71] width 55 height 7
click at [64, 68] on select "Submit form Reset form No action" at bounding box center [91, 71] width 55 height 7
click at [79, 176] on span "Edit design" at bounding box center [80, 176] width 74 height 7
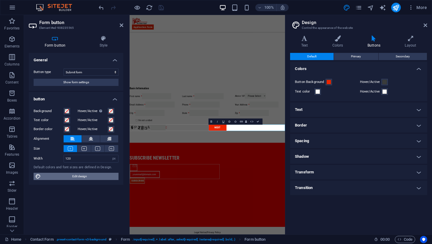
scroll to position [72, 0]
click at [375, 43] on h4 "Buttons" at bounding box center [375, 41] width 37 height 13
click at [409, 39] on icon at bounding box center [410, 38] width 33 height 6
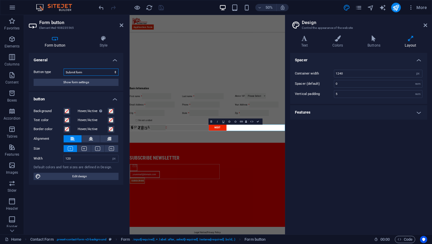
click at [77, 71] on select "Submit form Reset form No action" at bounding box center [91, 71] width 55 height 7
click at [64, 68] on select "Submit form Reset form No action" at bounding box center [91, 71] width 55 height 7
click at [100, 83] on button "Show form settings" at bounding box center [76, 82] width 85 height 7
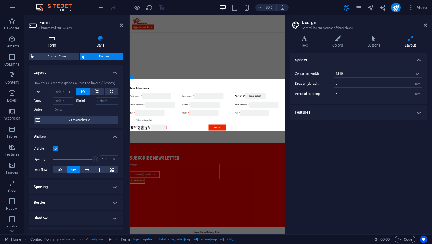
click at [45, 42] on h4 "Form" at bounding box center [53, 41] width 49 height 13
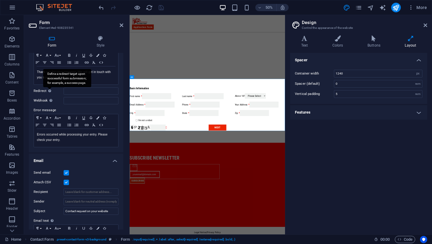
scroll to position [55, 0]
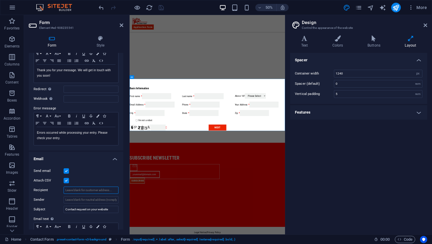
click at [100, 190] on input "Recipient" at bounding box center [91, 189] width 55 height 7
paste input "blissyjammy@gmail.com"
type input "blissyjammy@gmail.com"
click at [162, 7] on icon "save" at bounding box center [161, 7] width 7 height 7
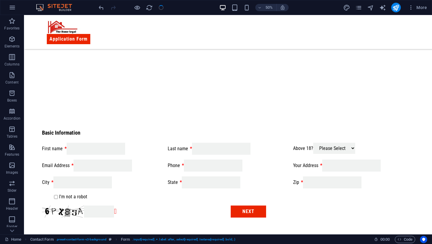
scroll to position [165, 0]
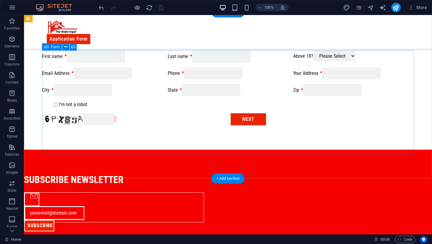
click at [90, 128] on div "First name Last name Above 18? Please Select Yes No Email Address Phone Your Ad…" at bounding box center [228, 88] width 372 height 80
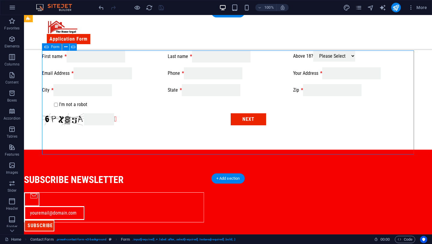
click at [90, 128] on div "First name Last name Above 18? Please Select Yes No Email Address Phone Your Ad…" at bounding box center [228, 88] width 372 height 80
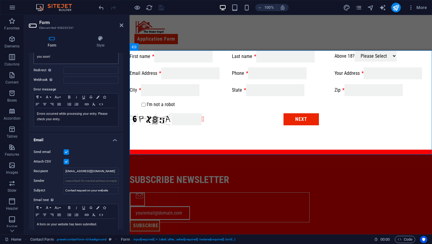
scroll to position [78, 0]
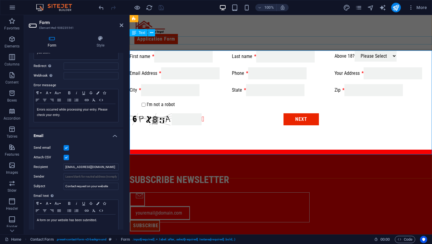
click at [192, 42] on div "Basic Information" at bounding box center [281, 40] width 303 height 8
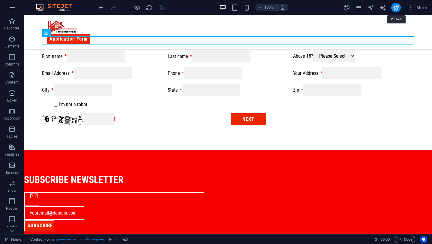
click at [395, 8] on icon "publish" at bounding box center [396, 7] width 7 height 7
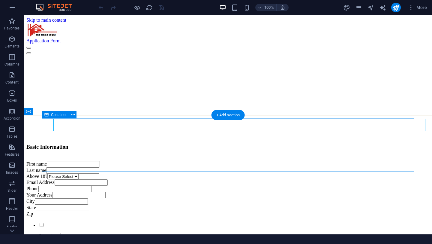
scroll to position [228, 0]
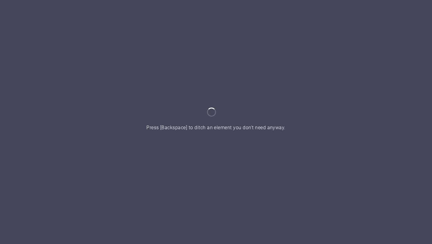
scroll to position [228, 0]
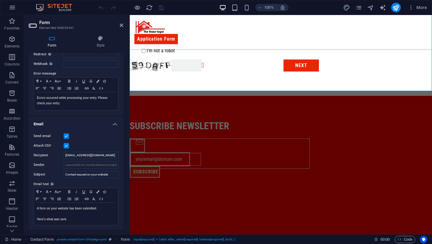
scroll to position [159, 0]
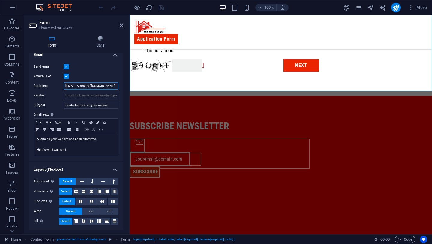
click at [102, 88] on input "blissyjammy@gmail.com" at bounding box center [91, 85] width 55 height 7
paste input "blissyjammy@gmail.com"
type input "b"
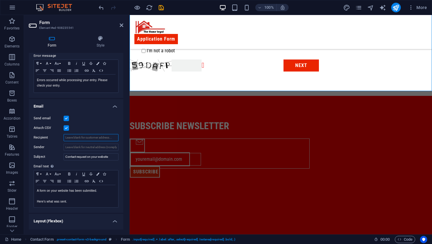
scroll to position [108, 0]
click at [54, 148] on label "Sender" at bounding box center [49, 146] width 30 height 7
click at [64, 148] on input "Sender" at bounding box center [91, 146] width 55 height 7
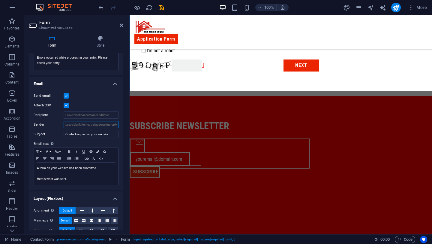
scroll to position [128, 0]
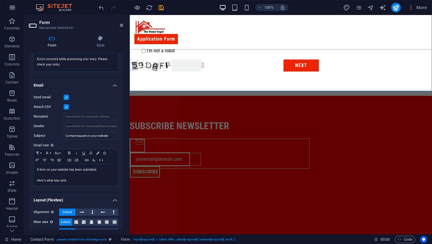
click at [10, 8] on icon "button" at bounding box center [12, 7] width 7 height 7
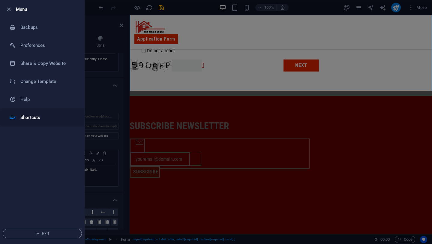
click at [37, 119] on h6 "Shortcuts" at bounding box center [48, 117] width 56 height 7
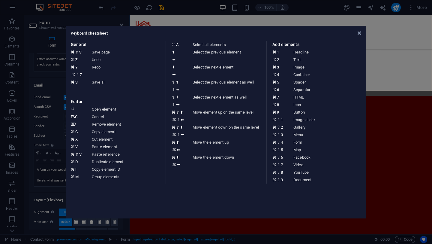
click at [298, 98] on dd "HTML" at bounding box center [329, 97] width 71 height 8
drag, startPoint x: 360, startPoint y: 34, endPoint x: 360, endPoint y: 5, distance: 29.7
click at [360, 34] on icon at bounding box center [360, 33] width 4 height 5
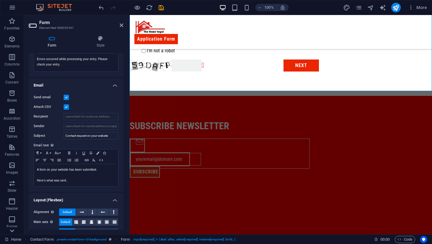
click at [12, 230] on icon at bounding box center [12, 230] width 8 height 8
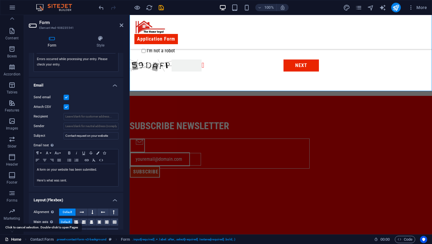
click at [15, 240] on link "Home" at bounding box center [13, 239] width 17 height 7
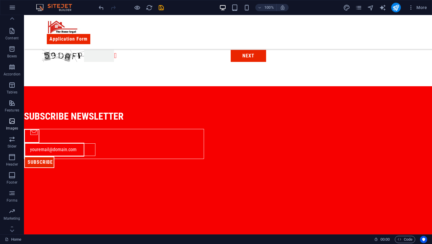
scroll to position [0, 0]
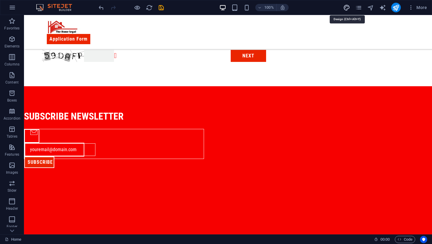
click at [346, 9] on icon "design" at bounding box center [346, 7] width 7 height 7
select select "px"
select select "400"
select select "px"
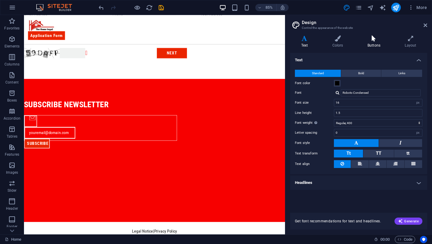
click at [381, 42] on h4 "Buttons" at bounding box center [375, 41] width 37 height 13
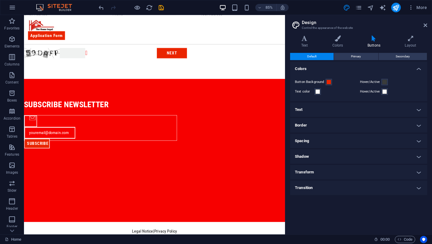
click at [335, 187] on h4 "Transition" at bounding box center [358, 187] width 137 height 14
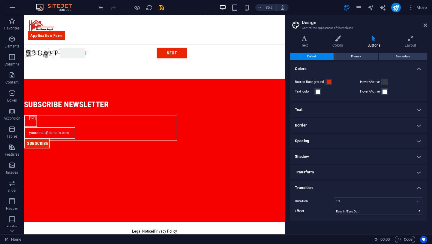
click at [335, 176] on h4 "Transform" at bounding box center [358, 172] width 137 height 14
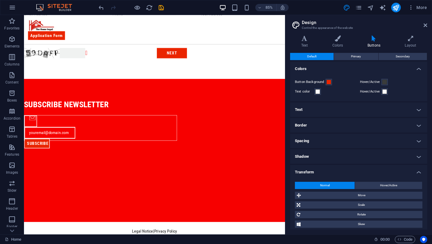
click at [337, 159] on h4 "Shadow" at bounding box center [358, 156] width 137 height 14
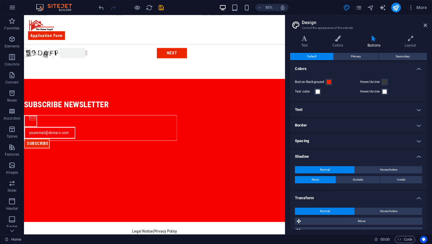
click at [337, 146] on h4 "Spacing" at bounding box center [358, 141] width 137 height 14
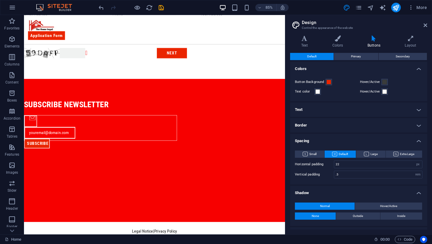
click at [337, 131] on h4 "Border" at bounding box center [358, 125] width 137 height 14
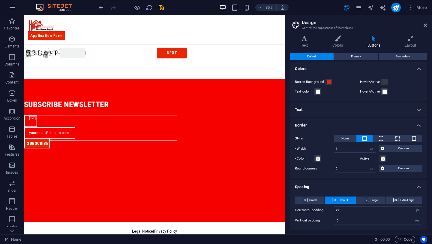
click at [337, 110] on h4 "Text" at bounding box center [358, 109] width 137 height 14
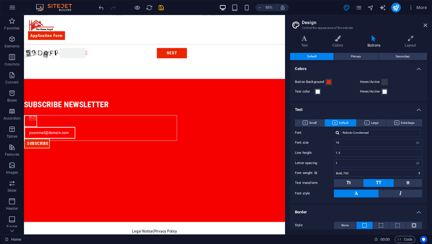
click at [385, 4] on div at bounding box center [382, 7] width 7 height 7
click at [383, 8] on icon "text_generator" at bounding box center [382, 7] width 7 height 7
select select "English"
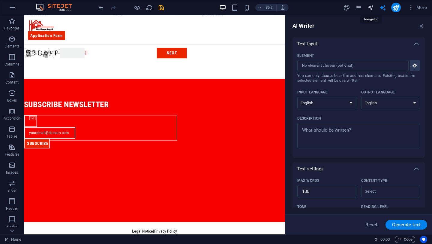
click at [371, 11] on icon "navigator" at bounding box center [370, 7] width 7 height 7
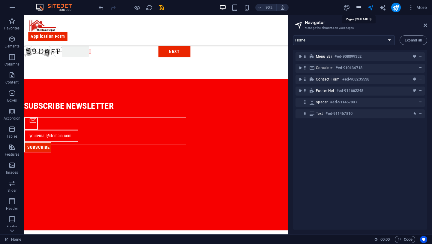
click at [362, 8] on icon "pages" at bounding box center [358, 7] width 7 height 7
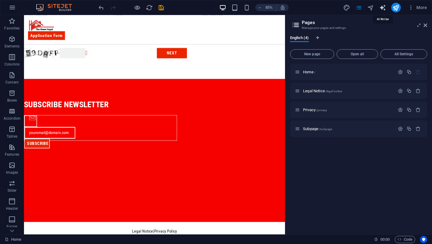
click at [385, 8] on icon "text_generator" at bounding box center [382, 7] width 7 height 7
select select "English"
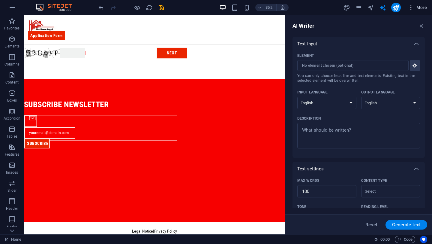
click at [413, 11] on button "More" at bounding box center [418, 8] width 24 height 10
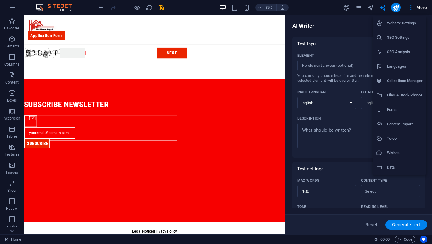
click at [408, 22] on h6 "Website Settings" at bounding box center [405, 23] width 36 height 7
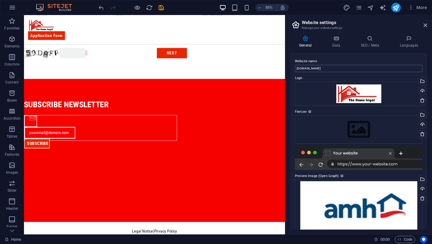
scroll to position [8, 0]
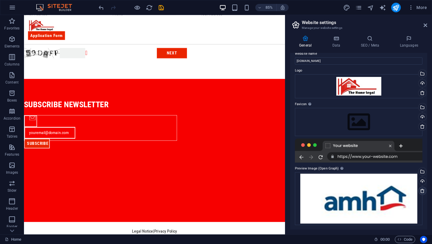
click at [421, 190] on icon at bounding box center [422, 190] width 5 height 5
click at [334, 48] on div "General Data SEO / Meta Languages Website name amhh.com.ng Logo Drag files here…" at bounding box center [358, 132] width 137 height 194
click at [335, 42] on h4 "Data" at bounding box center [337, 41] width 29 height 13
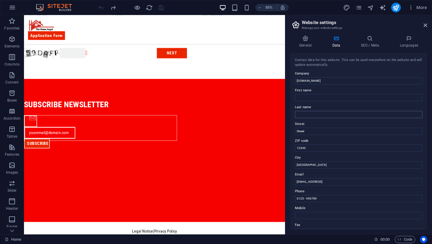
scroll to position [0, 0]
click at [316, 167] on input "Berlin" at bounding box center [359, 164] width 128 height 7
type input "U"
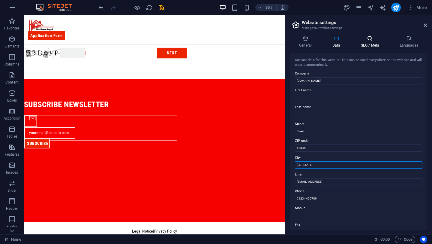
type input "South Carolina"
click at [365, 41] on h4 "SEO / Meta" at bounding box center [371, 41] width 39 height 13
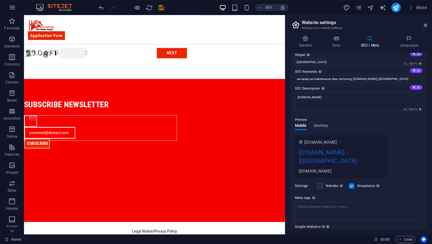
scroll to position [29, 0]
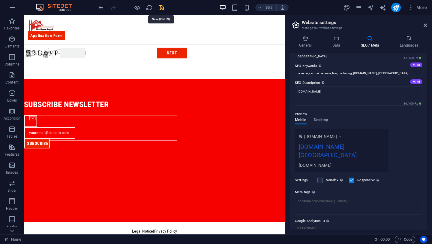
click at [159, 7] on icon "save" at bounding box center [161, 7] width 7 height 7
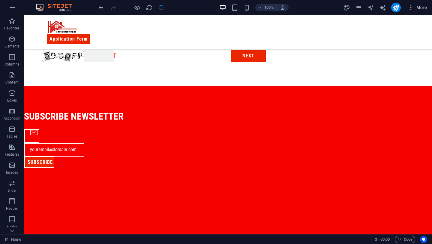
click at [412, 5] on icon "button" at bounding box center [411, 8] width 6 height 6
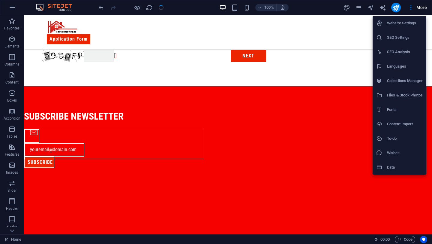
click at [403, 24] on h6 "Website Settings" at bounding box center [405, 23] width 36 height 7
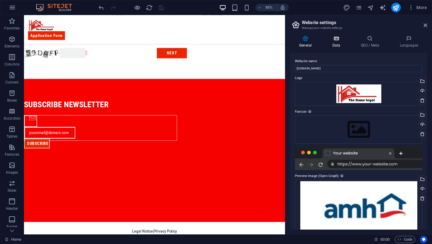
click at [328, 40] on icon at bounding box center [336, 38] width 26 height 6
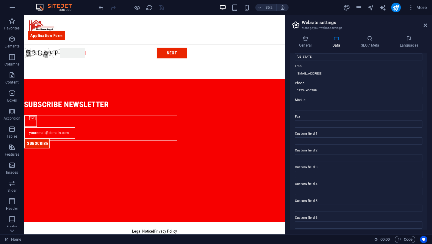
scroll to position [112, 0]
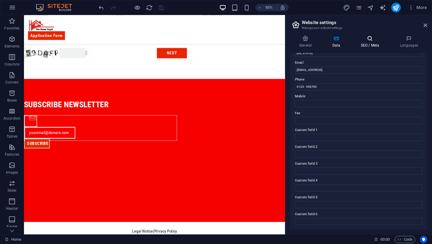
click at [371, 44] on h4 "SEO / Meta" at bounding box center [371, 41] width 39 height 13
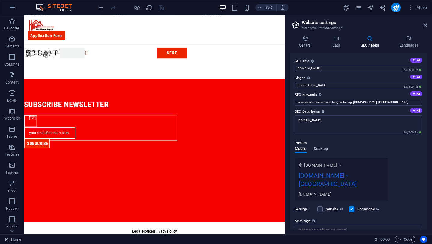
click at [322, 151] on span "Desktop" at bounding box center [321, 149] width 14 height 8
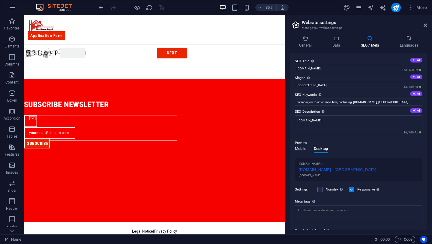
click at [304, 149] on span "Mobile" at bounding box center [301, 149] width 12 height 8
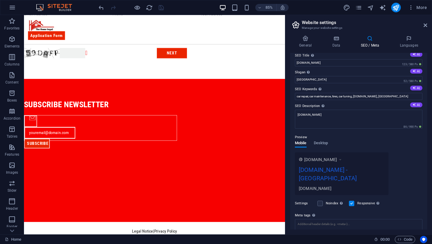
scroll to position [0, 0]
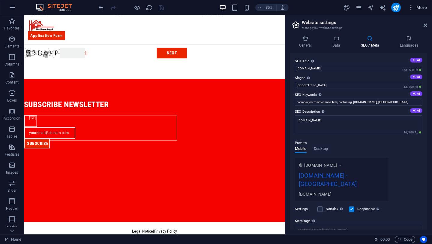
click at [412, 8] on icon "button" at bounding box center [411, 8] width 6 height 6
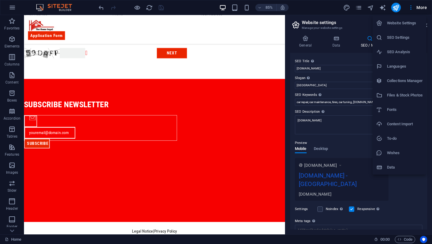
click at [400, 107] on h6 "Fonts" at bounding box center [405, 109] width 36 height 7
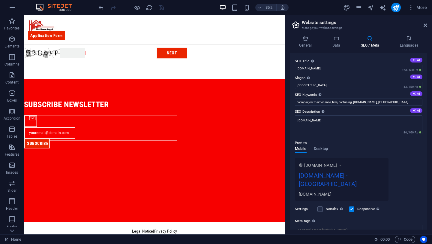
select select "popularity"
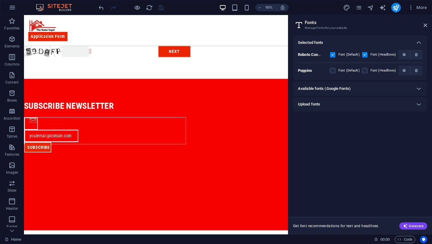
click at [353, 90] on div "Available fonts (Google Fonts)" at bounding box center [355, 88] width 114 height 7
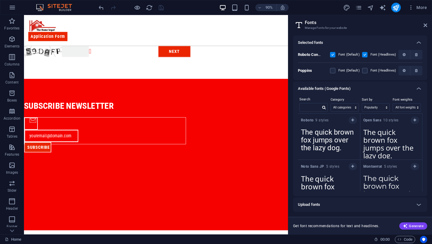
click at [353, 90] on div "Available fonts (Google Fonts)" at bounding box center [355, 88] width 114 height 7
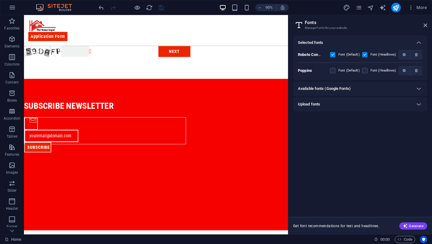
click at [382, 103] on div "Upload fonts" at bounding box center [355, 104] width 114 height 7
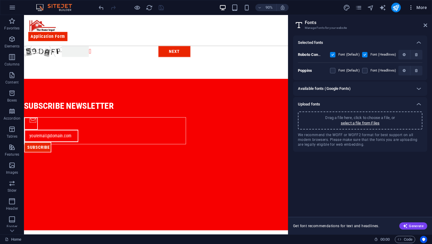
click at [409, 8] on icon "button" at bounding box center [411, 8] width 6 height 6
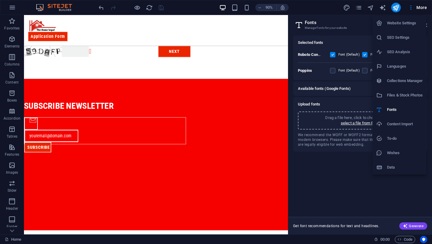
click at [390, 168] on h6 "Data" at bounding box center [405, 167] width 36 height 7
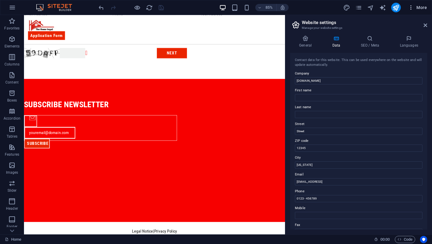
click at [410, 7] on icon "button" at bounding box center [411, 8] width 6 height 6
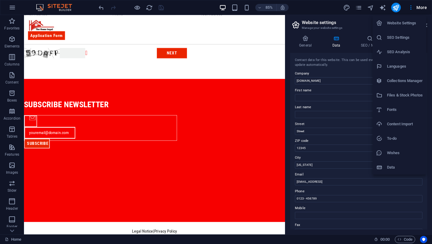
click at [61, 7] on div at bounding box center [216, 122] width 432 height 244
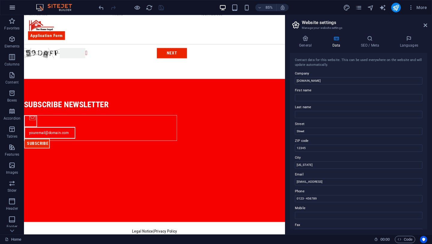
click at [15, 10] on icon "button" at bounding box center [12, 7] width 7 height 7
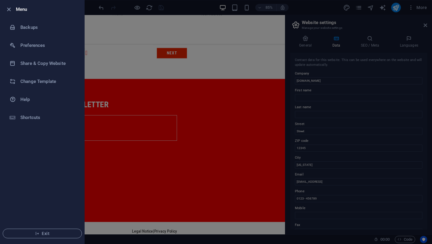
click at [121, 79] on div at bounding box center [216, 122] width 432 height 244
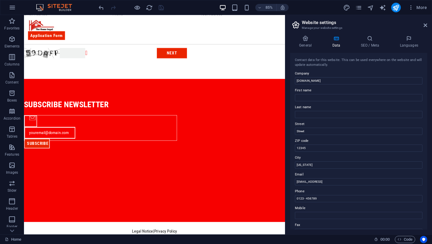
click at [403, 7] on div "More" at bounding box center [386, 8] width 86 height 10
click at [399, 7] on icon "publish" at bounding box center [396, 7] width 7 height 7
